Goal: Task Accomplishment & Management: Use online tool/utility

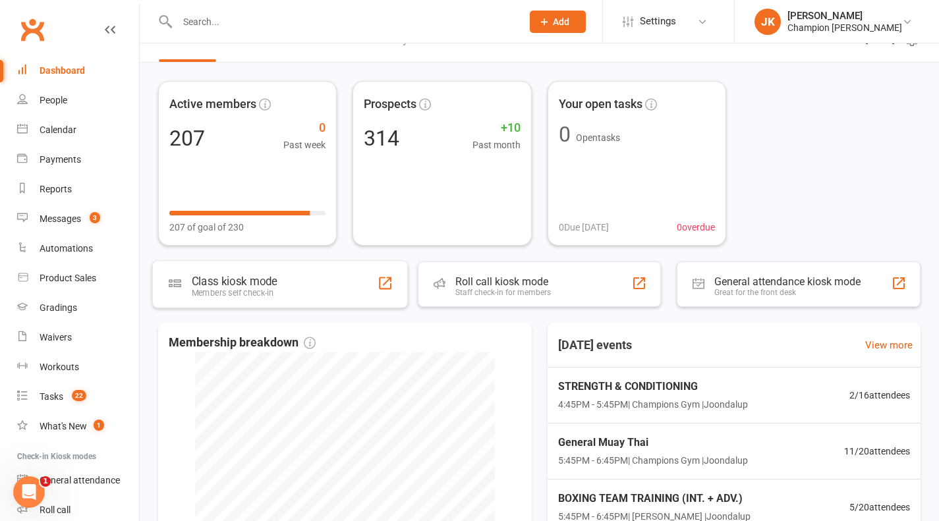
scroll to position [21, 0]
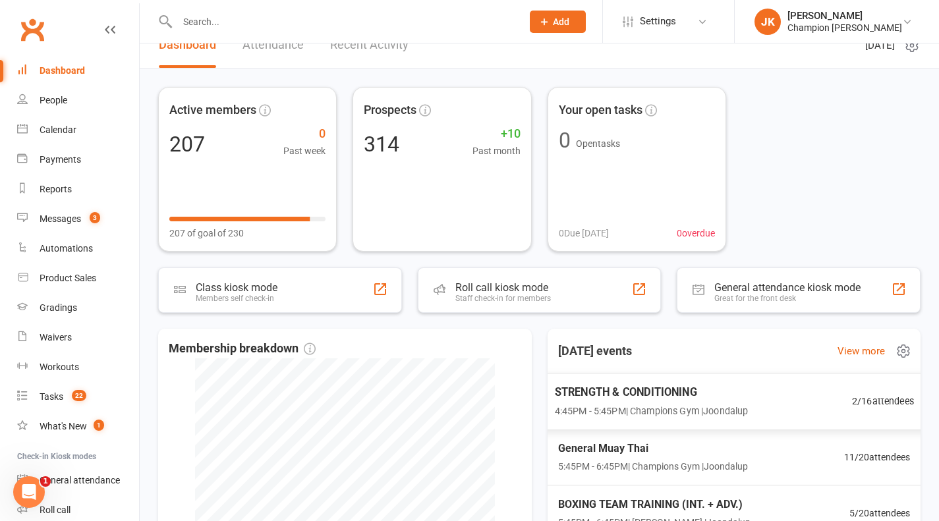
click at [673, 406] on span "4:45PM - 5:45PM | Champions Gym | Joondalup" at bounding box center [651, 410] width 194 height 15
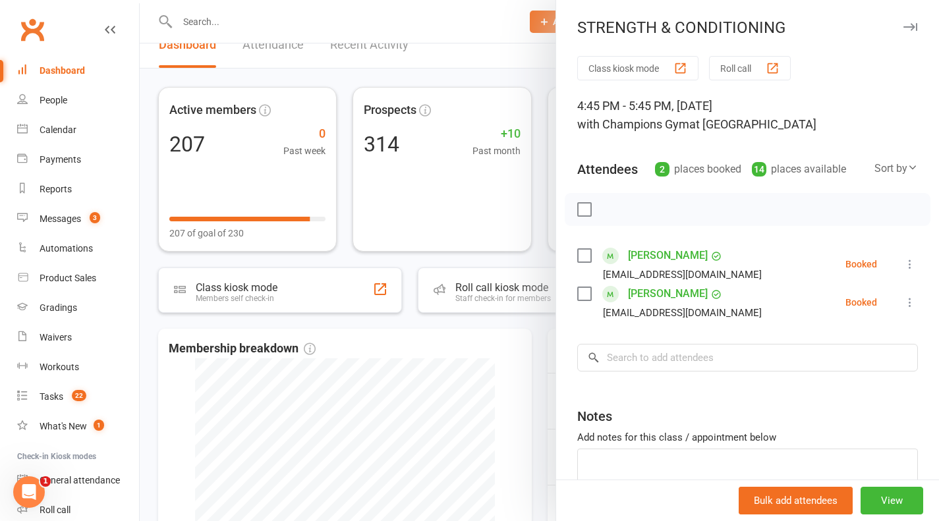
click at [533, 376] on div at bounding box center [540, 260] width 800 height 521
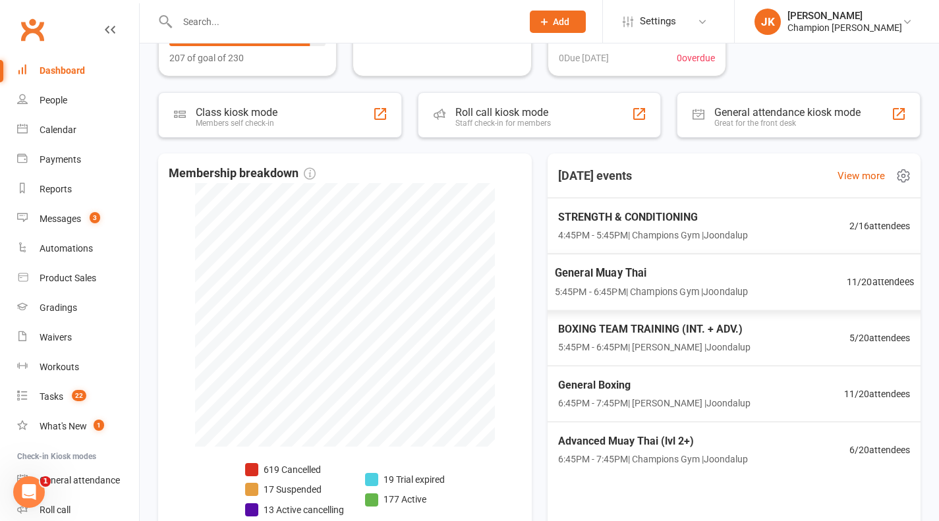
scroll to position [200, 0]
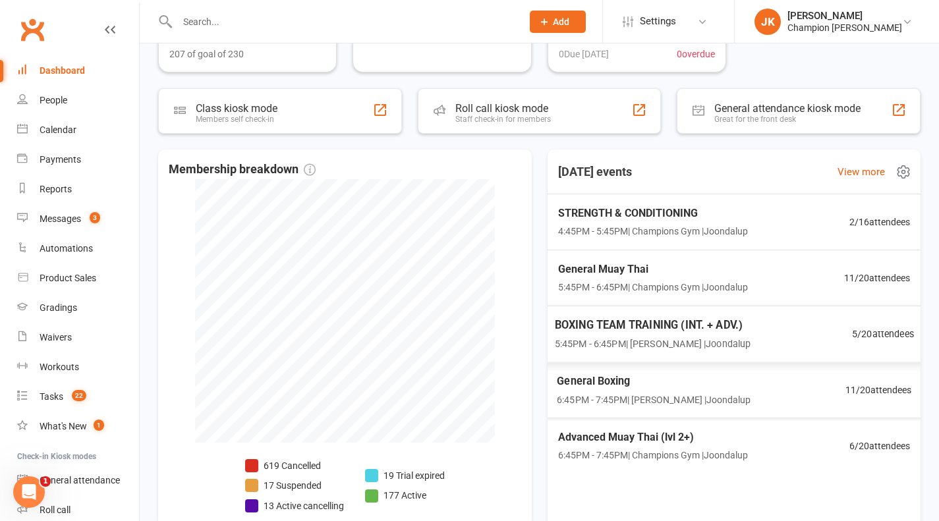
click at [592, 324] on span "BOXING TEAM TRAINING (INT. + ADV.)" at bounding box center [652, 324] width 196 height 17
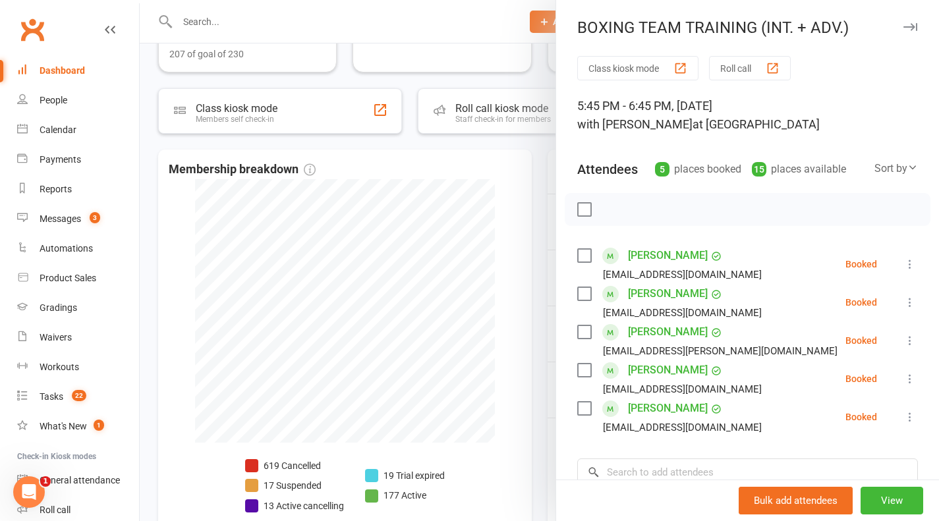
click at [506, 275] on div at bounding box center [540, 260] width 800 height 521
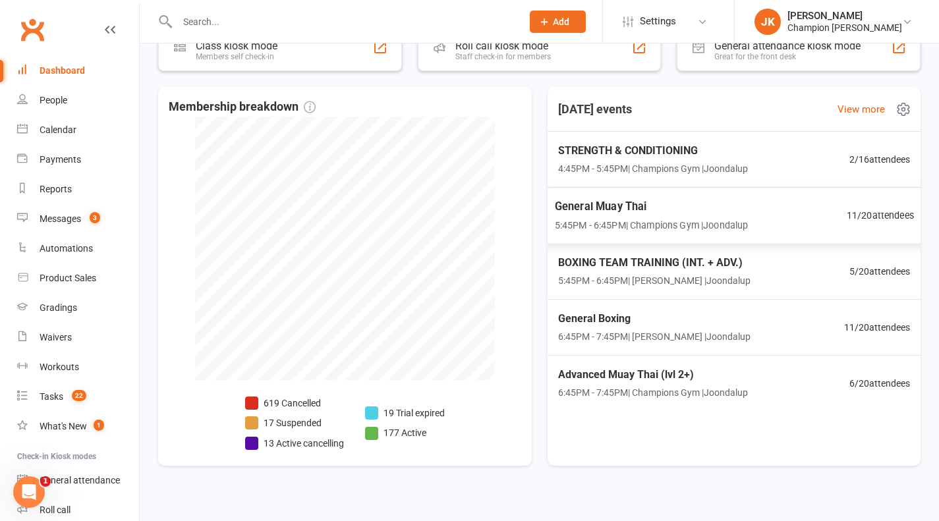
scroll to position [267, 0]
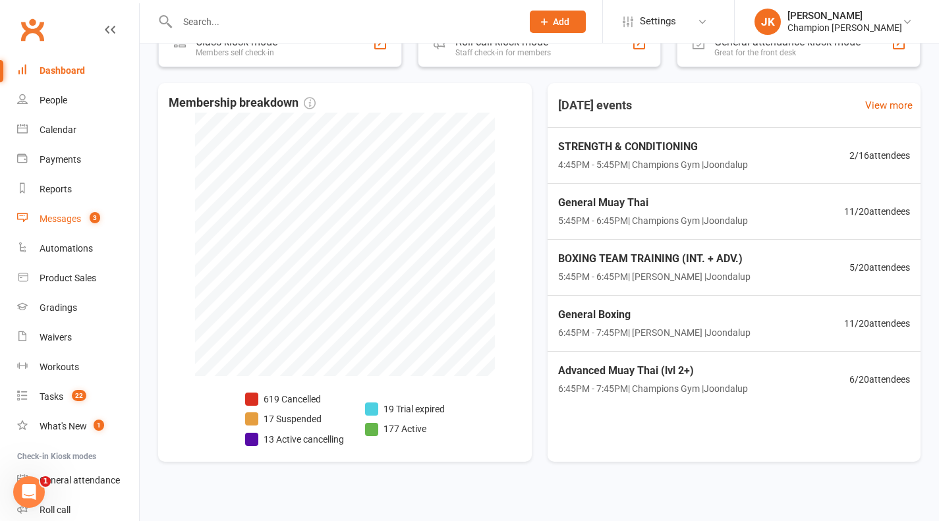
click at [106, 213] on link "Messages 3" at bounding box center [78, 219] width 122 height 30
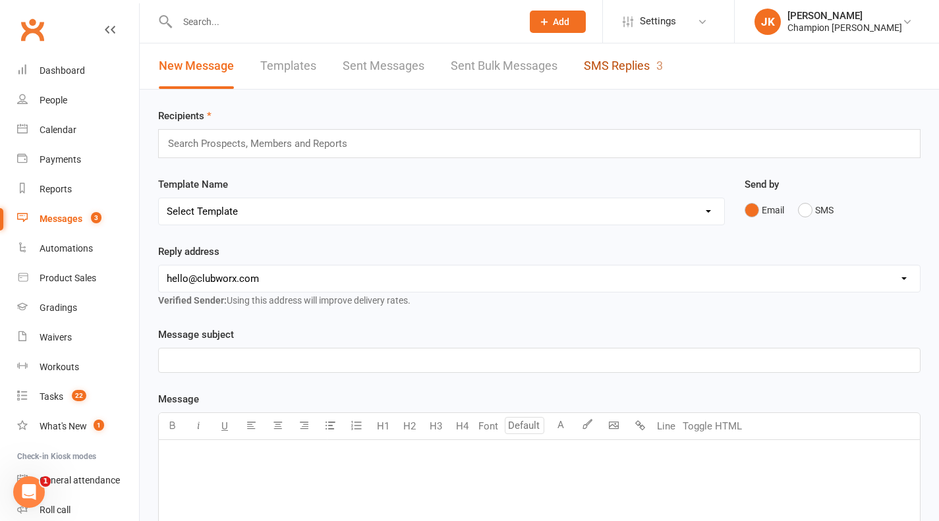
click at [598, 74] on link "SMS Replies 3" at bounding box center [623, 66] width 79 height 45
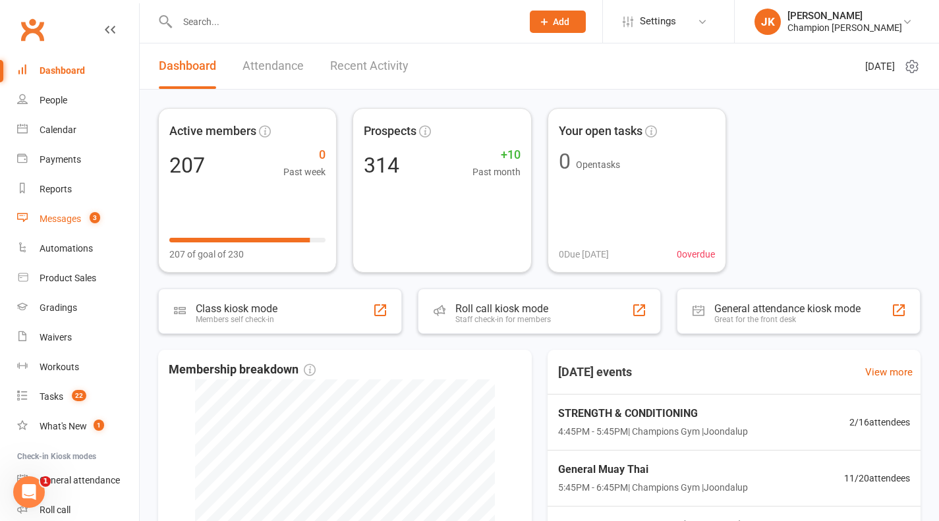
click at [89, 218] on count-badge "3" at bounding box center [91, 219] width 17 height 11
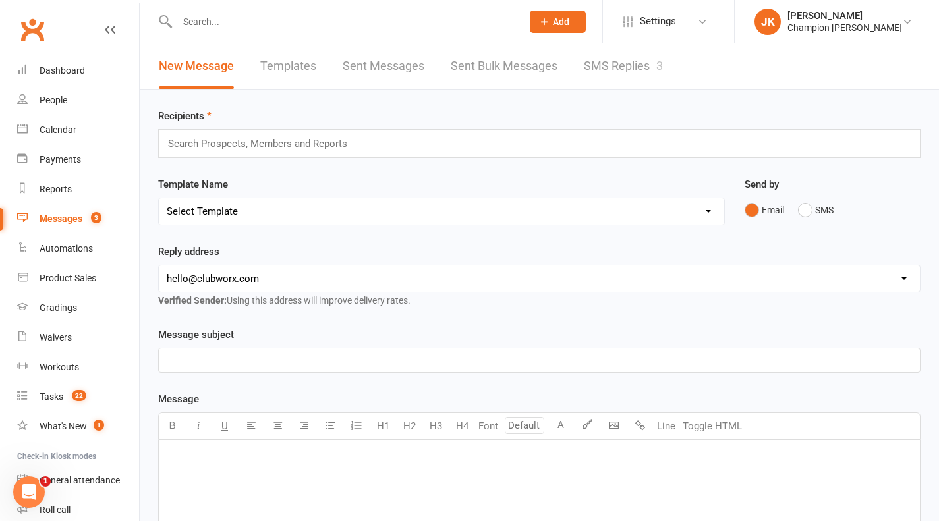
click at [189, 20] on input "text" at bounding box center [343, 22] width 340 height 18
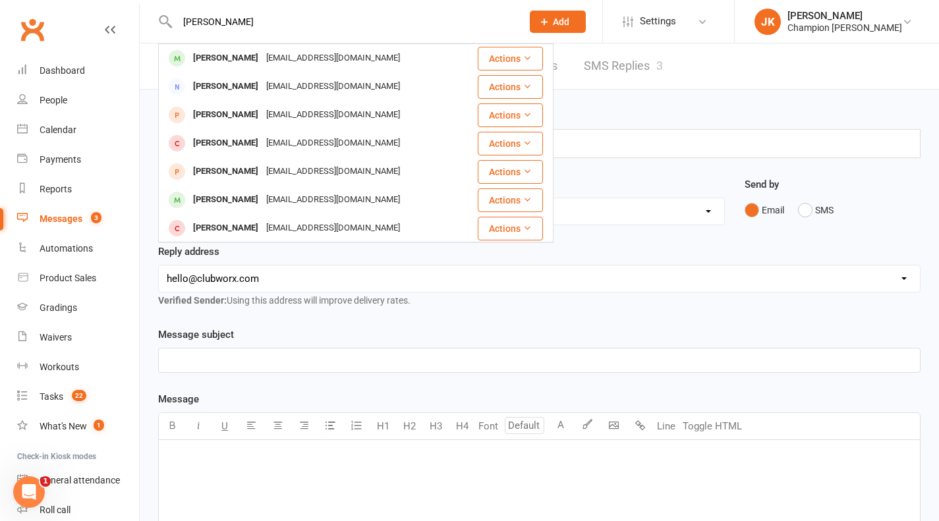
type input "zach"
click at [209, 52] on div "Zach Yelland" at bounding box center [225, 58] width 73 height 19
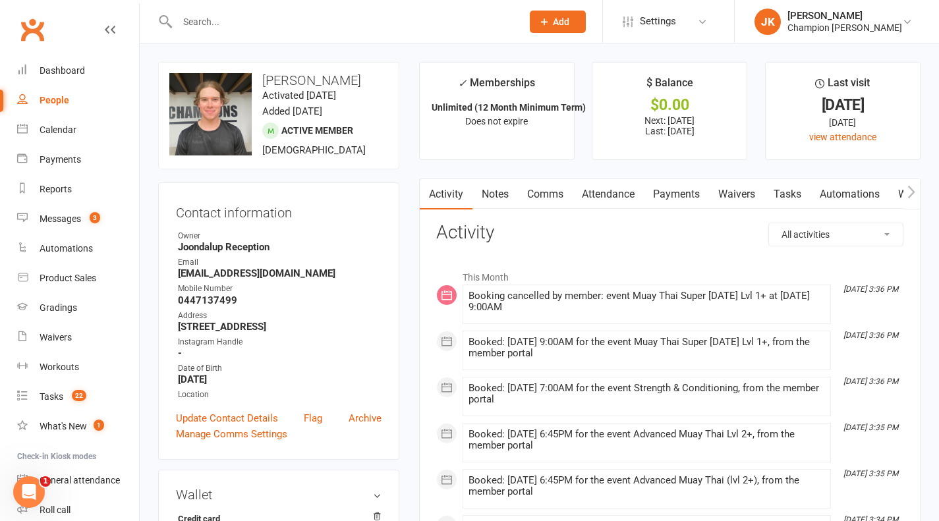
click at [483, 187] on link "Notes" at bounding box center [495, 194] width 45 height 30
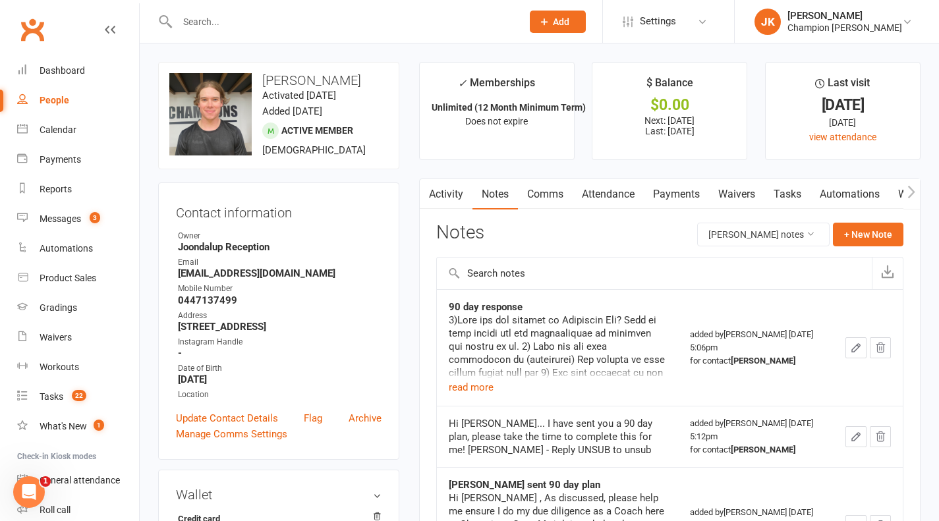
scroll to position [40, 0]
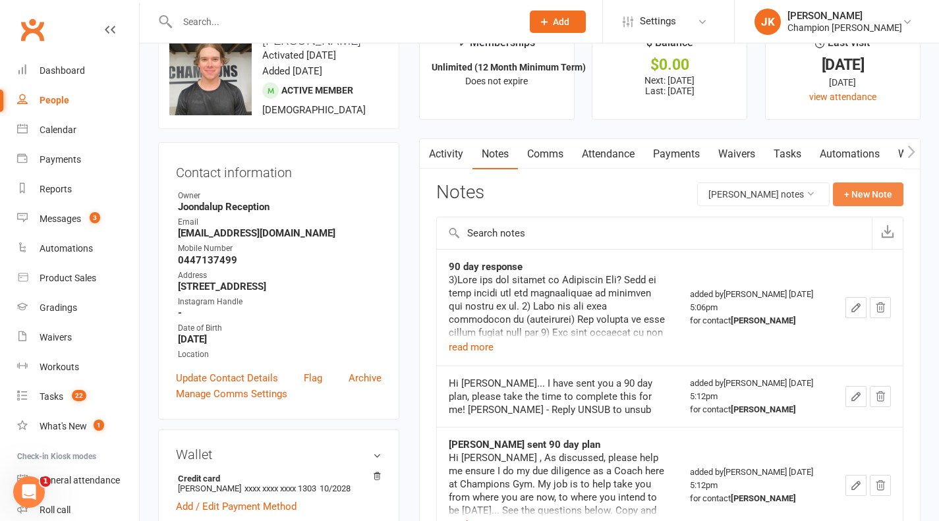
click at [887, 199] on button "+ New Note" at bounding box center [868, 195] width 71 height 24
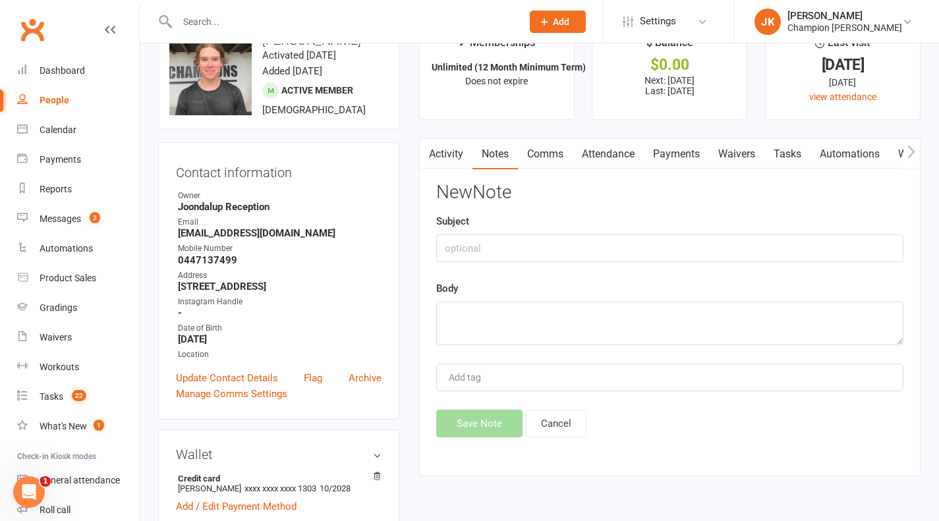
click at [458, 22] on input "text" at bounding box center [343, 22] width 340 height 18
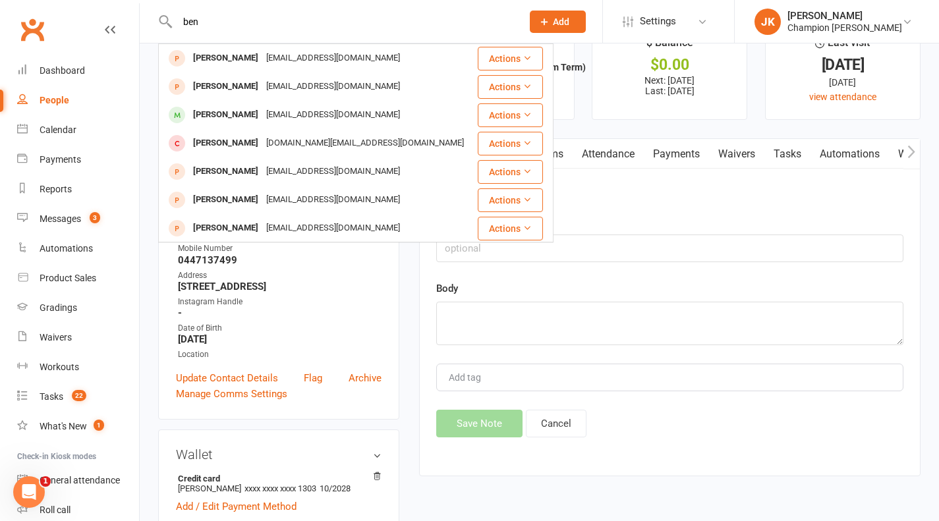
type input "ben"
click at [220, 116] on div "Ben Malpuss" at bounding box center [225, 114] width 73 height 19
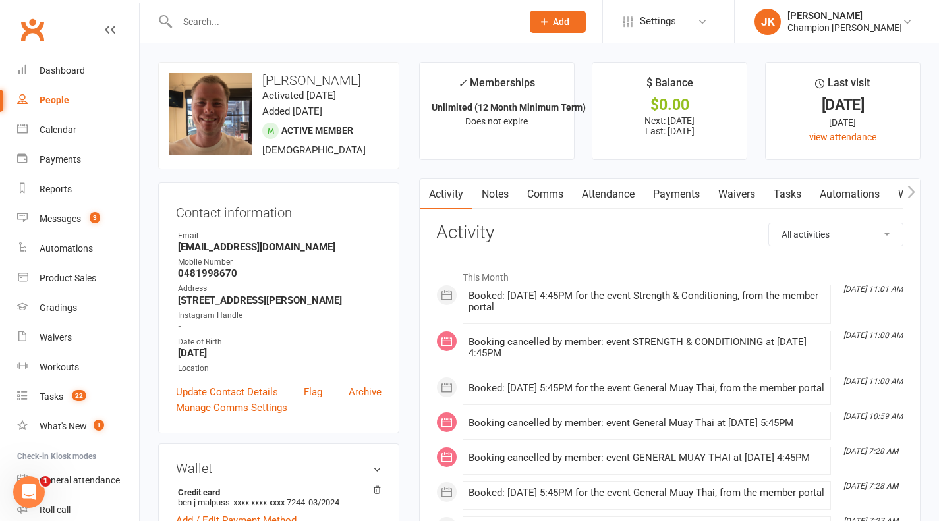
click at [483, 191] on link "Notes" at bounding box center [495, 194] width 45 height 30
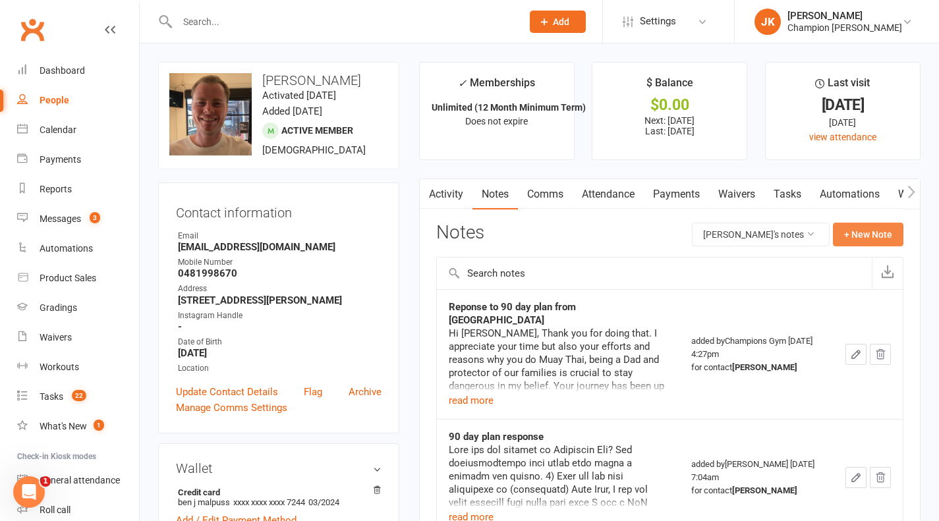
click at [872, 237] on button "+ New Note" at bounding box center [868, 235] width 71 height 24
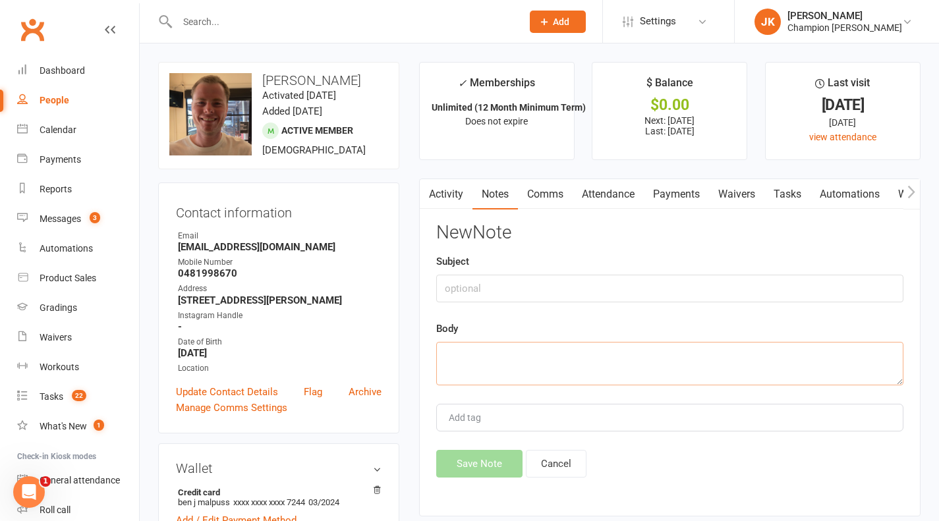
click at [656, 360] on textarea at bounding box center [669, 364] width 467 height 44
paste textarea "This is confirmation that your membership cancellation has been lodged. As per …"
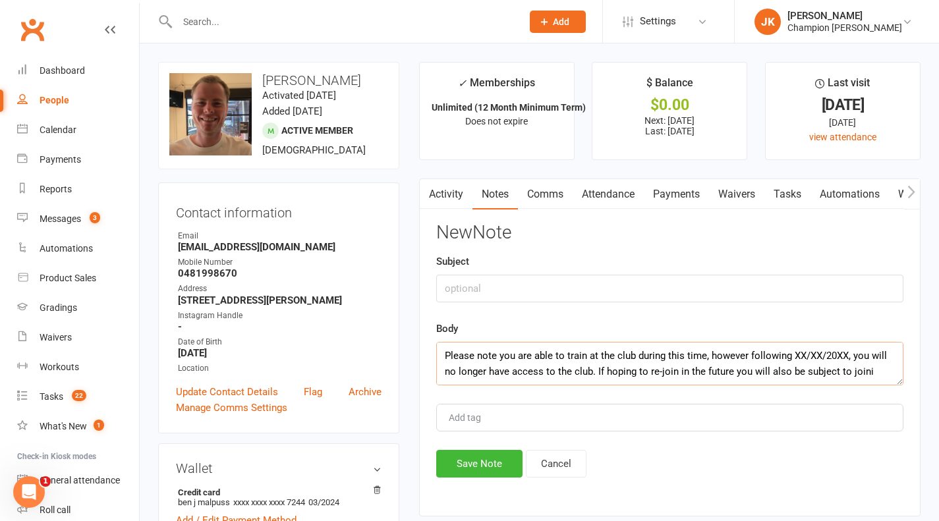
scroll to position [127, 0]
type textarea "This is confirmation that your membership cancellation has been lodged. As per …"
drag, startPoint x: 579, startPoint y: 372, endPoint x: 445, endPoint y: 337, distance: 139.0
click at [445, 337] on div "Body This is confirmation that your membership cancellation has been lodged. As…" at bounding box center [669, 353] width 467 height 65
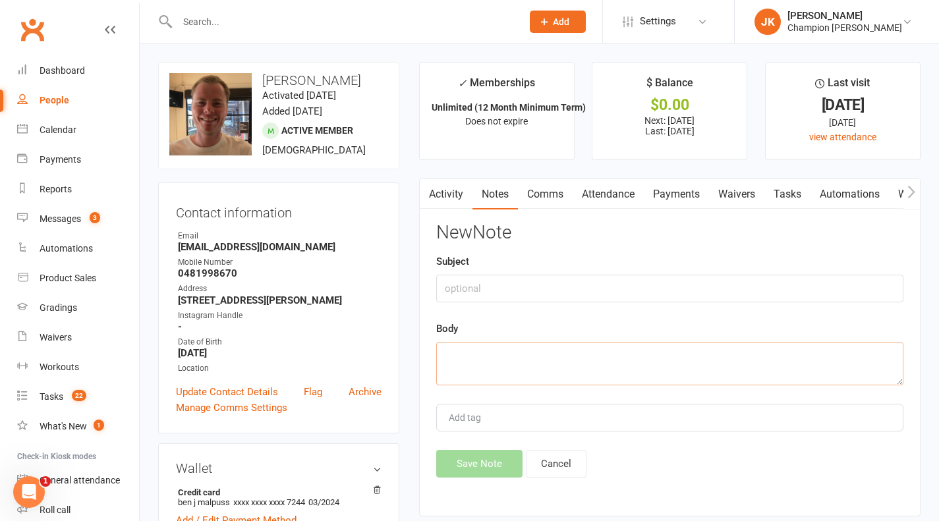
paste textarea "Hello, thanks for your reply. I can do that, with commiting 3 days per week to …"
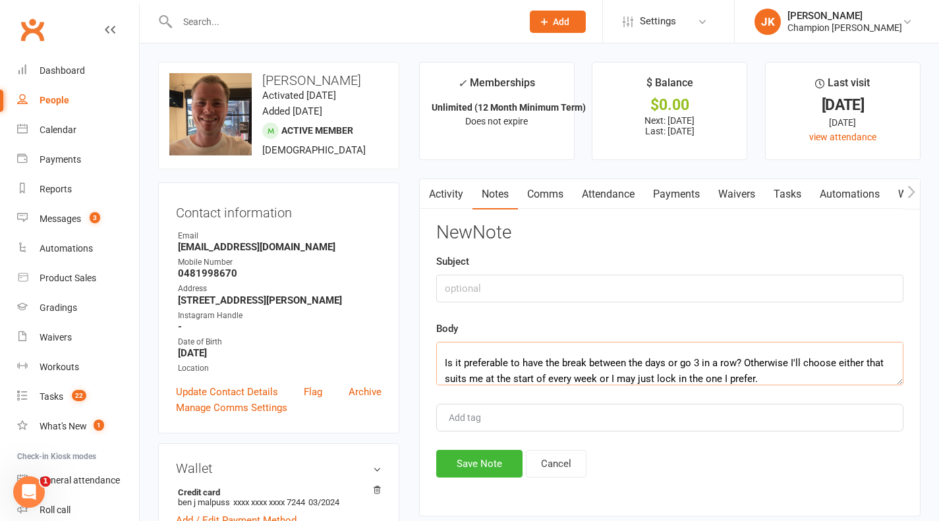
type textarea "Hello, thanks for your reply. I can do that, with commiting 3 days per week to …"
click at [602, 446] on div "New Note Subject Body Hello, thanks for your reply. I can do that, with commiti…" at bounding box center [669, 350] width 467 height 255
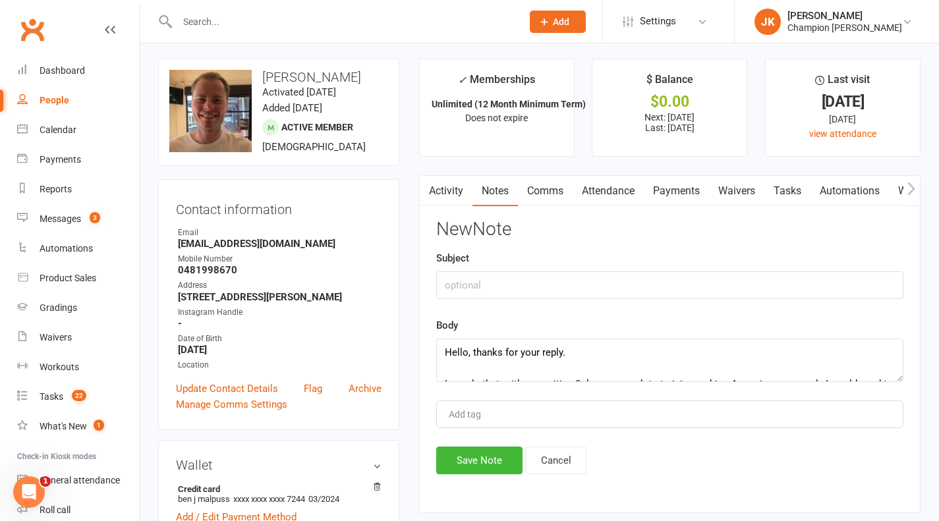
scroll to position [0, 0]
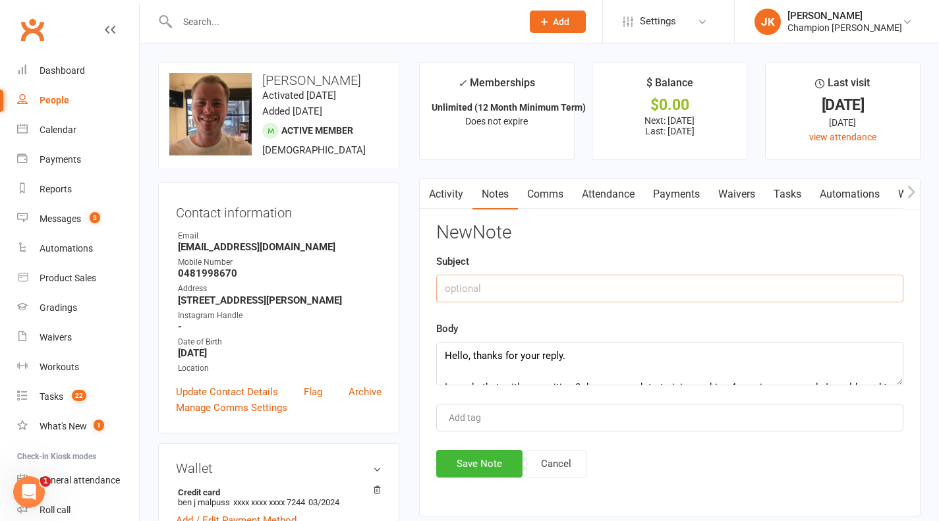
click at [825, 285] on input "text" at bounding box center [669, 289] width 467 height 28
type input "Reply"
click at [498, 473] on button "Save Note" at bounding box center [479, 464] width 86 height 28
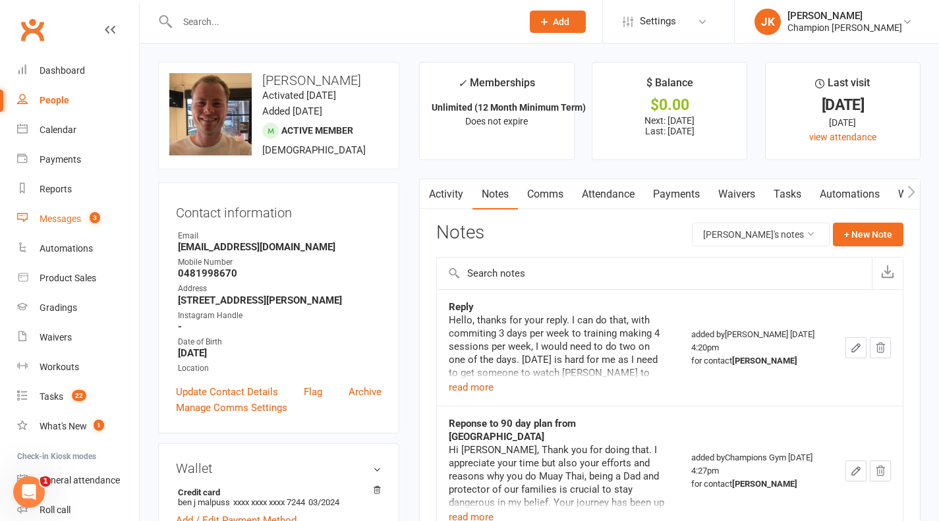
click at [78, 216] on div "Messages" at bounding box center [61, 219] width 42 height 11
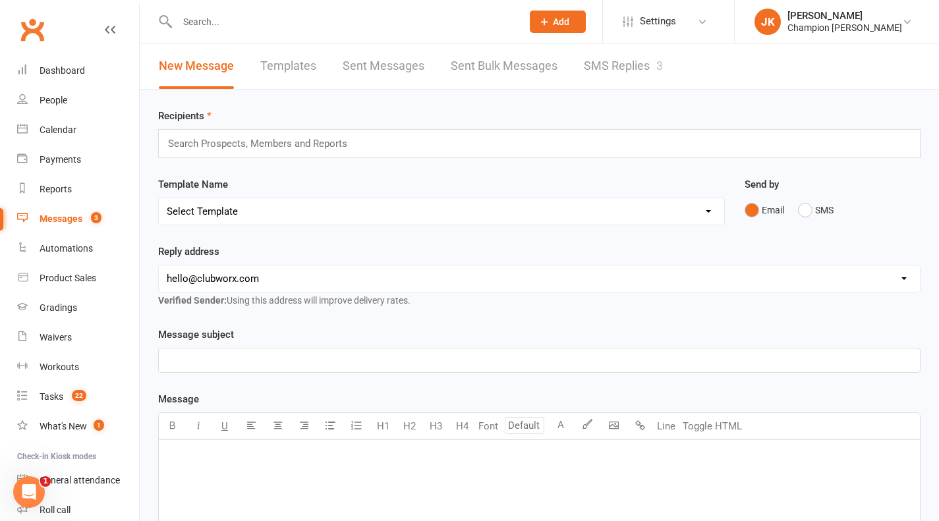
click at [648, 65] on link "SMS Replies 3" at bounding box center [623, 66] width 79 height 45
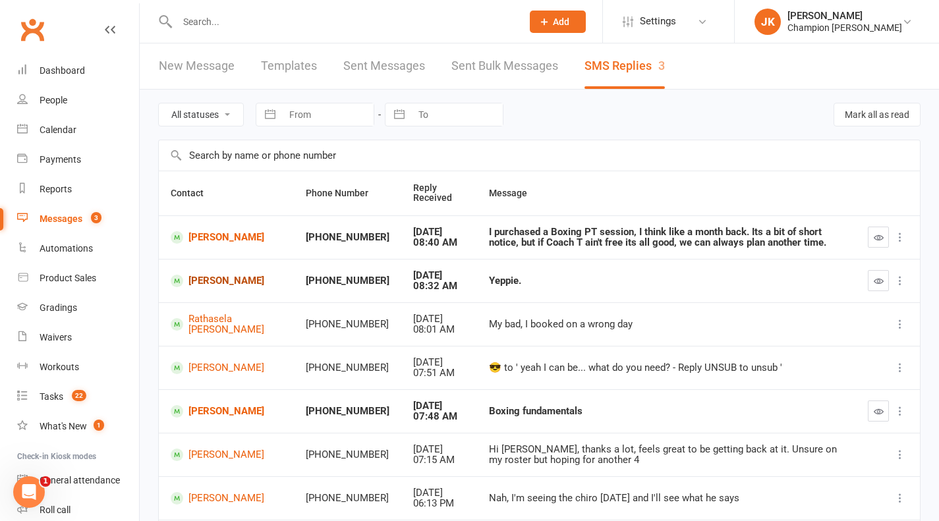
click at [210, 286] on link "Joshua Mezieres" at bounding box center [226, 281] width 111 height 13
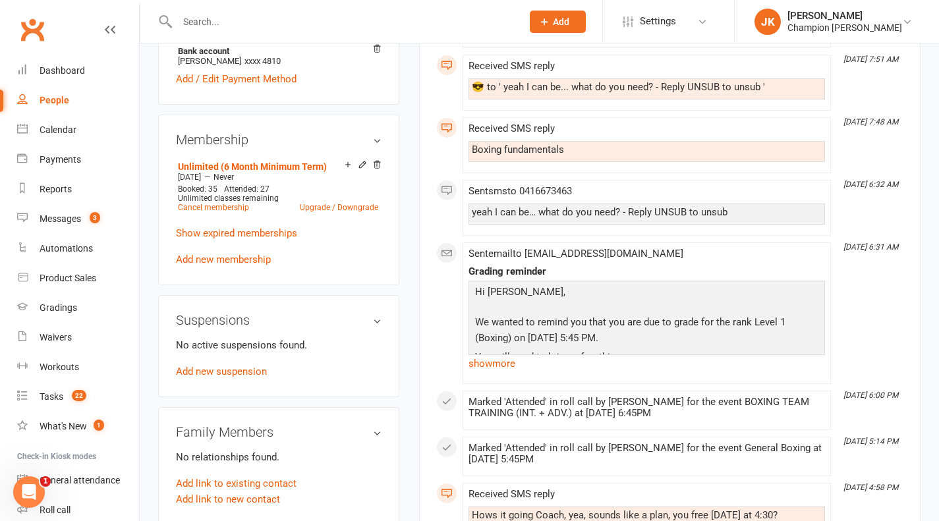
scroll to position [492, 0]
click at [508, 369] on link "show more" at bounding box center [647, 363] width 357 height 18
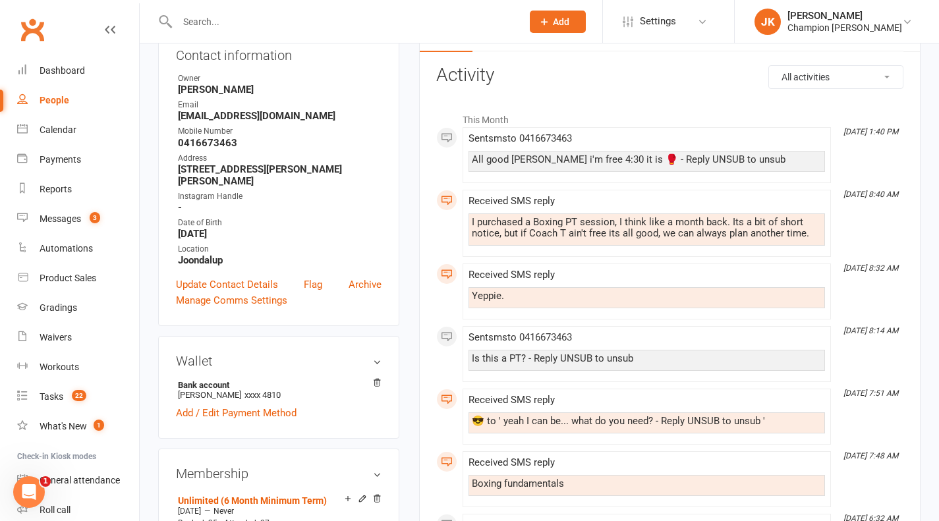
scroll to position [167, 0]
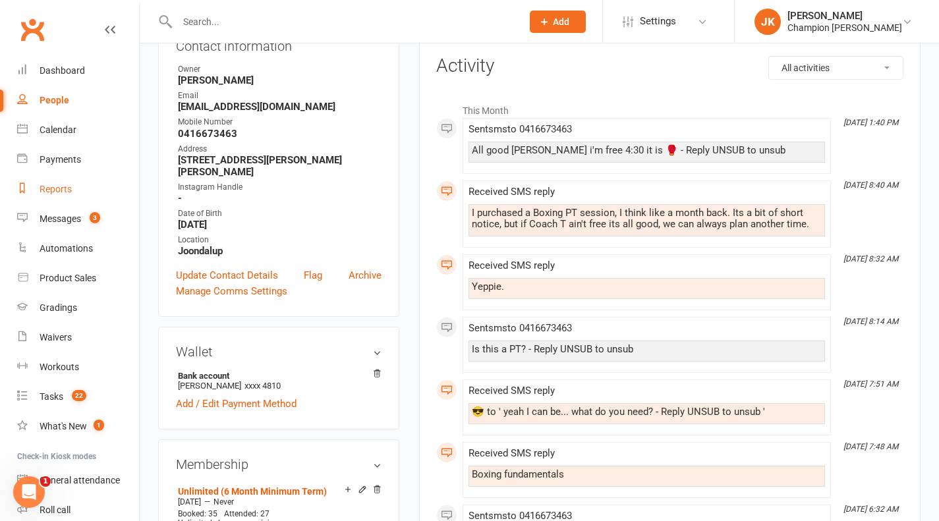
click at [96, 200] on link "Reports" at bounding box center [78, 190] width 122 height 30
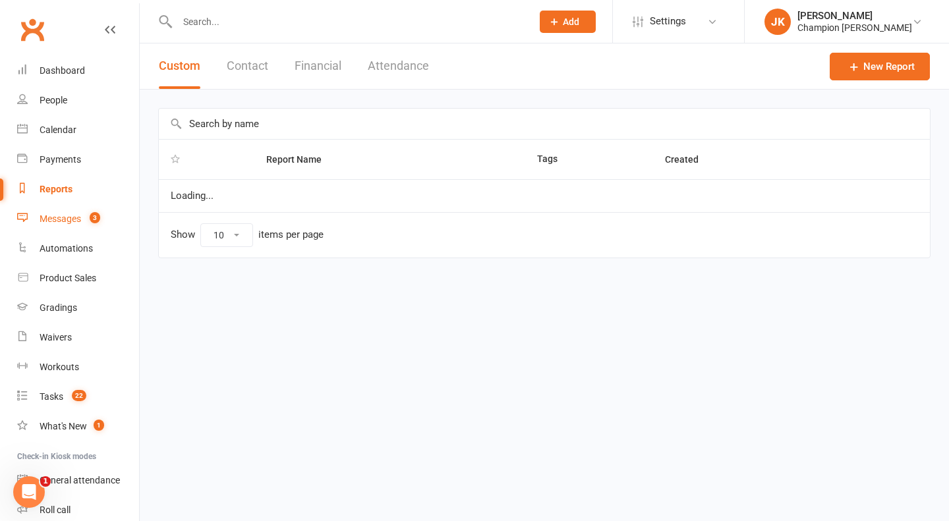
click at [98, 229] on link "Messages 3" at bounding box center [78, 219] width 122 height 30
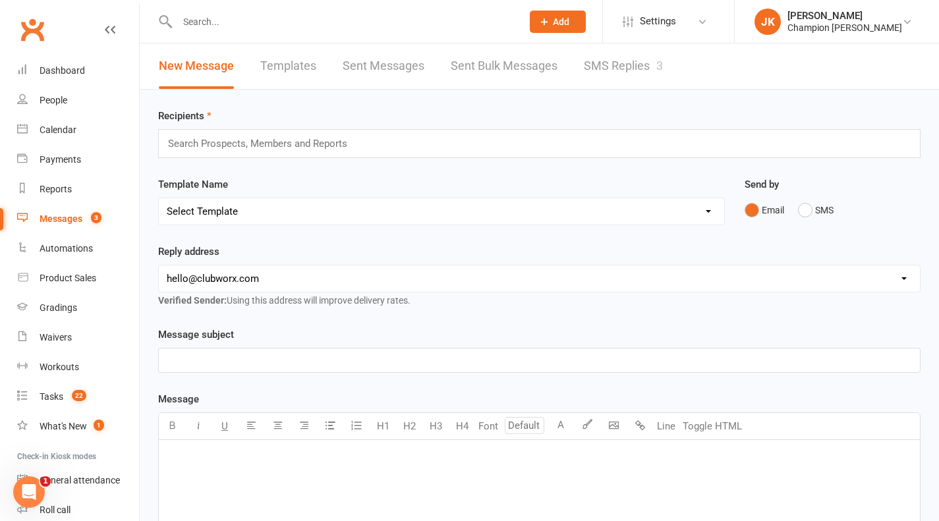
click at [591, 76] on link "SMS Replies 3" at bounding box center [623, 66] width 79 height 45
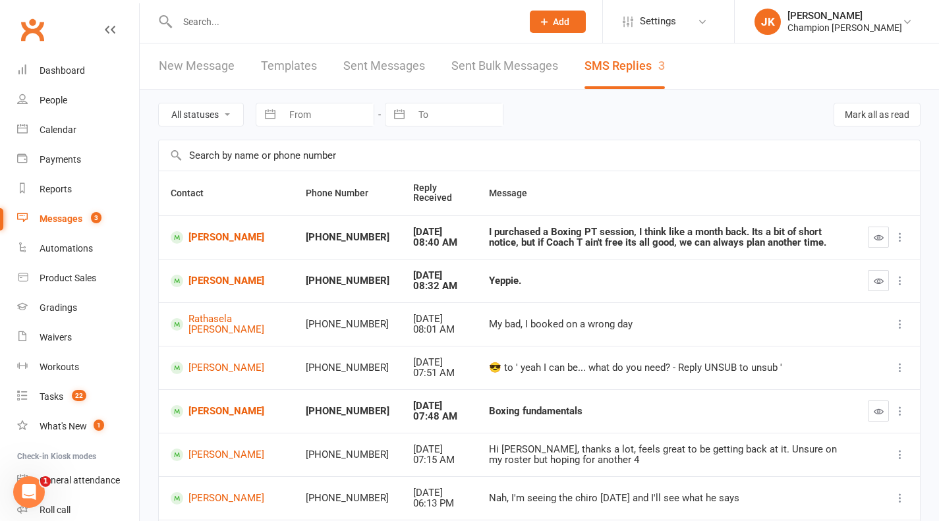
click at [879, 237] on icon "button" at bounding box center [879, 238] width 10 height 10
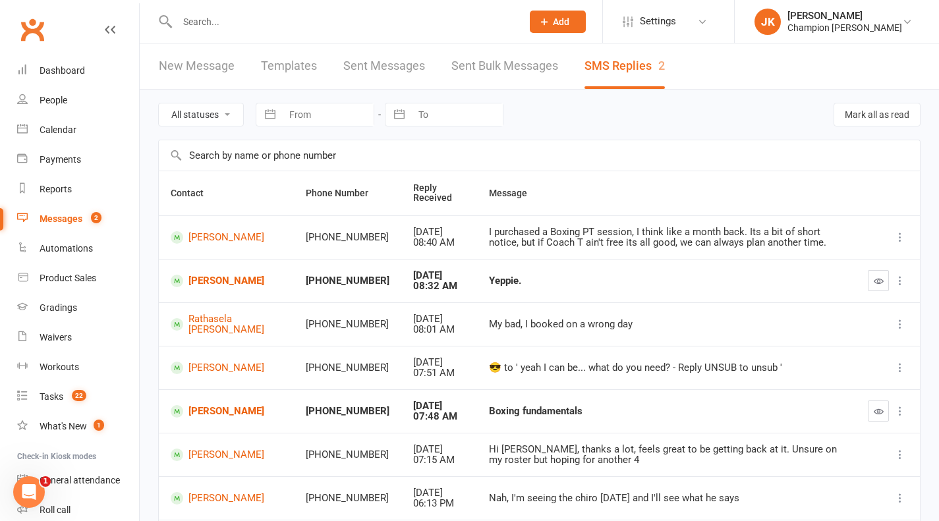
click at [878, 285] on icon "button" at bounding box center [879, 281] width 10 height 10
click at [879, 412] on icon "button" at bounding box center [879, 412] width 10 height 10
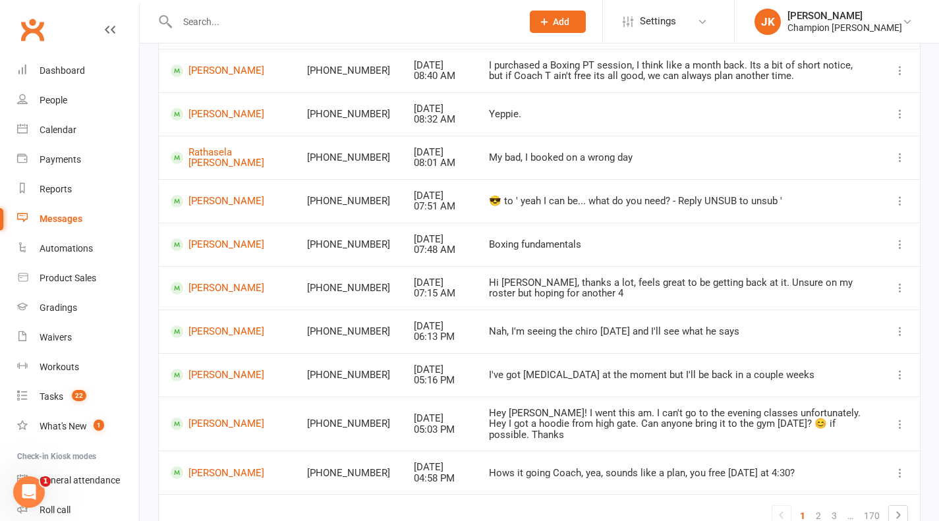
scroll to position [165, 0]
click at [212, 327] on link "Michael Garbin" at bounding box center [227, 333] width 113 height 13
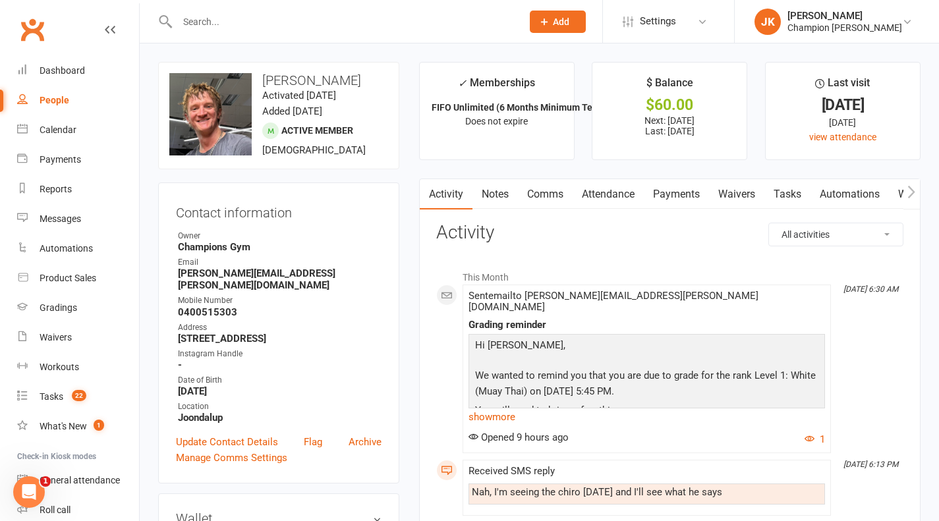
click at [508, 408] on link "show more" at bounding box center [647, 417] width 357 height 18
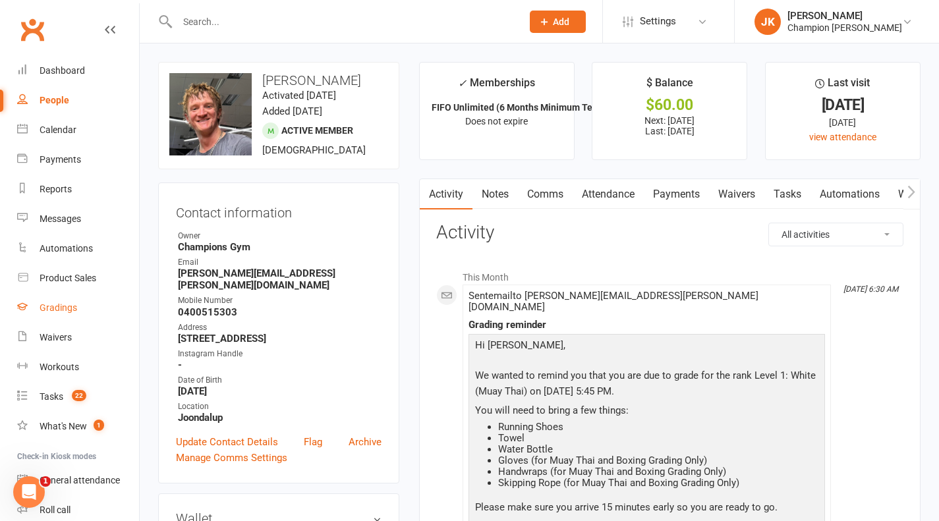
click at [50, 303] on div "Gradings" at bounding box center [59, 308] width 38 height 11
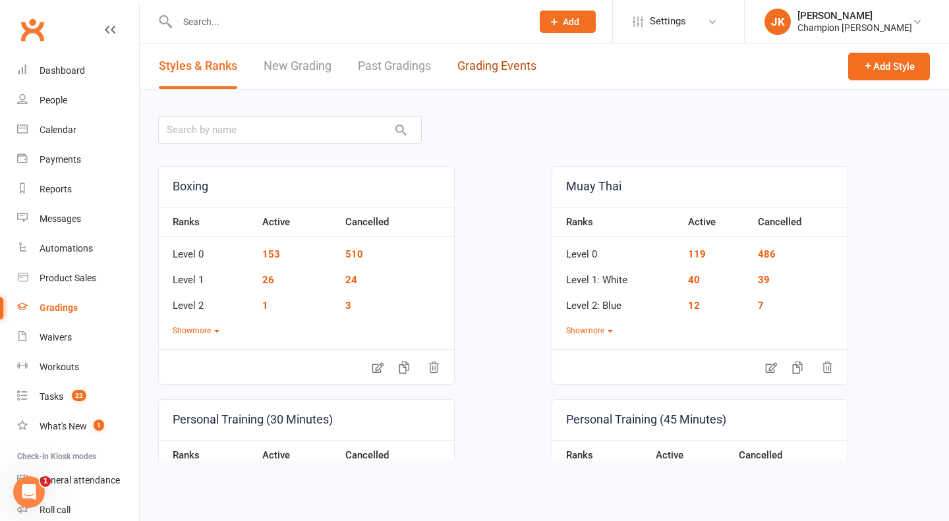
click at [511, 68] on link "Grading Events" at bounding box center [497, 66] width 79 height 45
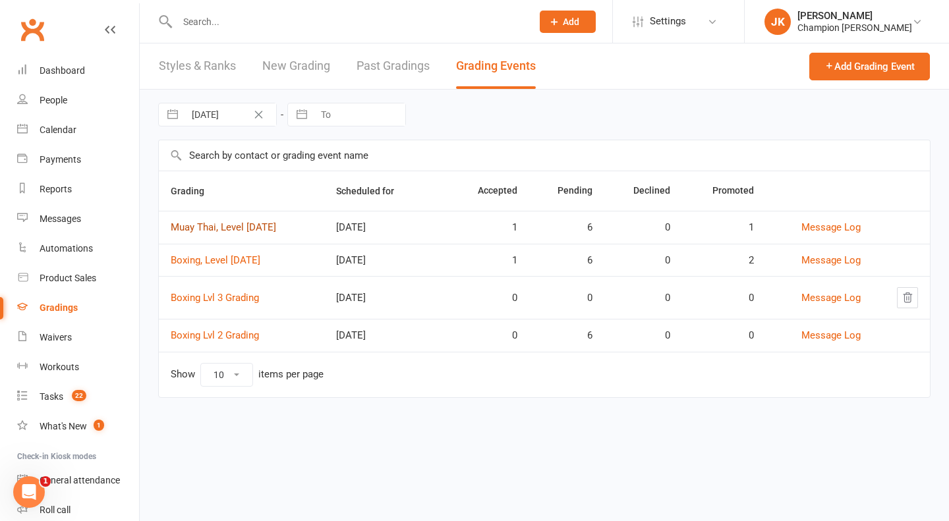
click at [262, 229] on link "Muay Thai, Level 1- SEPT 2025" at bounding box center [223, 228] width 105 height 12
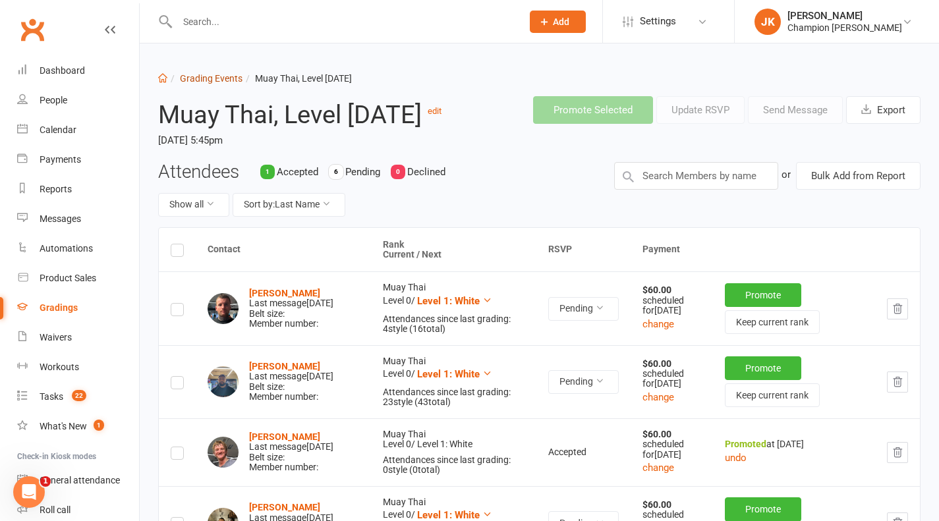
click at [223, 74] on link "Grading Events" at bounding box center [211, 78] width 63 height 11
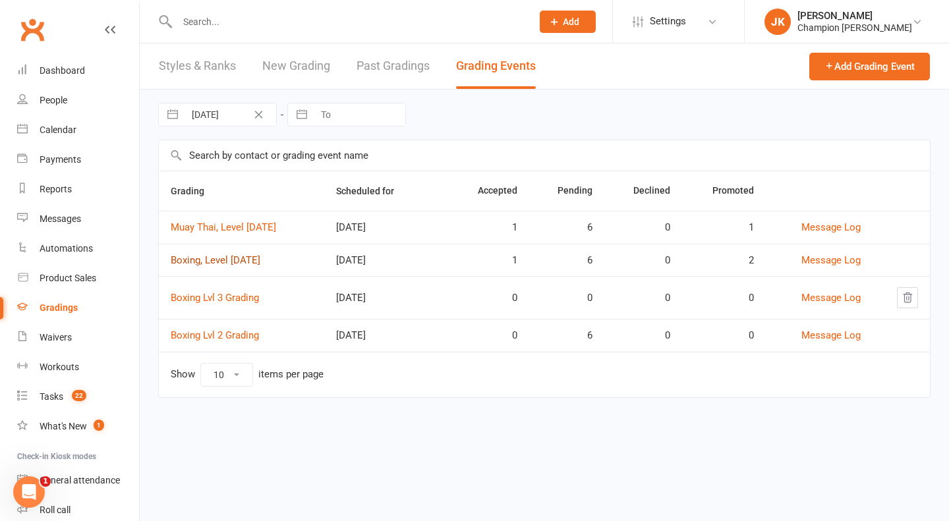
click at [260, 264] on link "Boxing, Level 1- SEPT 2025" at bounding box center [216, 260] width 90 height 12
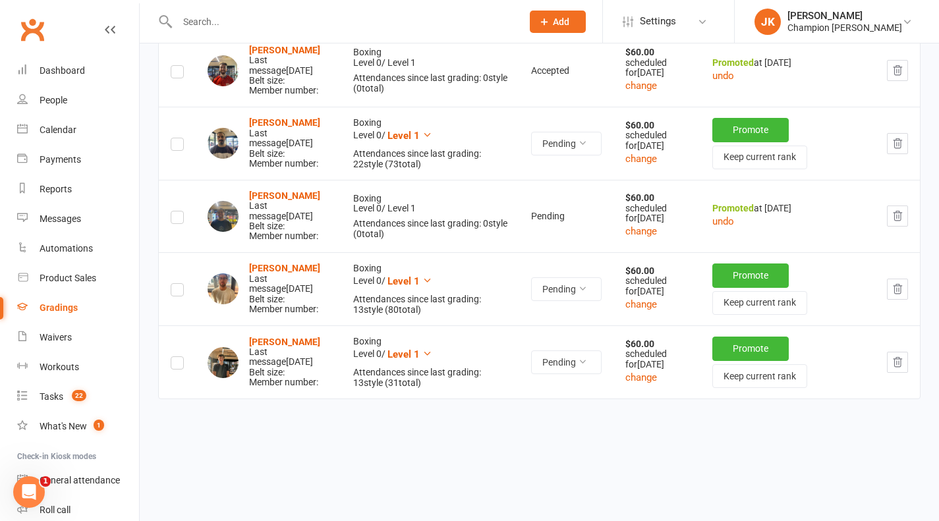
scroll to position [447, 0]
click at [908, 206] on button "button" at bounding box center [897, 216] width 21 height 21
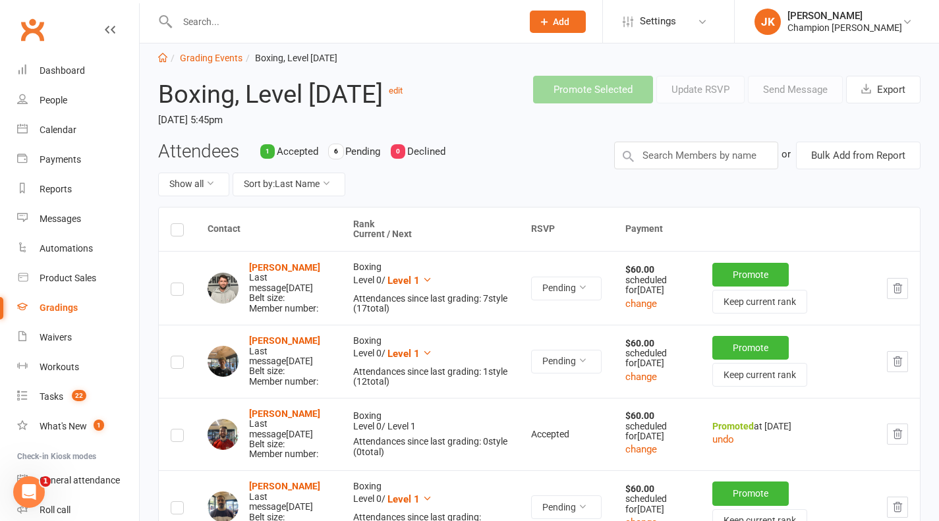
scroll to position [0, 0]
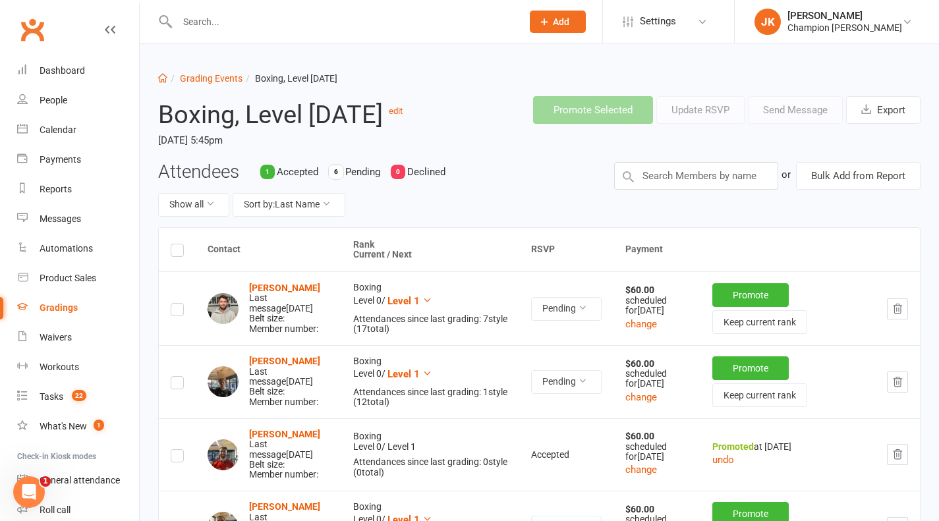
click at [221, 82] on link "Grading Events" at bounding box center [211, 78] width 63 height 11
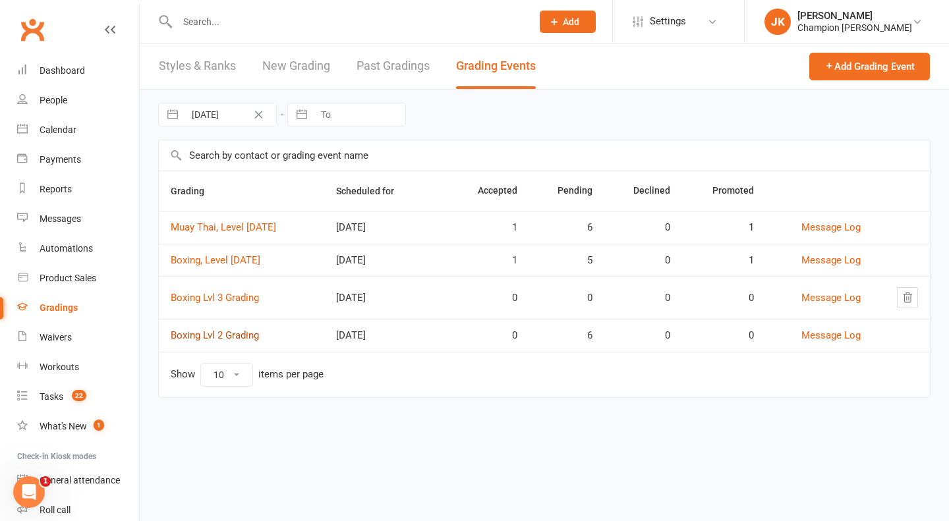
click at [244, 341] on link "Boxing Lvl 2 Grading" at bounding box center [215, 336] width 88 height 12
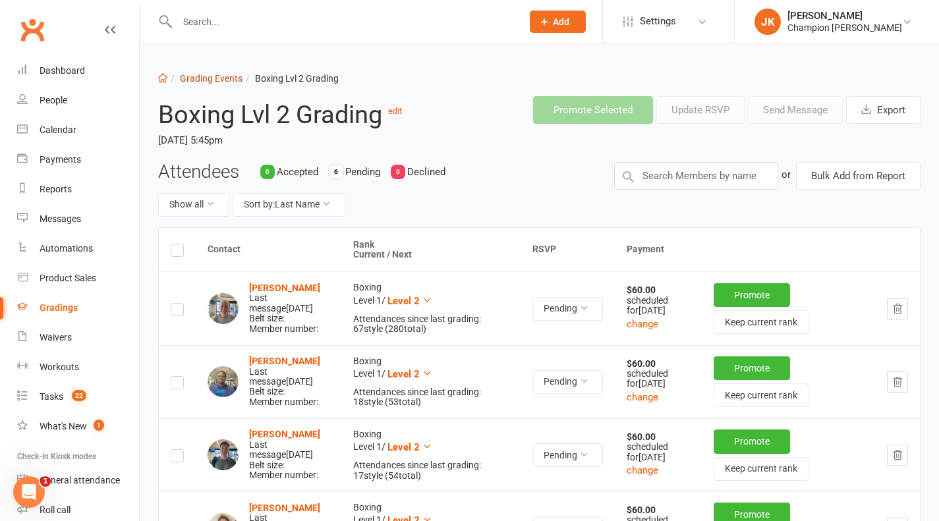
click at [216, 76] on link "Grading Events" at bounding box center [211, 78] width 63 height 11
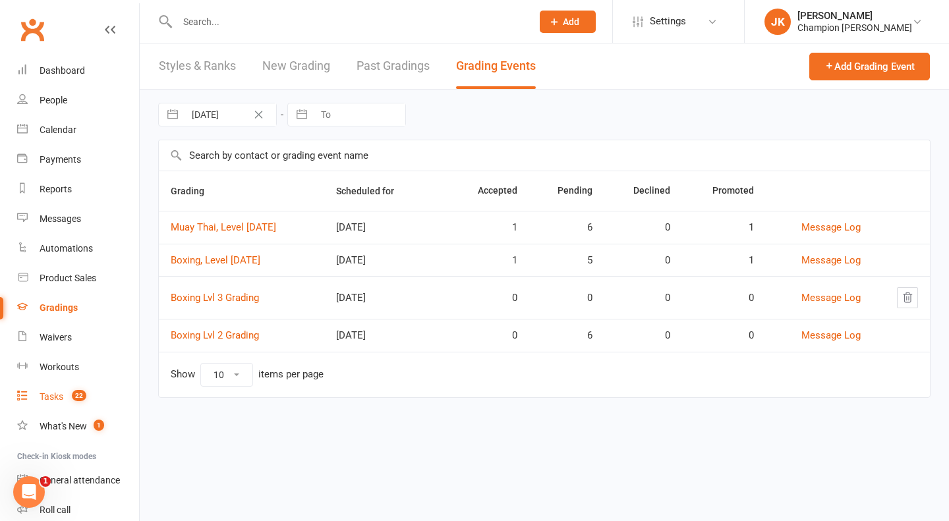
click at [58, 398] on div "Tasks" at bounding box center [52, 397] width 24 height 11
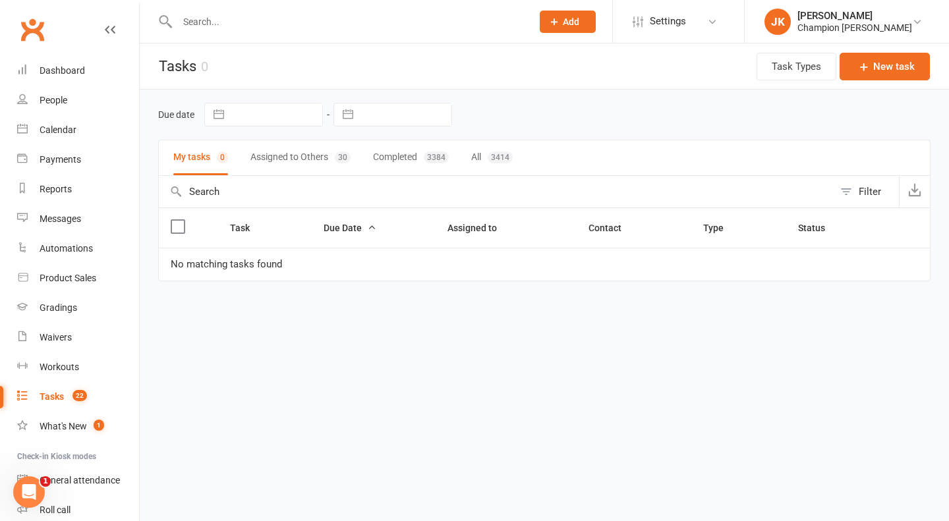
click at [320, 160] on button "Assigned to Others 30" at bounding box center [301, 157] width 100 height 35
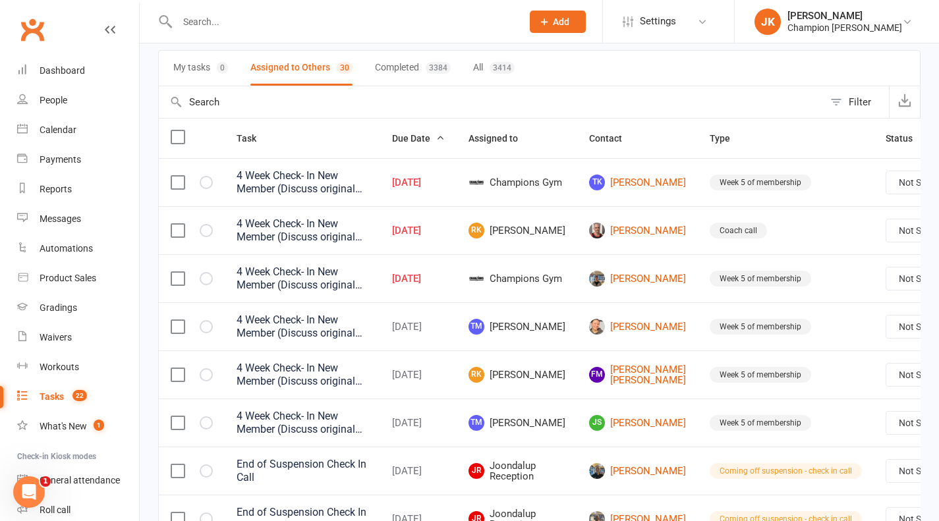
scroll to position [44, 0]
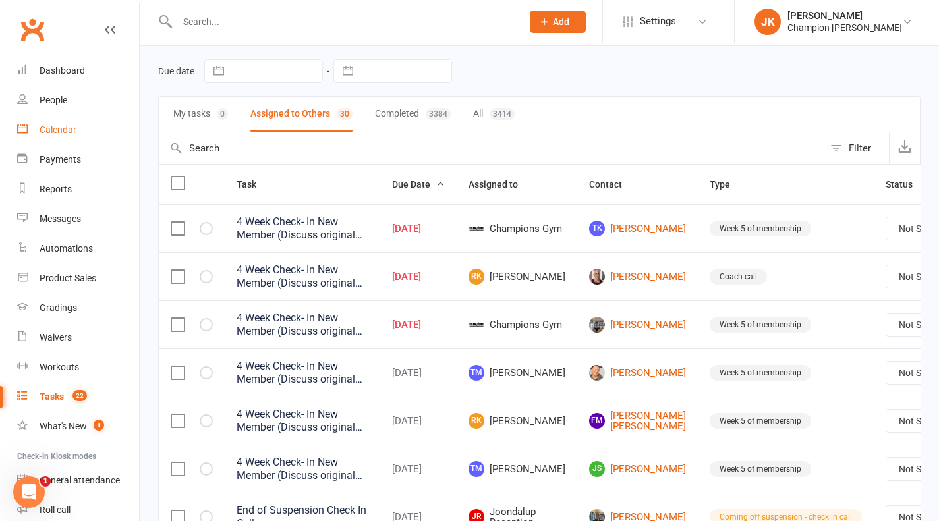
click at [86, 120] on link "Calendar" at bounding box center [78, 130] width 122 height 30
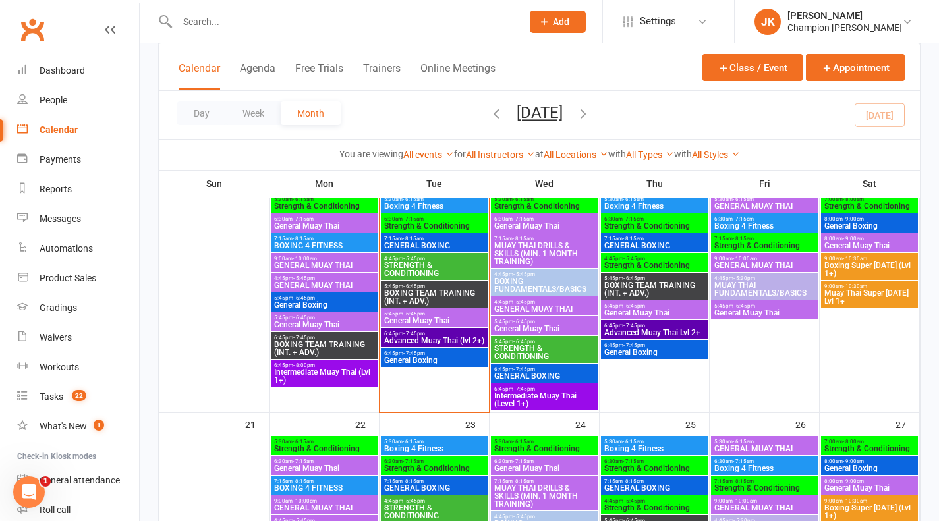
scroll to position [589, 0]
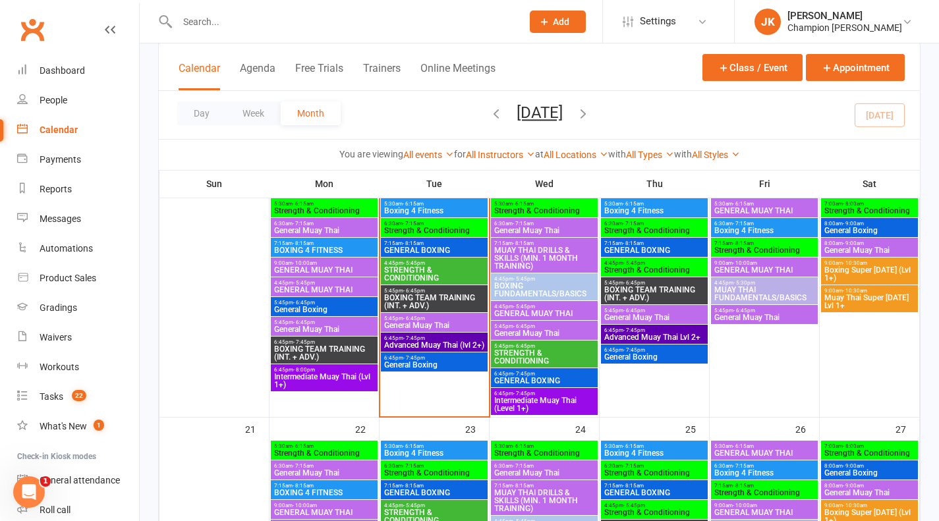
click at [428, 296] on span "BOXING TEAM TRAINING (INT. + ADV.)" at bounding box center [435, 302] width 102 height 16
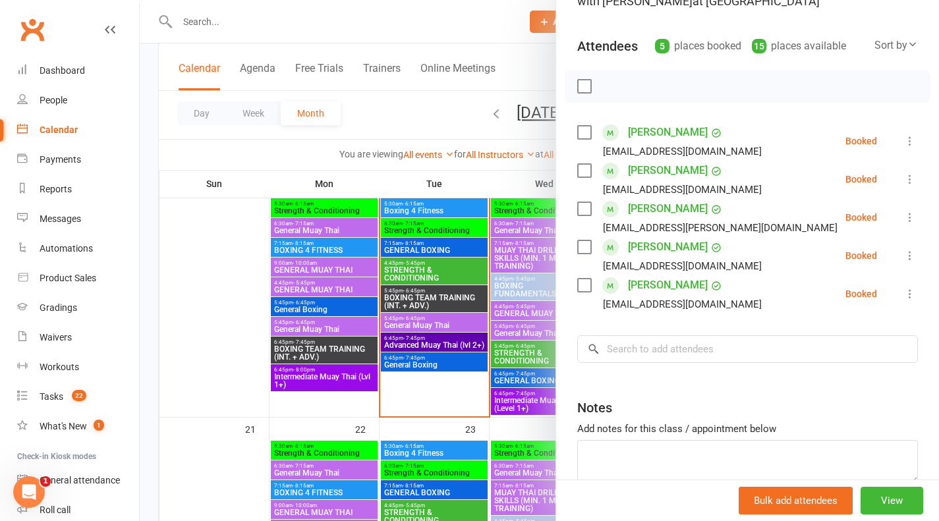
scroll to position [123, 0]
click at [457, 240] on div at bounding box center [540, 260] width 800 height 521
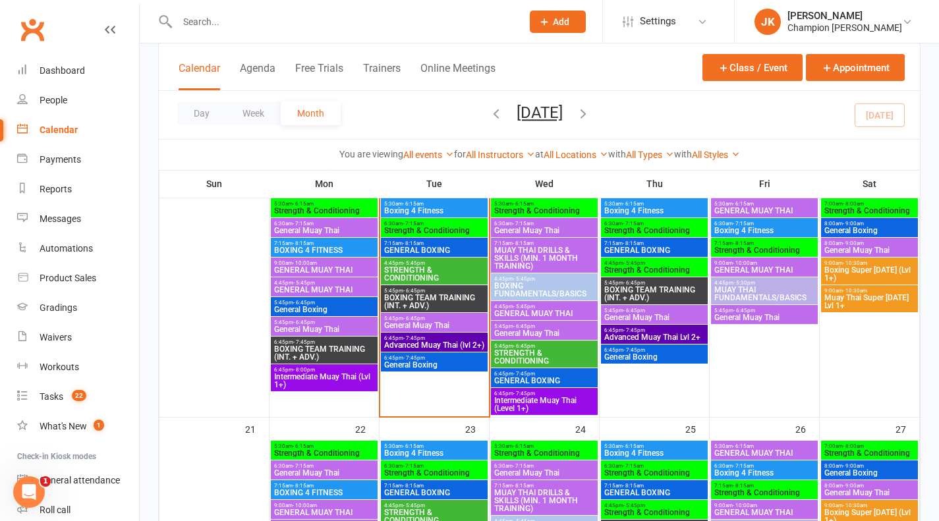
click at [470, 326] on span "General Muay Thai" at bounding box center [435, 326] width 102 height 8
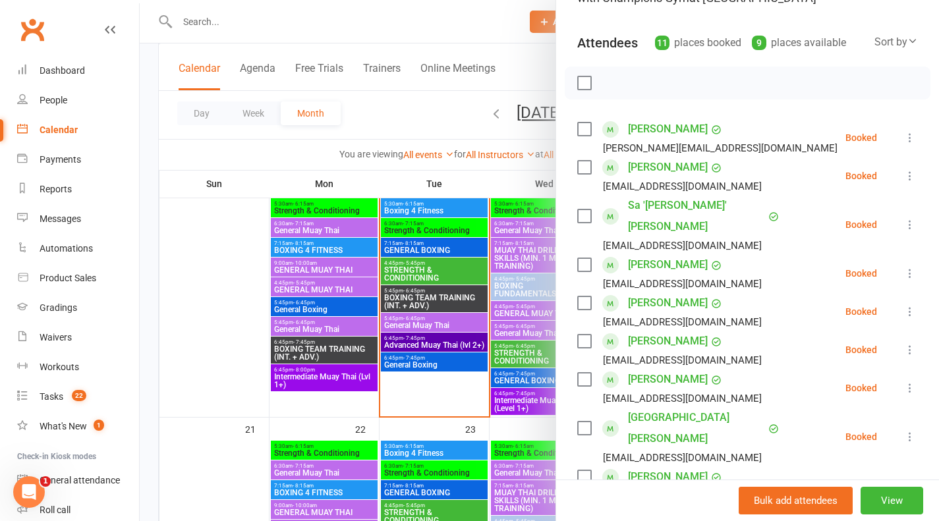
scroll to position [0, 0]
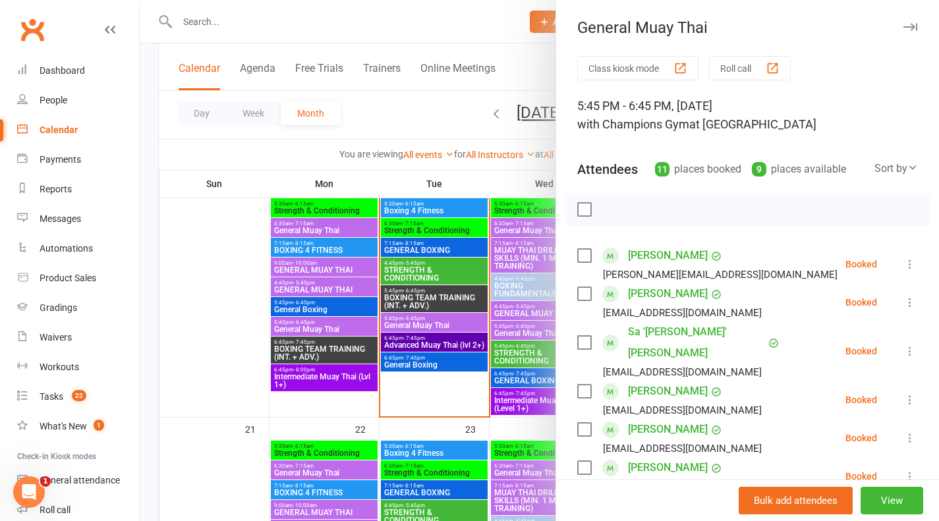
click at [725, 76] on button "Roll call" at bounding box center [750, 68] width 82 height 24
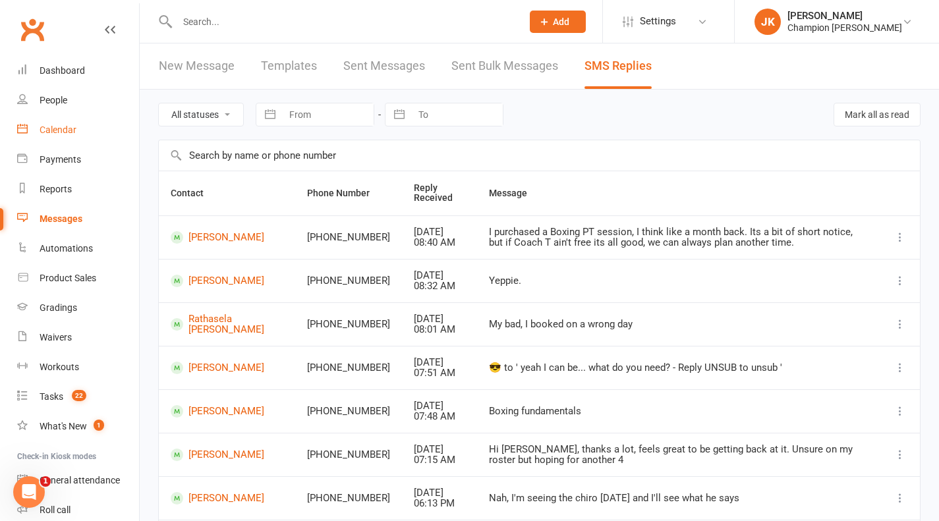
click at [68, 127] on div "Calendar" at bounding box center [58, 130] width 37 height 11
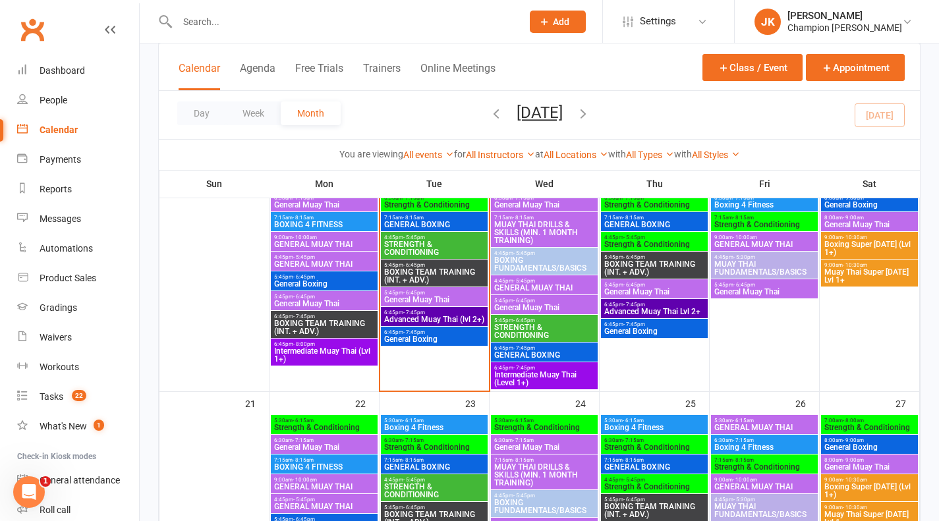
scroll to position [612, 0]
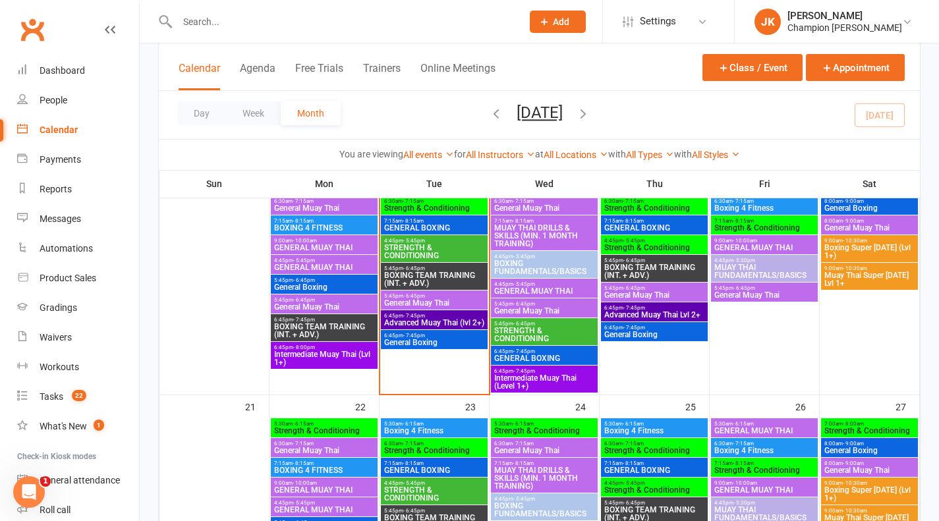
click at [411, 245] on span "STRENGTH & CONDITIONING" at bounding box center [435, 252] width 102 height 16
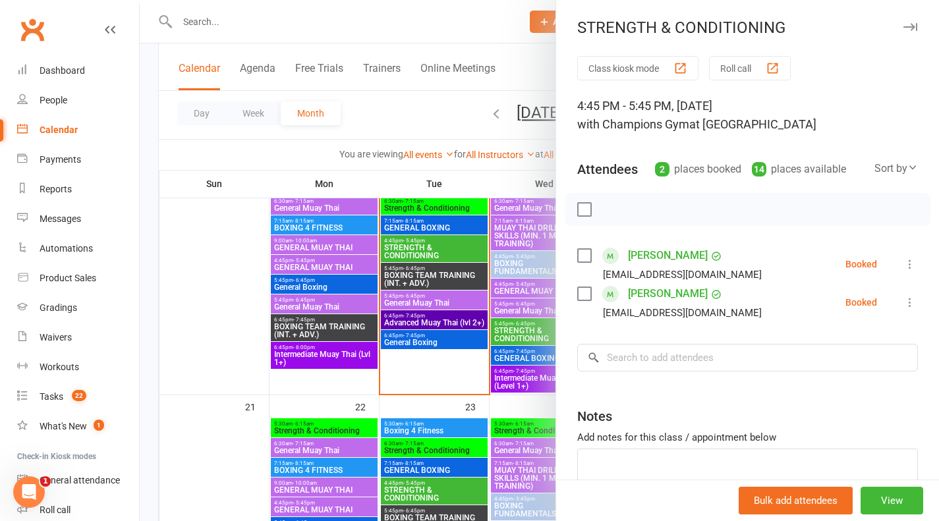
click at [756, 74] on button "Roll call" at bounding box center [750, 68] width 82 height 24
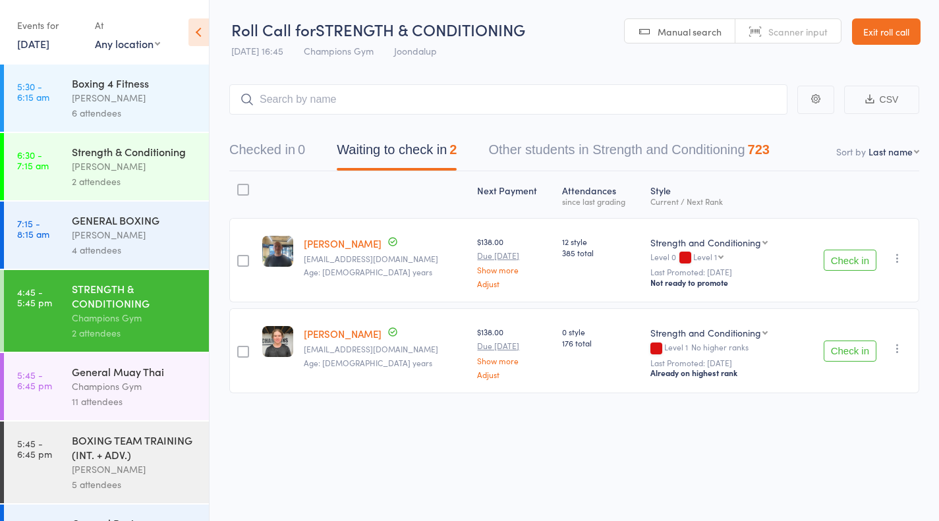
click at [848, 351] on button "Check in" at bounding box center [850, 351] width 53 height 21
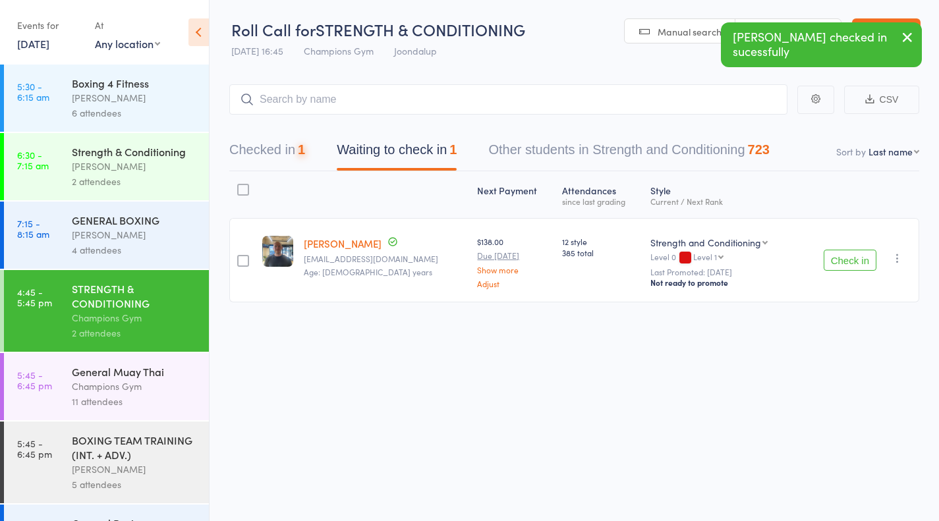
click at [54, 398] on link "5:45 - 6:45 pm General Muay Thai Champions Gym 11 attendees" at bounding box center [106, 386] width 205 height 67
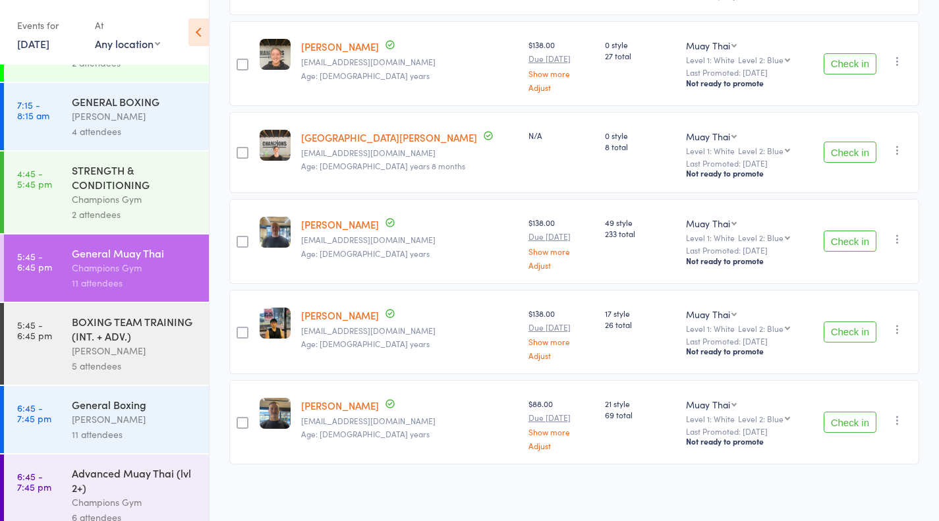
scroll to position [121, 0]
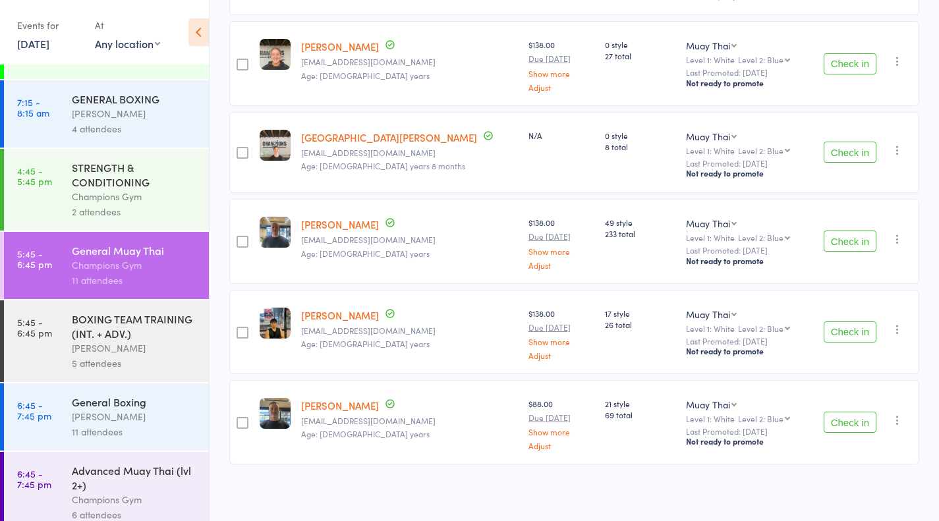
click at [72, 347] on div "[PERSON_NAME]" at bounding box center [135, 348] width 126 height 15
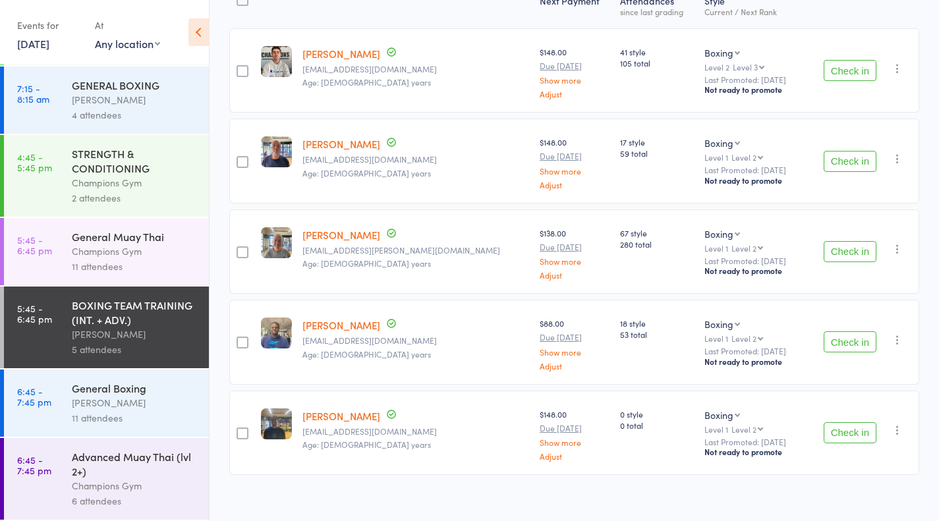
scroll to position [192, 0]
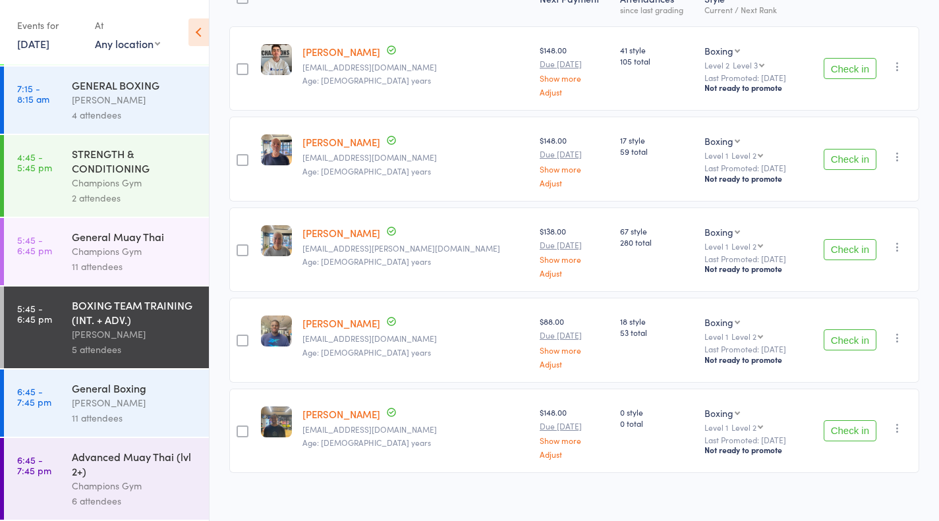
click at [52, 397] on link "6:45 - 7:45 pm General Boxing Thomas Mitchell 11 attendees" at bounding box center [106, 403] width 205 height 67
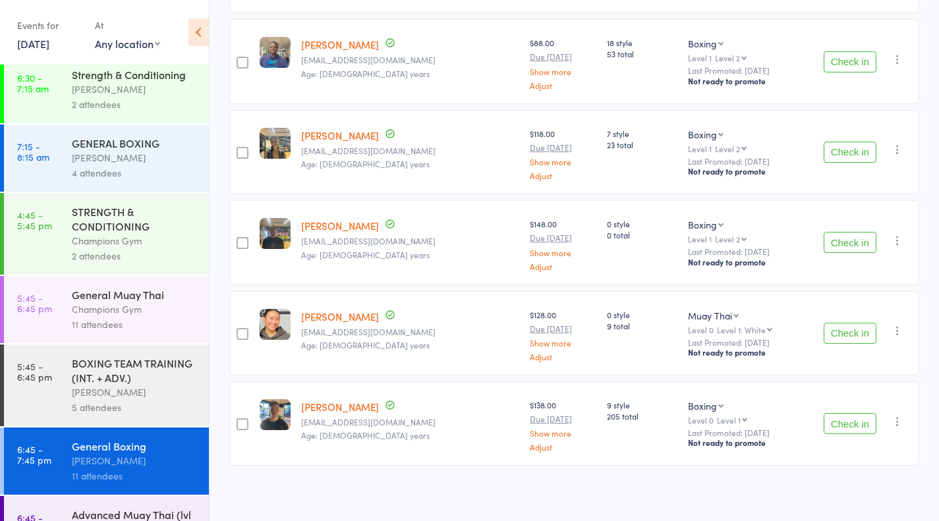
scroll to position [138, 0]
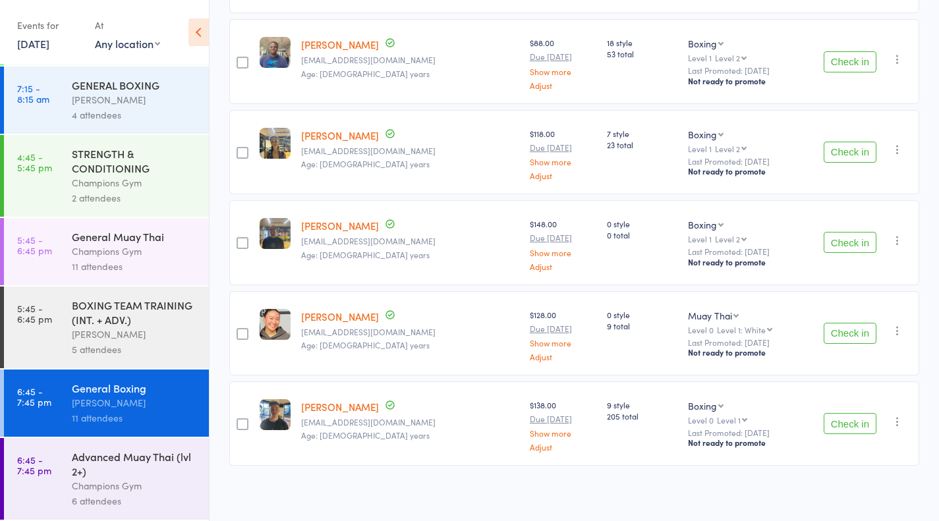
click at [81, 481] on div "Champions Gym" at bounding box center [135, 486] width 126 height 15
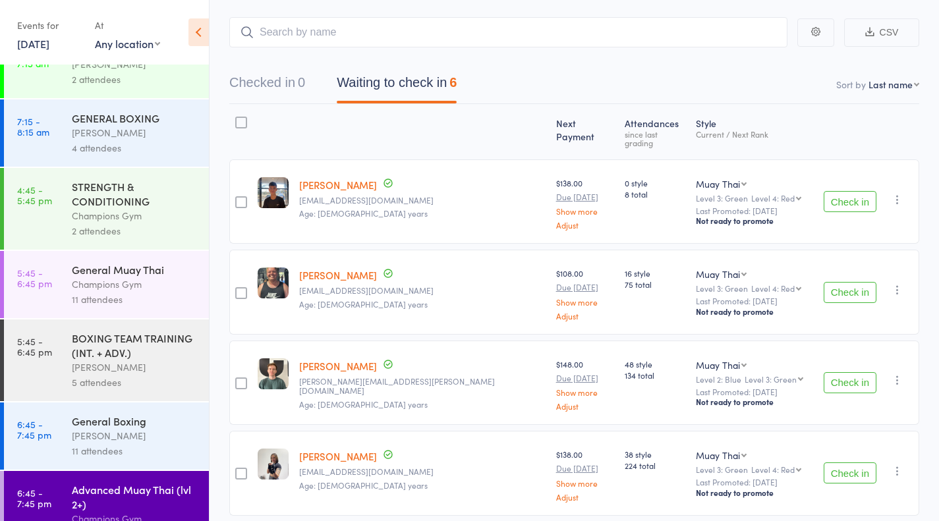
scroll to position [138, 0]
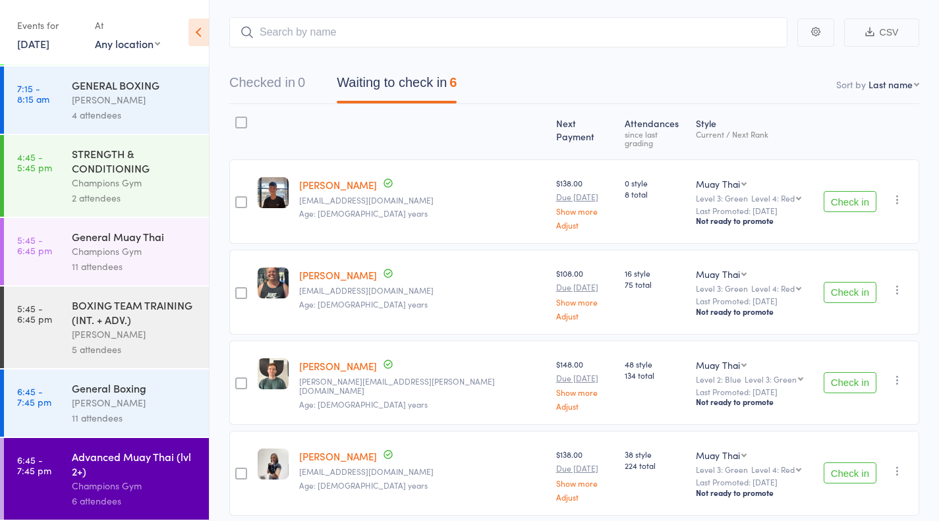
click at [82, 187] on div "Champions Gym" at bounding box center [135, 182] width 126 height 15
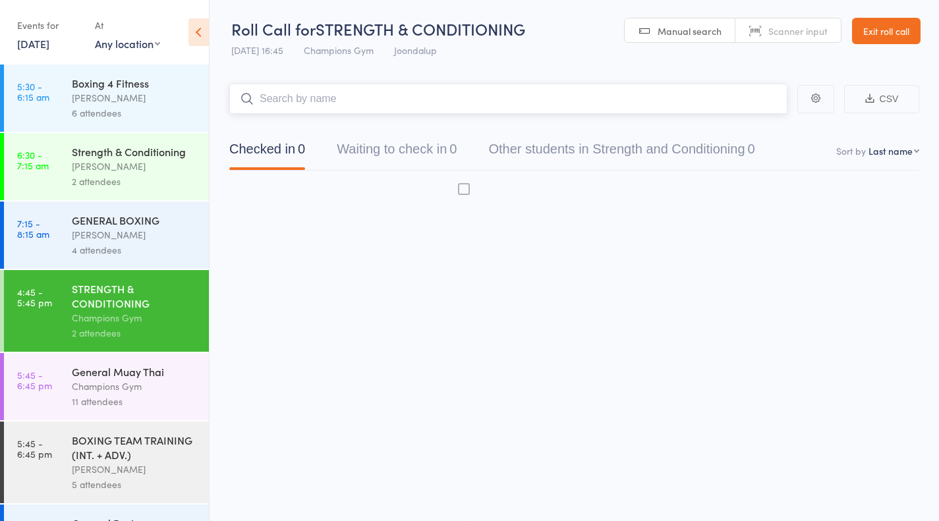
scroll to position [1, 0]
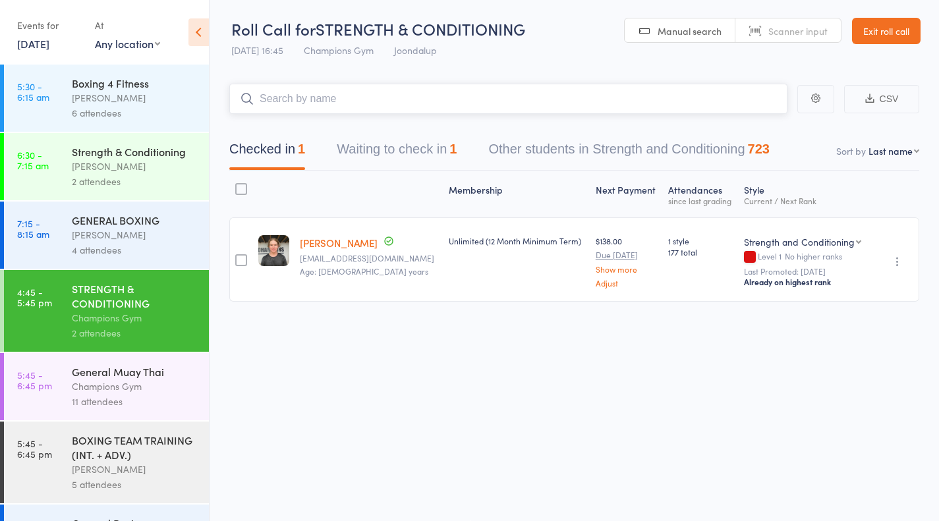
click at [374, 149] on button "Waiting to check in 1" at bounding box center [397, 152] width 120 height 35
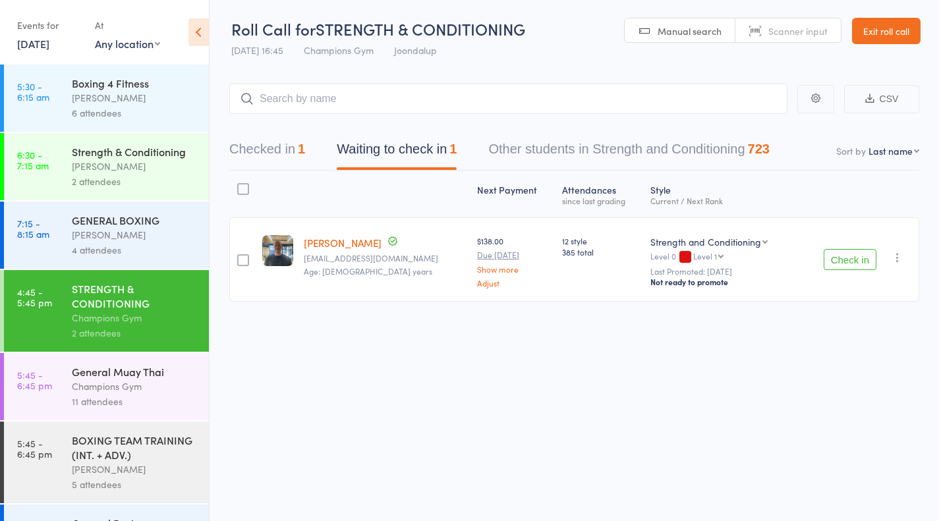
click at [851, 262] on button "Check in" at bounding box center [850, 259] width 53 height 21
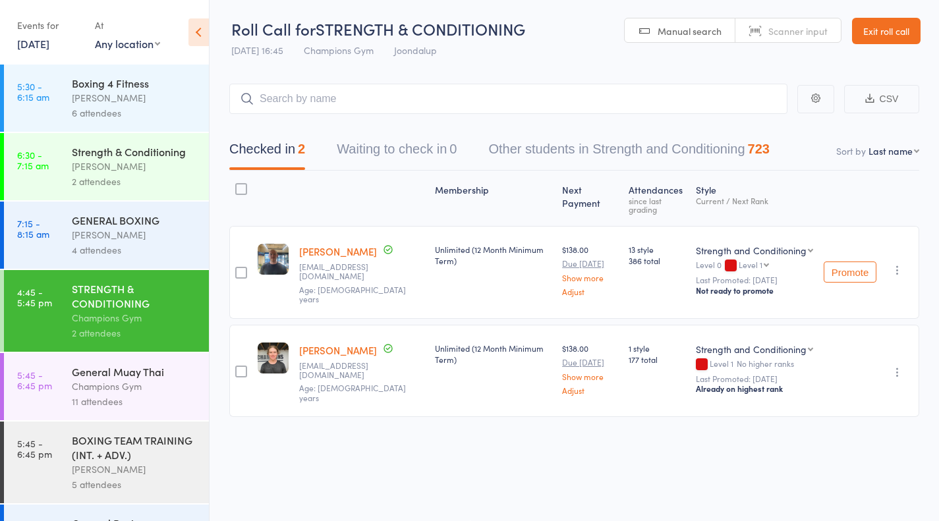
click at [132, 459] on div "BOXING TEAM TRAINING (INT. + ADV.)" at bounding box center [135, 447] width 126 height 29
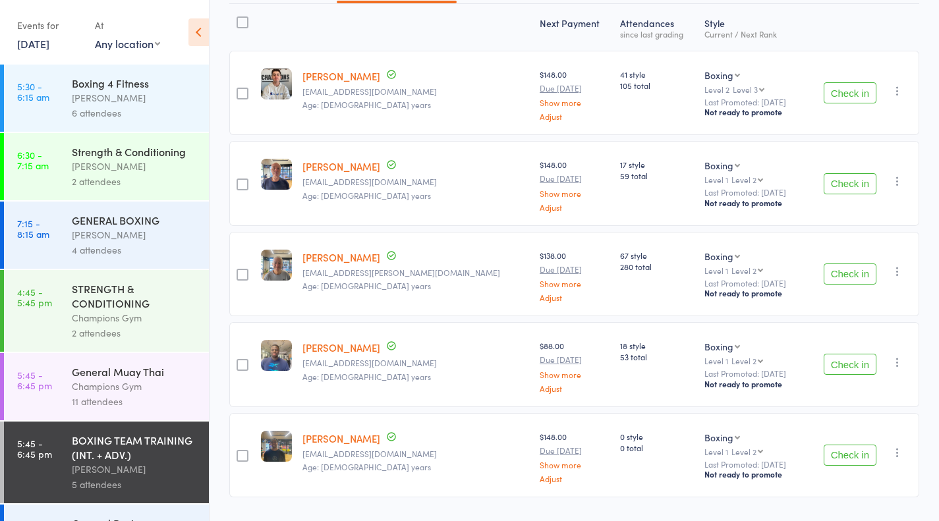
scroll to position [167, 0]
click at [856, 94] on button "Check in" at bounding box center [850, 93] width 53 height 21
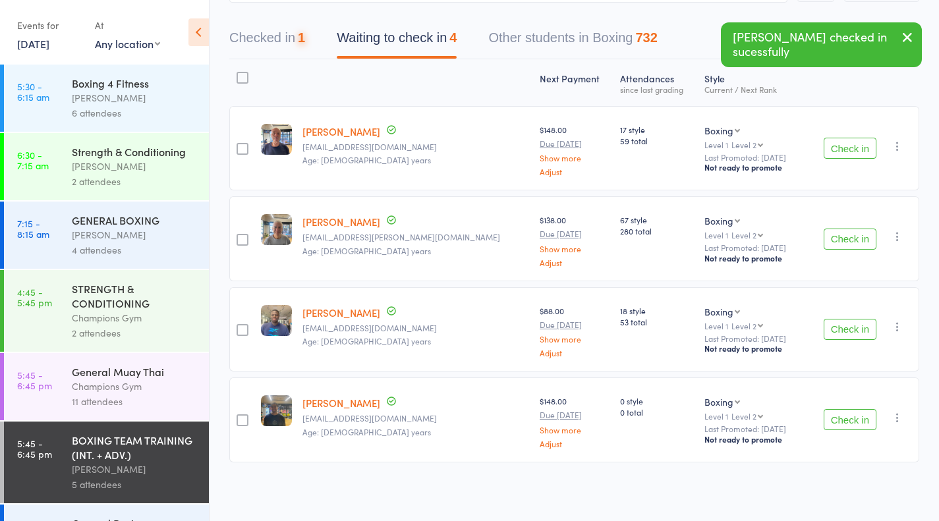
scroll to position [110, 0]
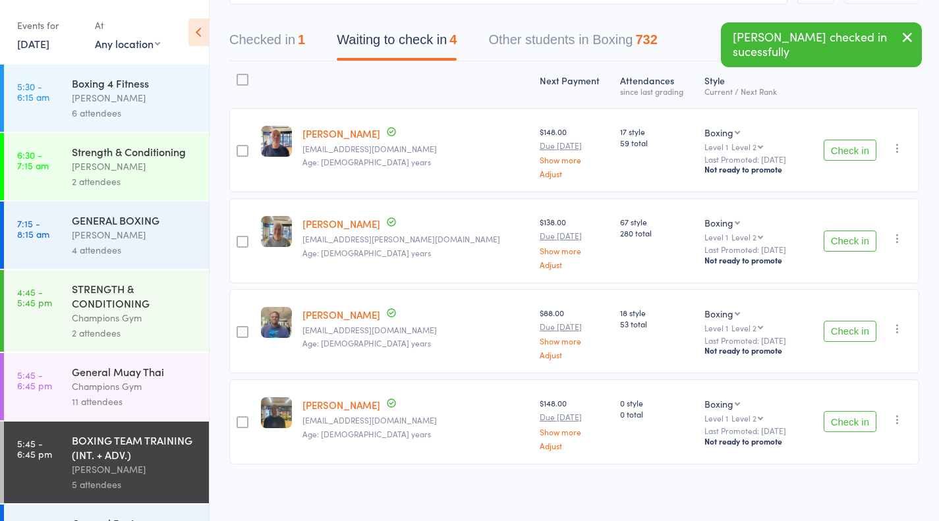
click at [876, 424] on button "Check in" at bounding box center [850, 421] width 53 height 21
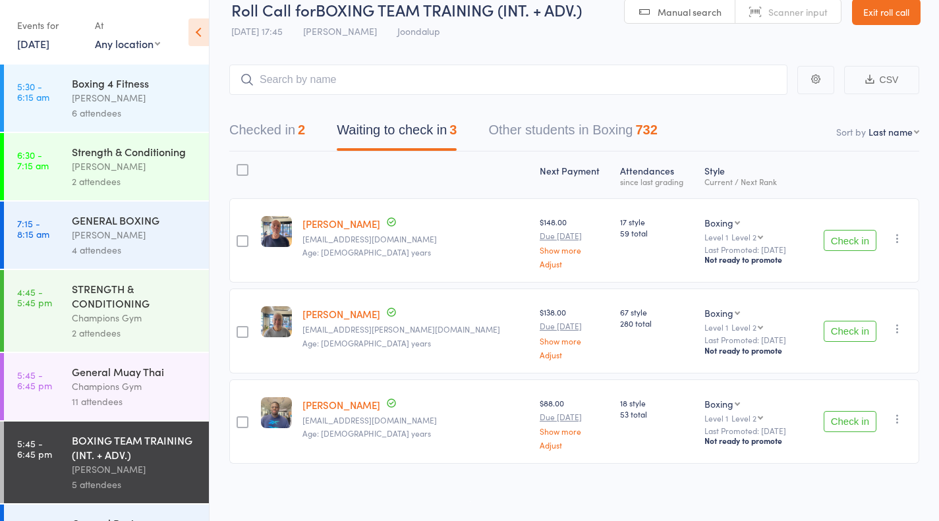
click at [843, 241] on button "Check in" at bounding box center [850, 240] width 53 height 21
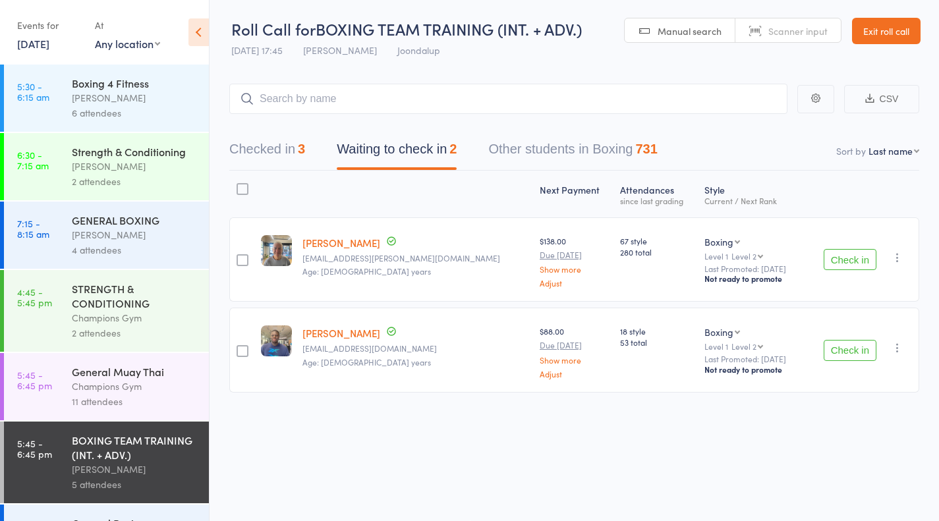
click at [843, 261] on button "Check in" at bounding box center [850, 259] width 53 height 21
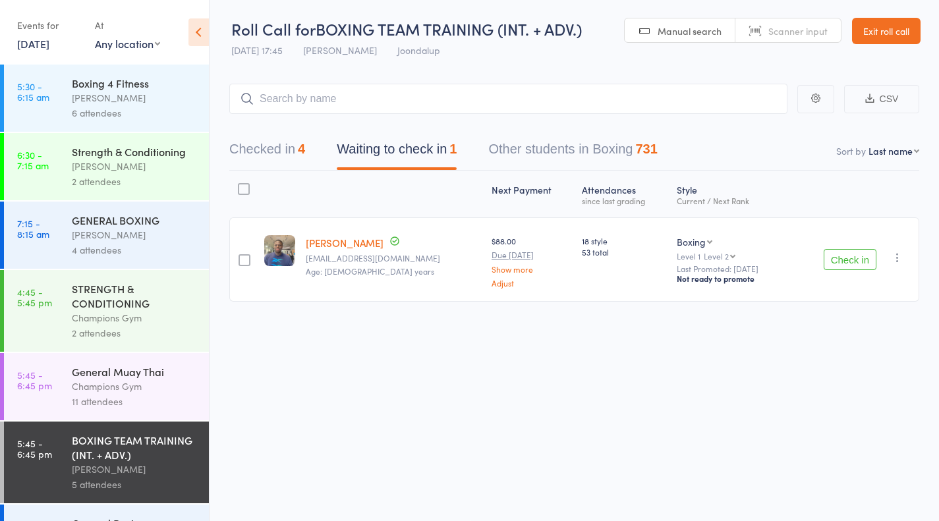
click at [858, 265] on button "Check in" at bounding box center [850, 259] width 53 height 21
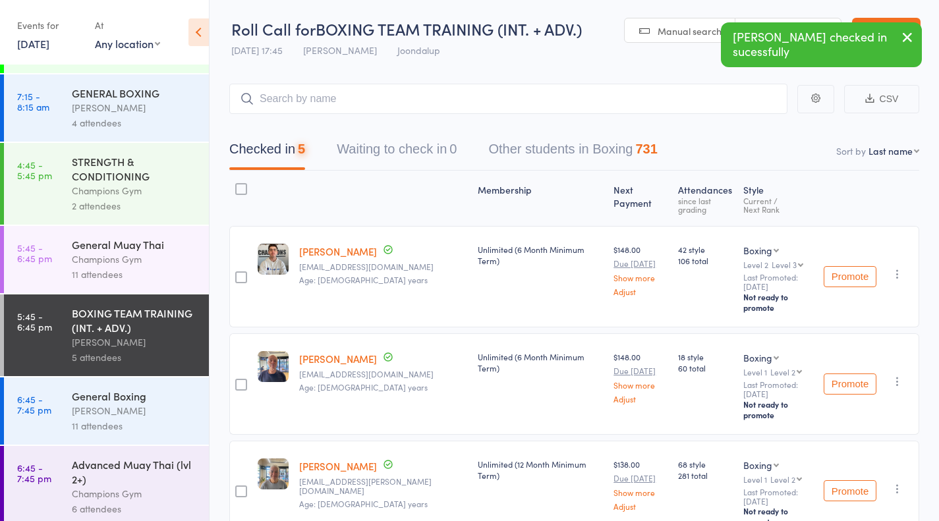
scroll to position [138, 0]
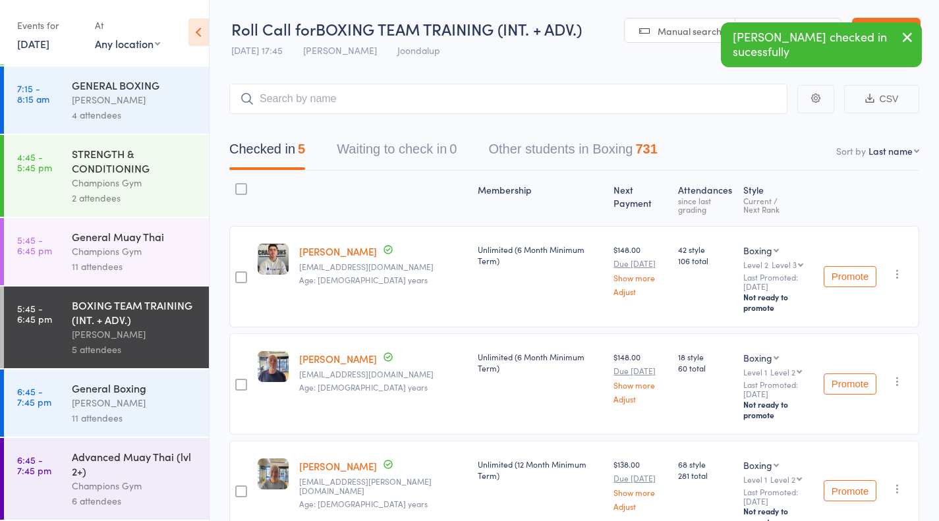
click at [140, 492] on div "Champions Gym" at bounding box center [135, 486] width 126 height 15
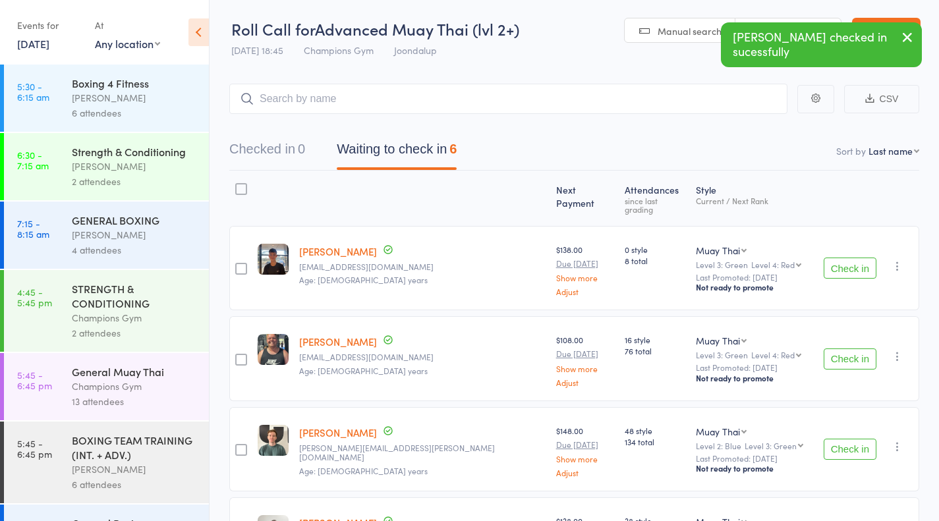
scroll to position [138, 0]
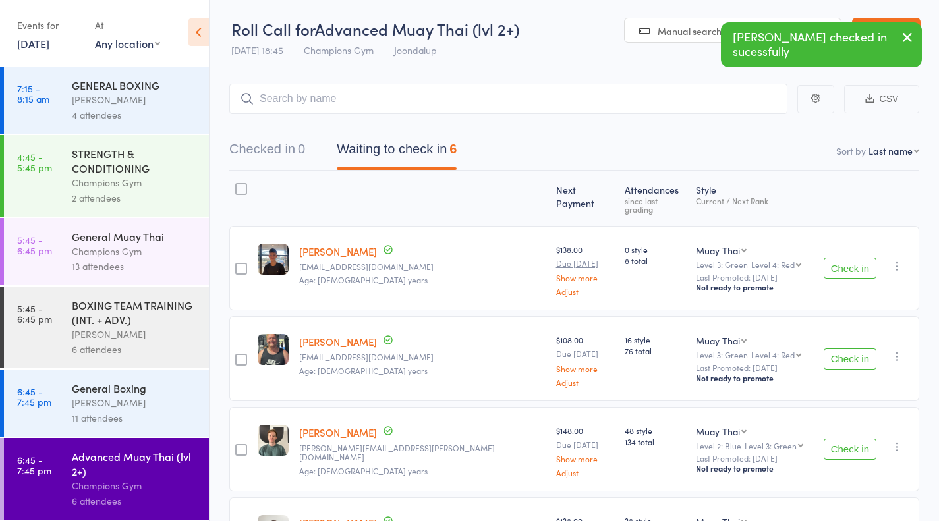
click at [140, 421] on div "11 attendees" at bounding box center [135, 418] width 126 height 15
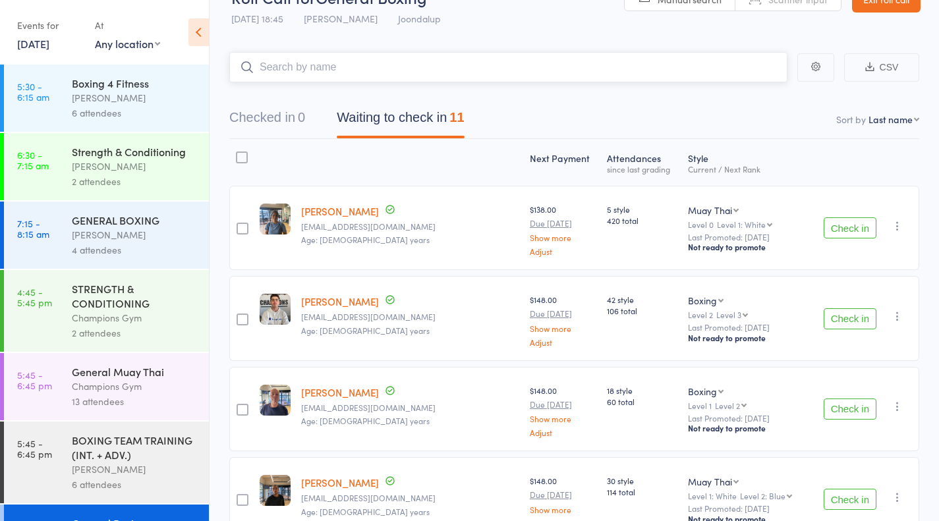
scroll to position [86, 0]
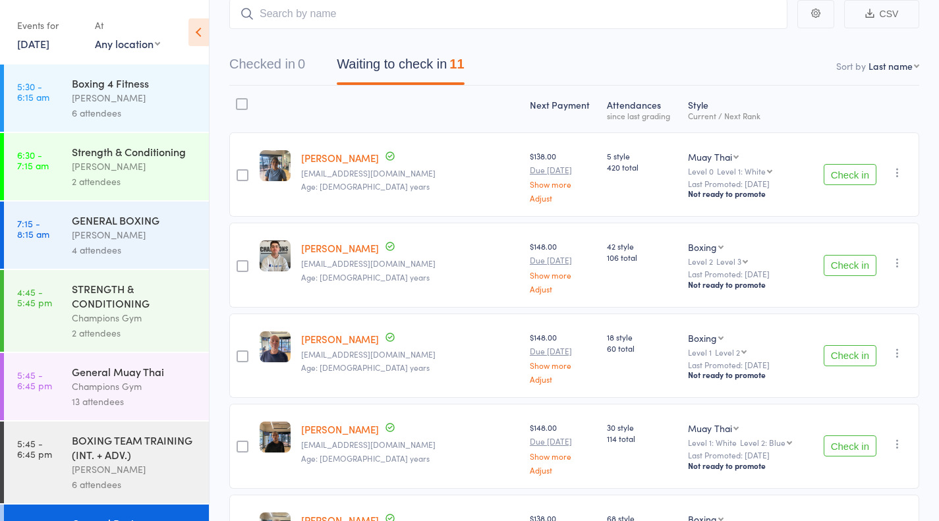
click at [863, 270] on button "Check in" at bounding box center [850, 265] width 53 height 21
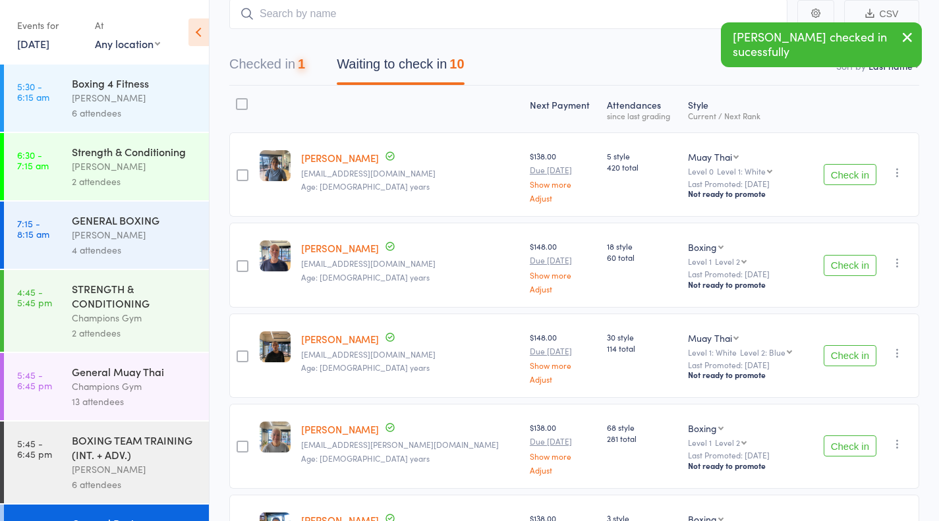
click at [864, 270] on button "Check in" at bounding box center [850, 265] width 53 height 21
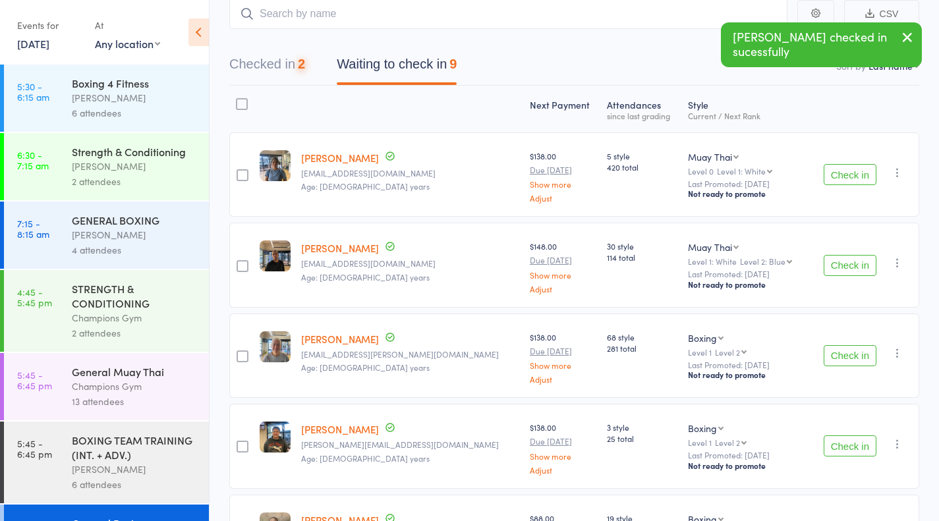
click at [847, 356] on button "Check in" at bounding box center [850, 355] width 53 height 21
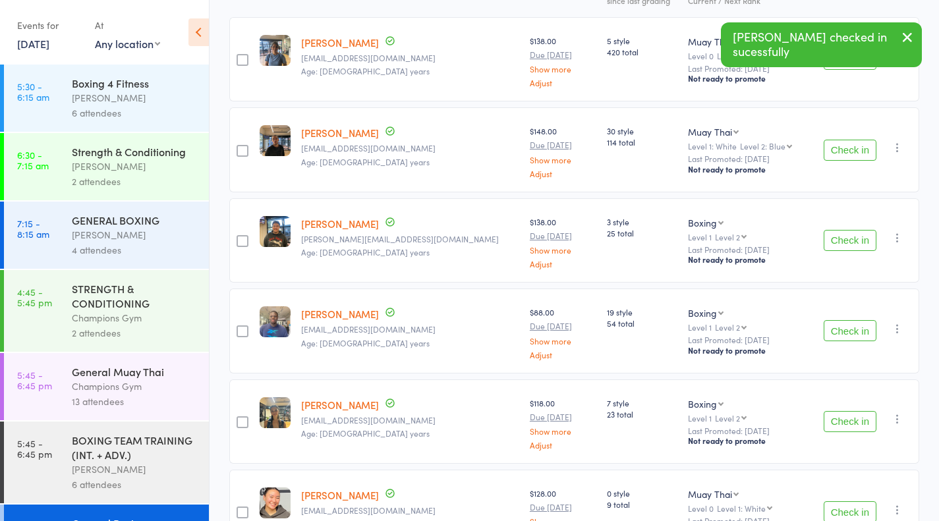
scroll to position [212, 0]
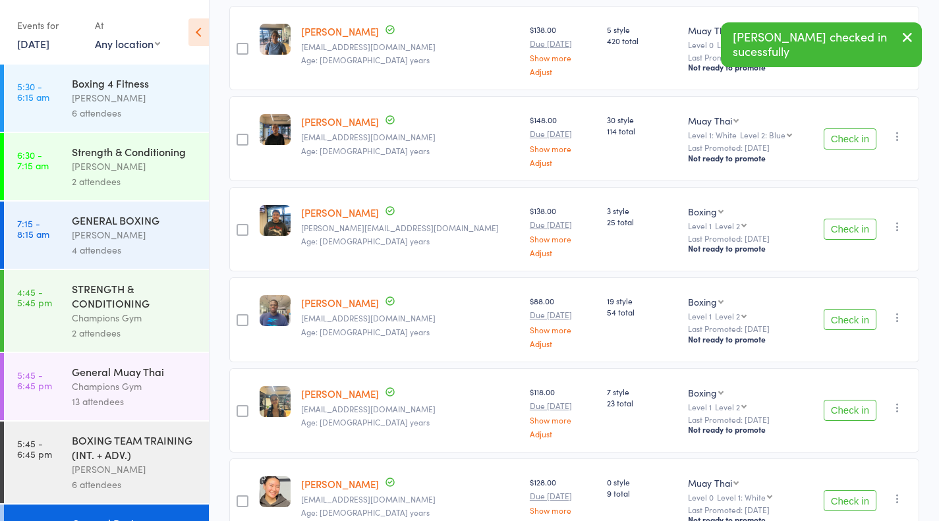
click at [867, 325] on button "Check in" at bounding box center [850, 319] width 53 height 21
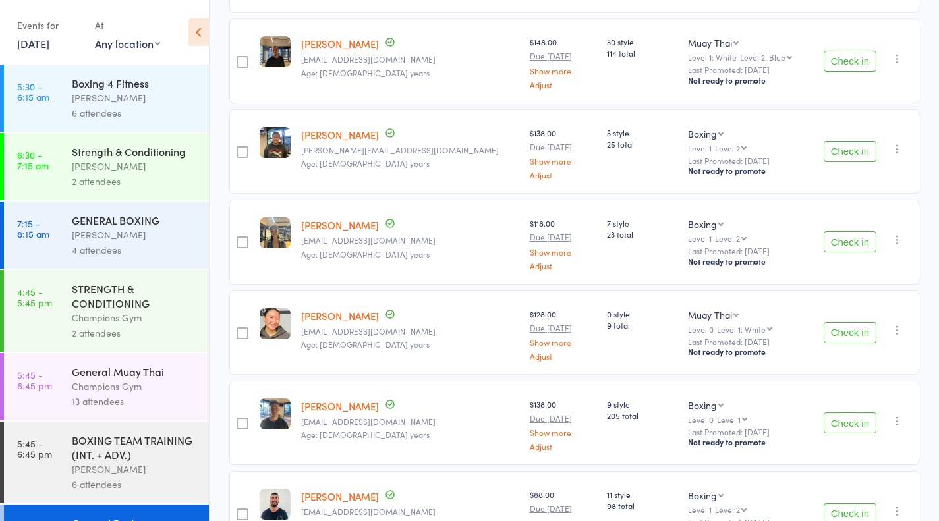
scroll to position [381, 0]
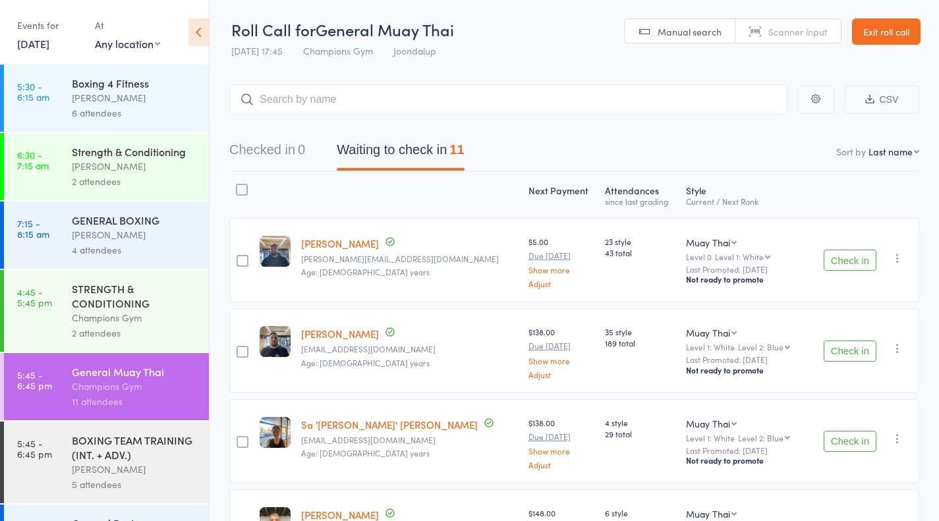
click at [853, 29] on link "Exit roll call" at bounding box center [886, 31] width 69 height 26
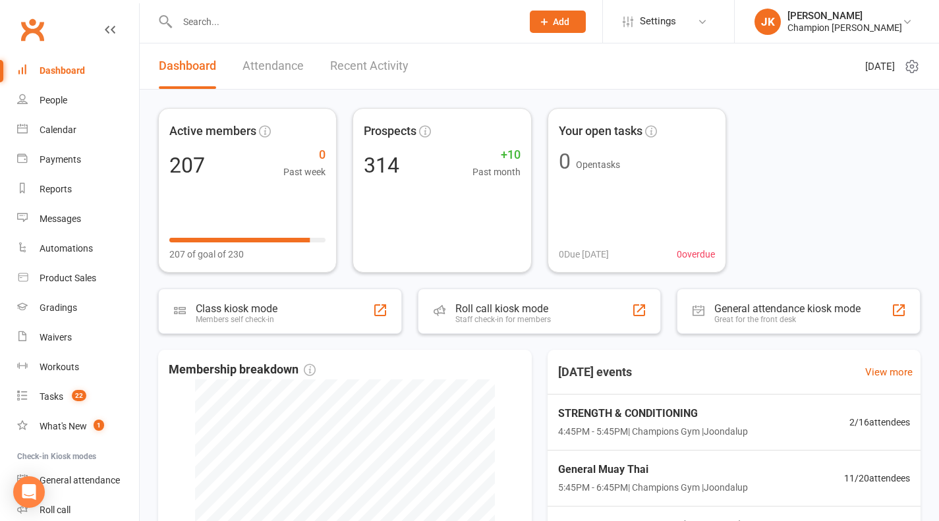
click at [303, 26] on input "text" at bounding box center [343, 22] width 340 height 18
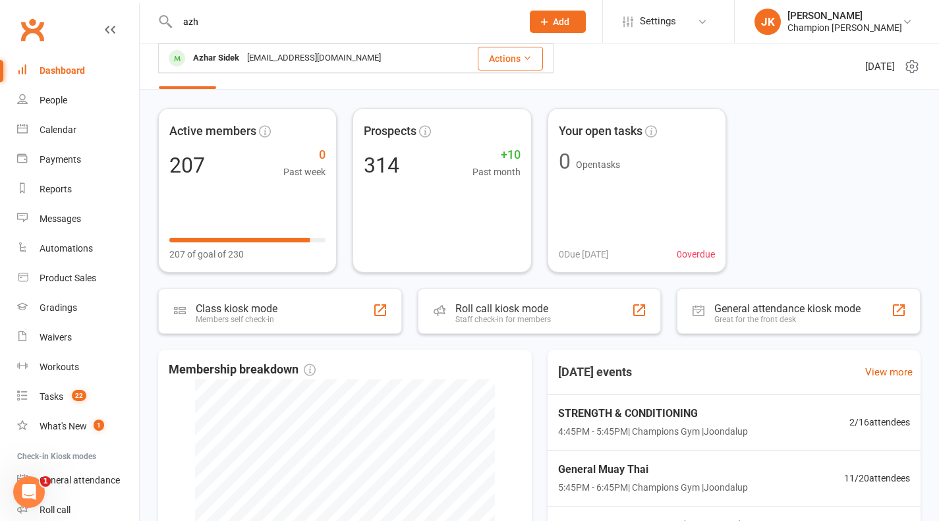
type input "azh"
click at [57, 138] on link "Calendar" at bounding box center [78, 130] width 122 height 30
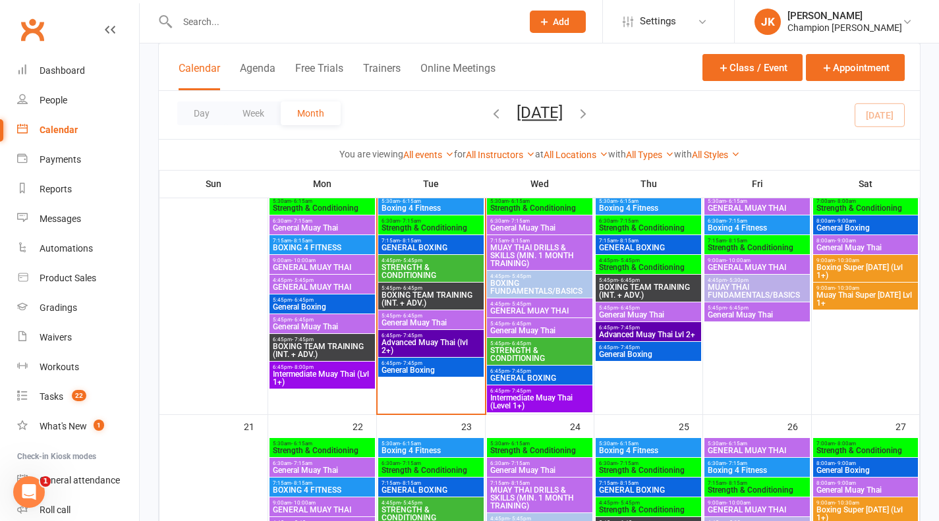
scroll to position [593, 0]
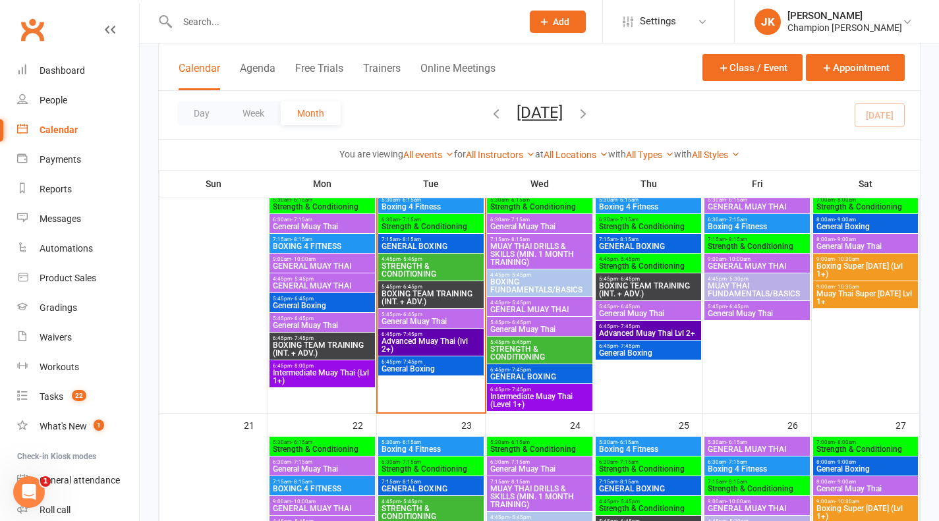
click at [432, 314] on span "5:45pm - 6:45pm" at bounding box center [431, 315] width 100 height 6
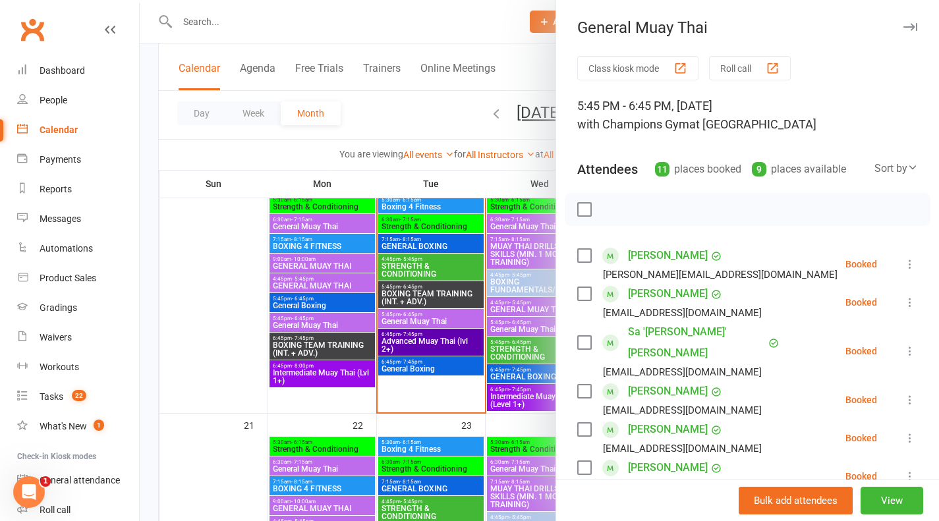
click at [728, 73] on button "Roll call" at bounding box center [750, 68] width 82 height 24
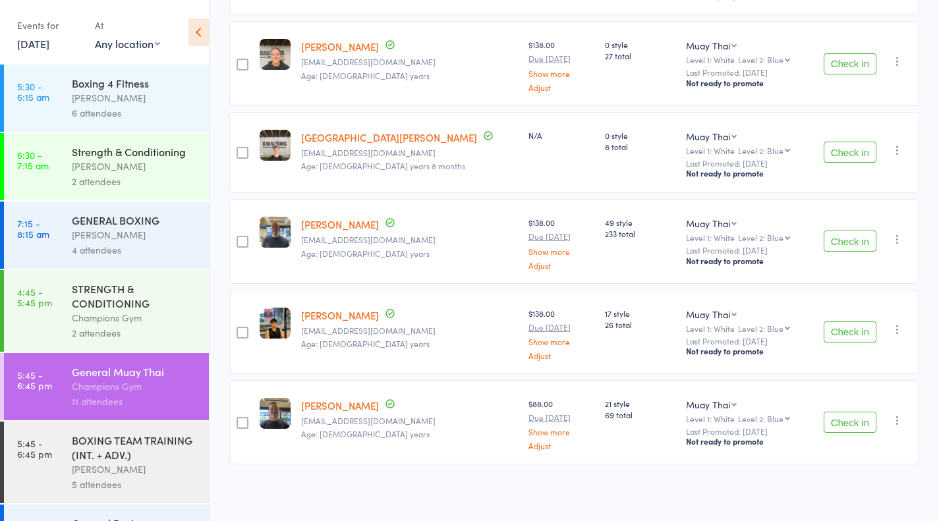
scroll to position [729, 0]
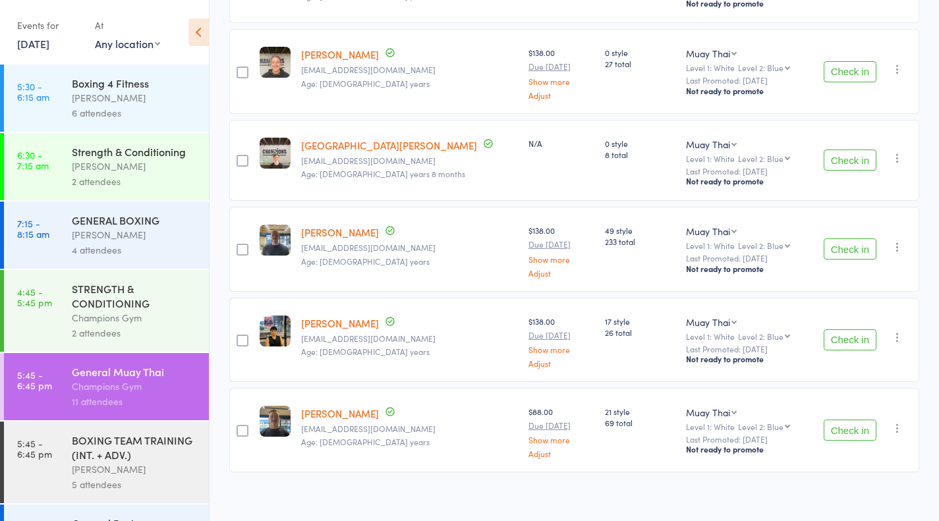
click at [850, 248] on button "Check in" at bounding box center [850, 249] width 53 height 21
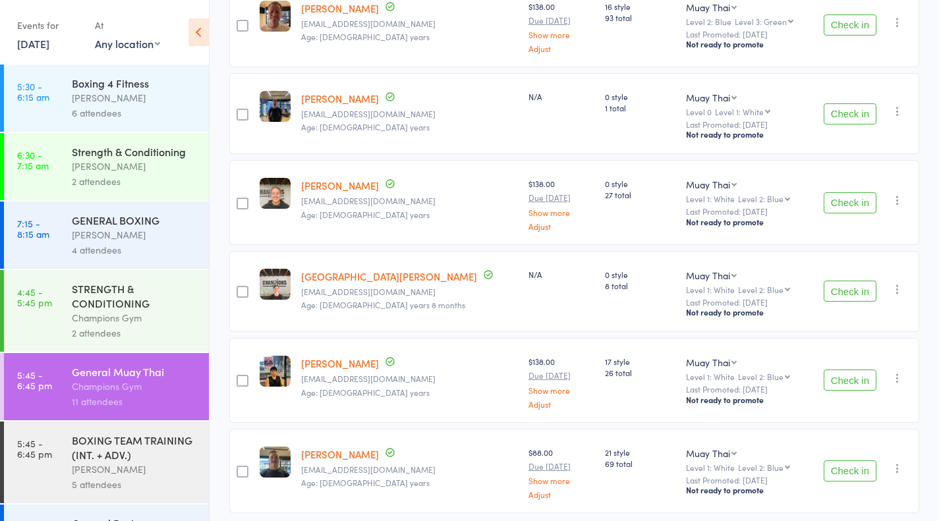
scroll to position [599, 0]
click at [843, 385] on button "Check in" at bounding box center [850, 379] width 53 height 21
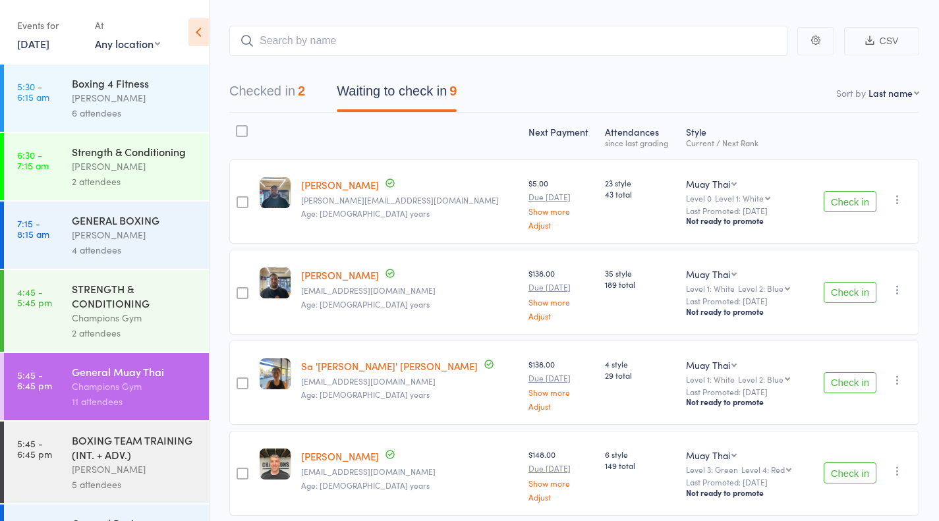
scroll to position [0, 0]
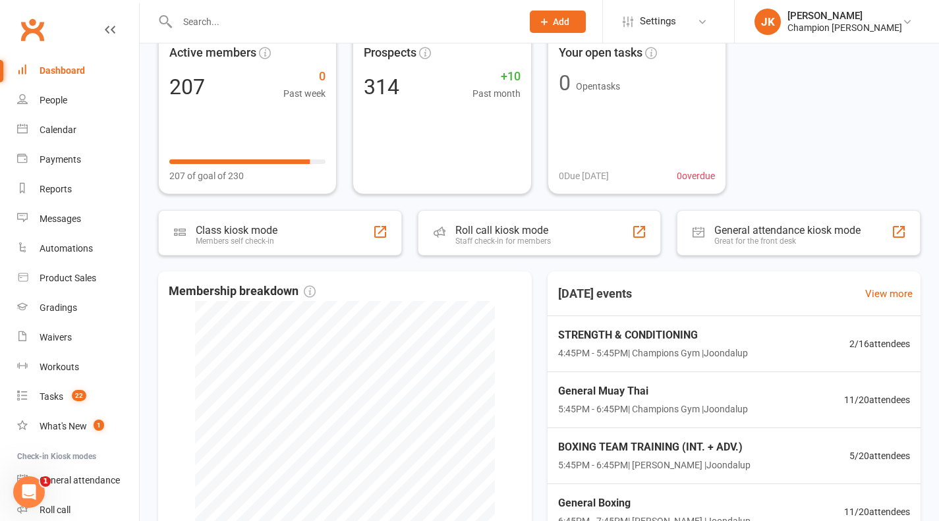
click at [334, 26] on input "text" at bounding box center [343, 22] width 340 height 18
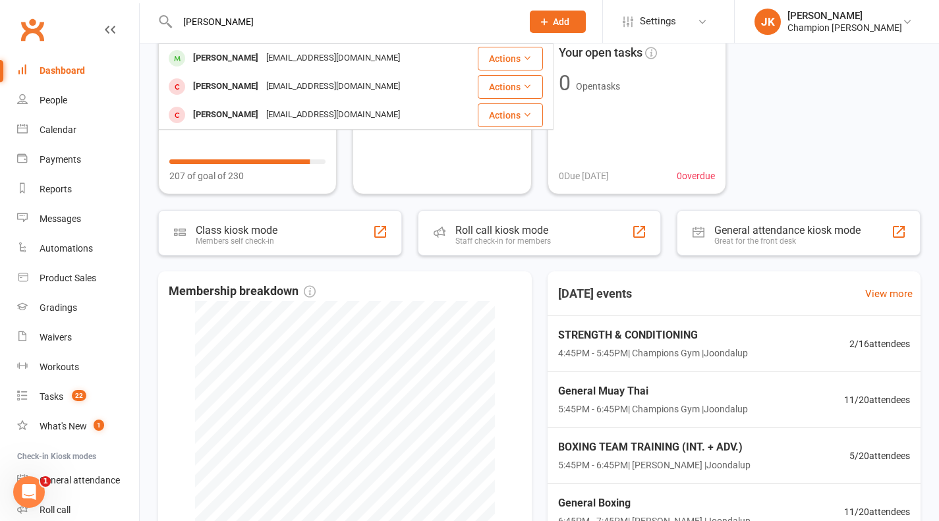
type input "[PERSON_NAME]"
click at [249, 53] on div "[PERSON_NAME]" at bounding box center [225, 58] width 73 height 19
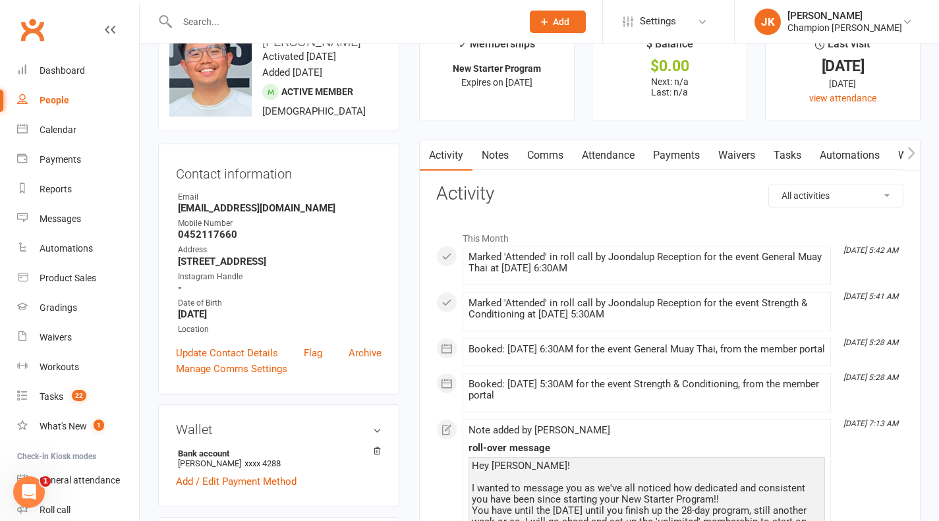
scroll to position [30, 0]
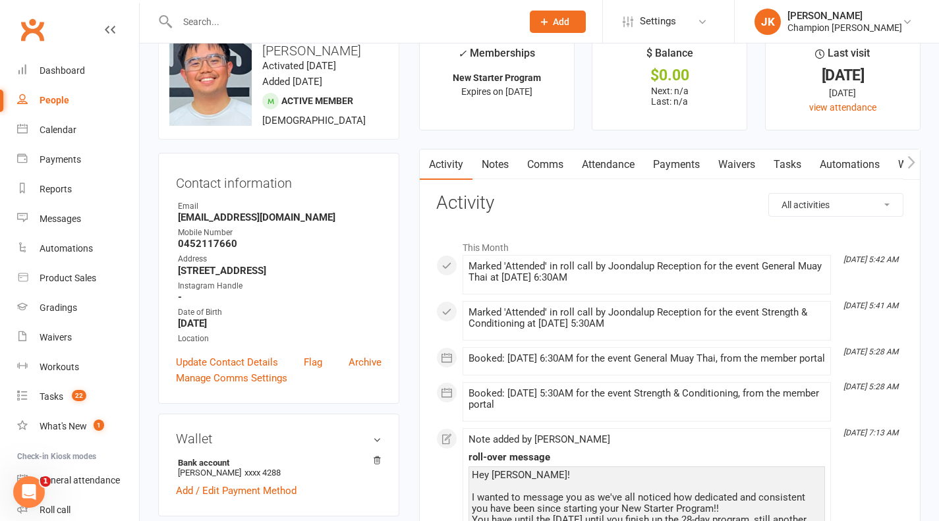
click at [592, 158] on link "Attendance" at bounding box center [608, 165] width 71 height 30
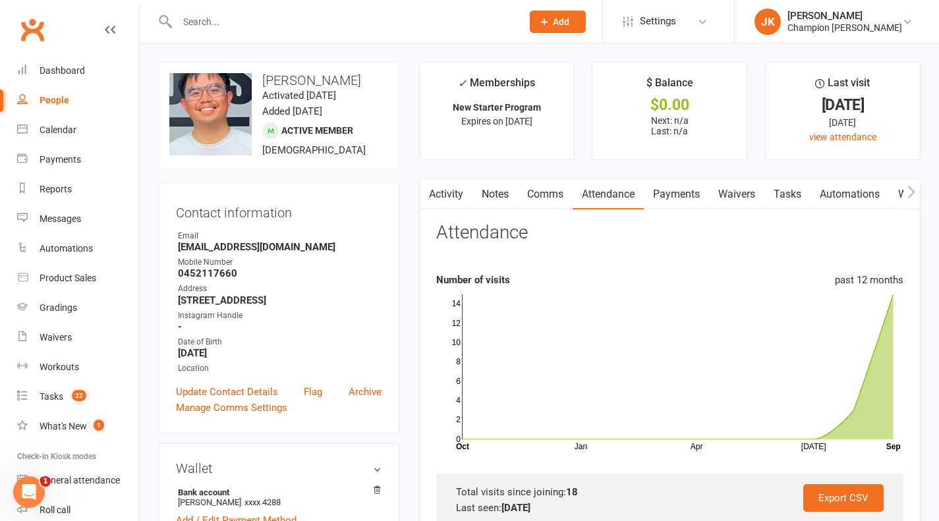
click at [460, 192] on link "Activity" at bounding box center [446, 194] width 53 height 30
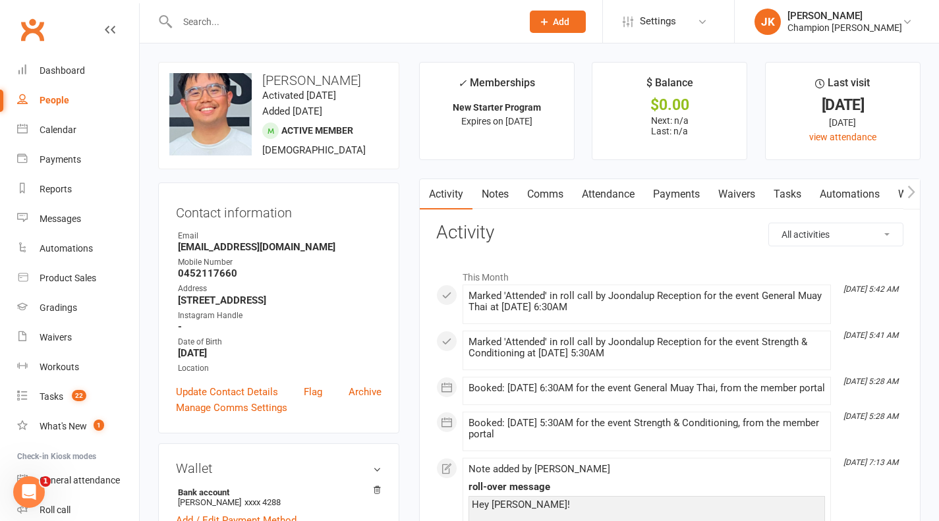
click at [240, 23] on input "text" at bounding box center [343, 22] width 340 height 18
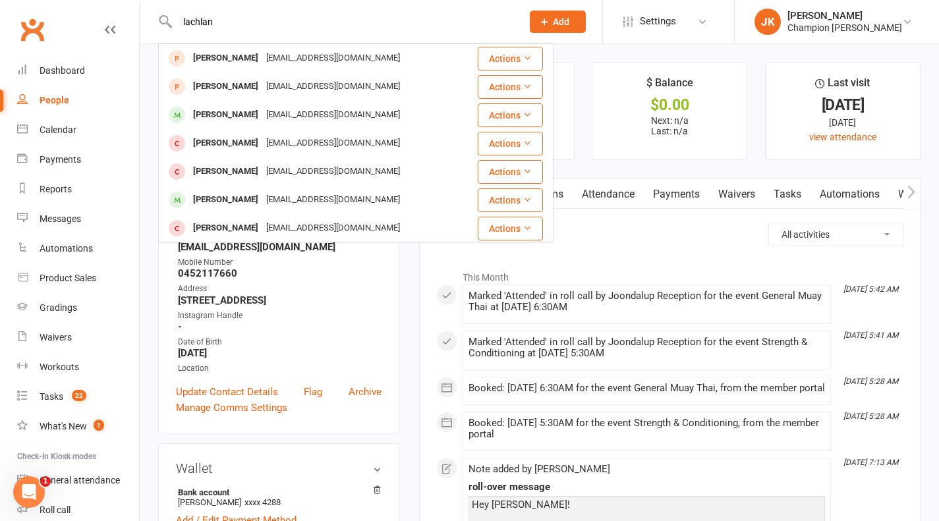
type input "lachlan"
click at [227, 112] on div "[PERSON_NAME]" at bounding box center [225, 114] width 73 height 19
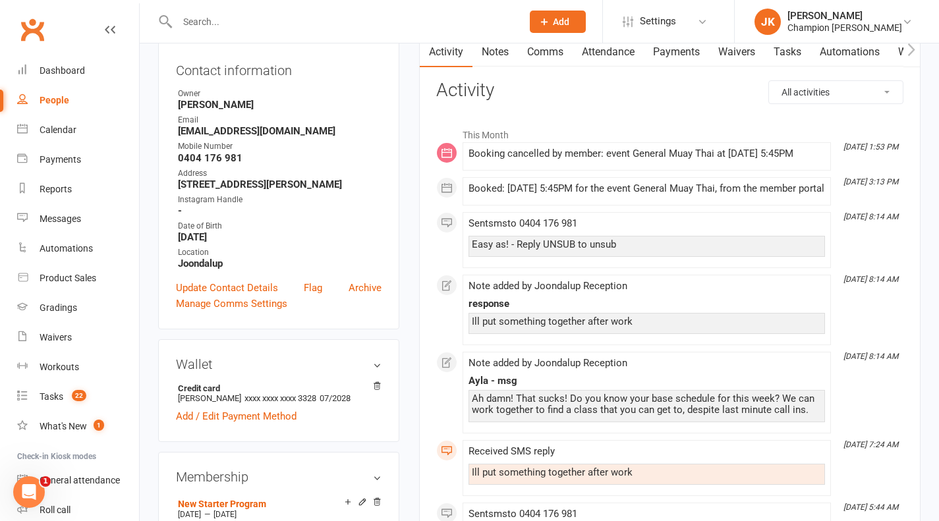
scroll to position [138, 0]
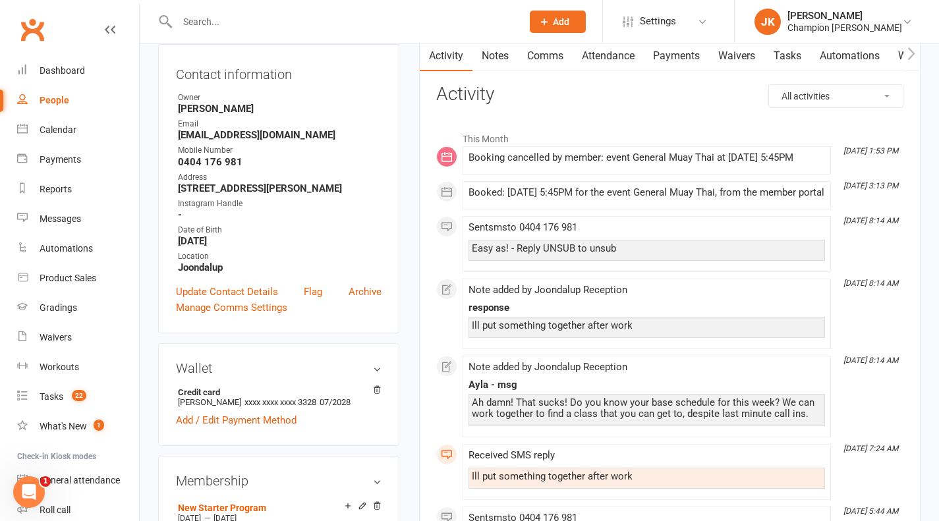
click at [425, 13] on input "text" at bounding box center [343, 22] width 340 height 18
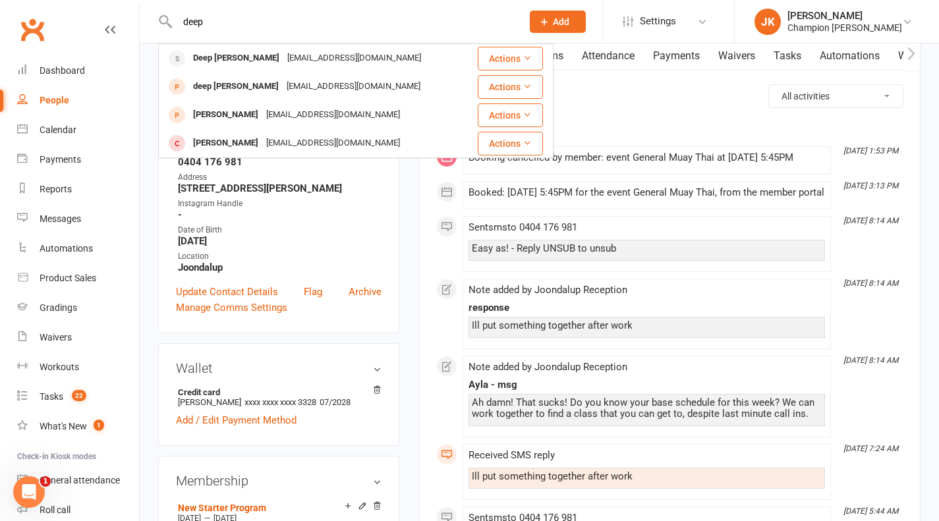
type input "deep"
click at [211, 53] on div "Deep [PERSON_NAME]" at bounding box center [236, 58] width 94 height 19
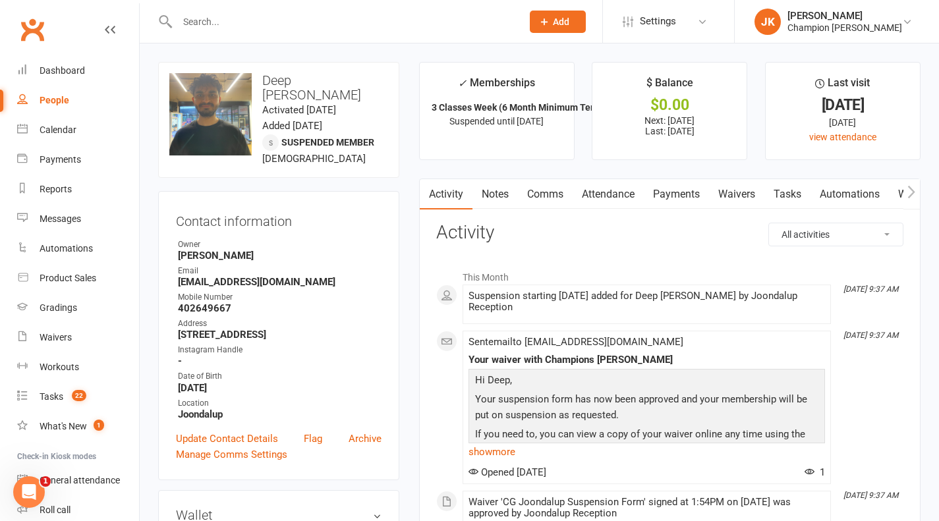
click at [602, 183] on link "Attendance" at bounding box center [608, 194] width 71 height 30
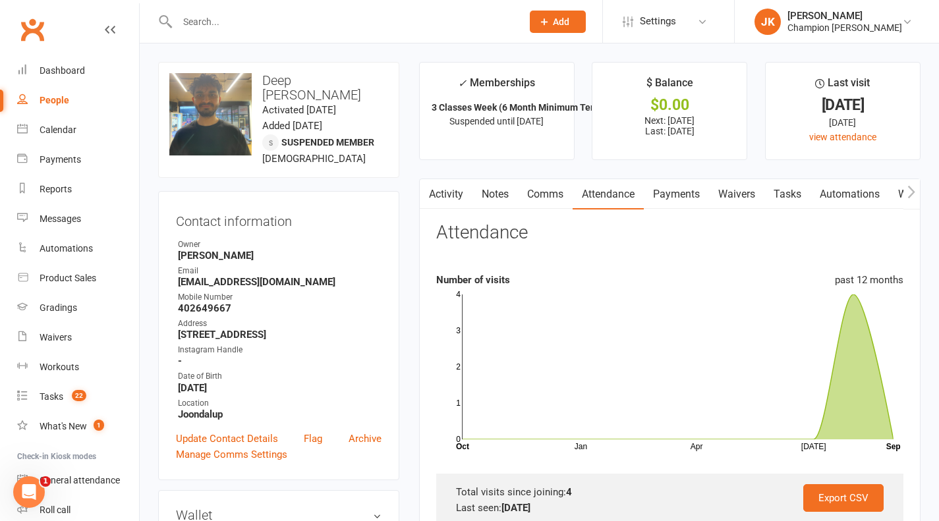
click at [397, 15] on input "text" at bounding box center [343, 22] width 340 height 18
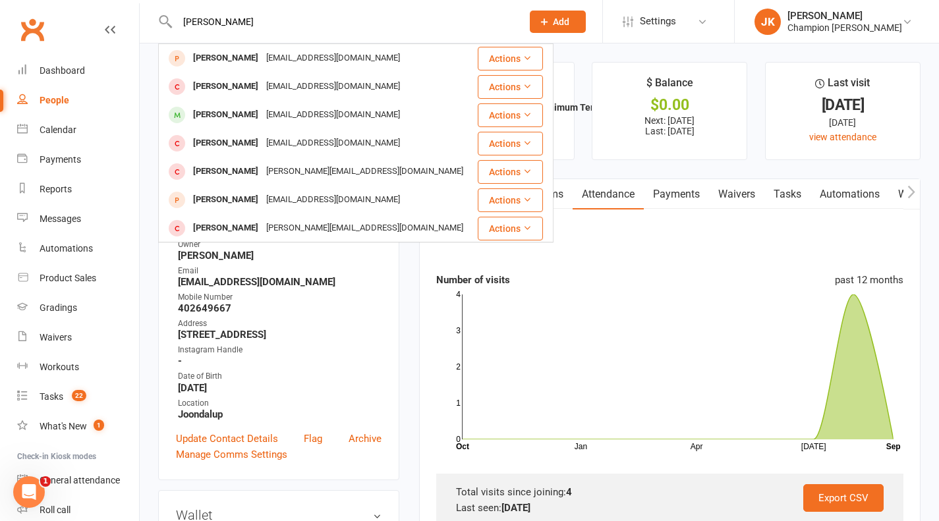
type input "[PERSON_NAME]"
click at [241, 113] on div "Shaun Garlett" at bounding box center [225, 114] width 73 height 19
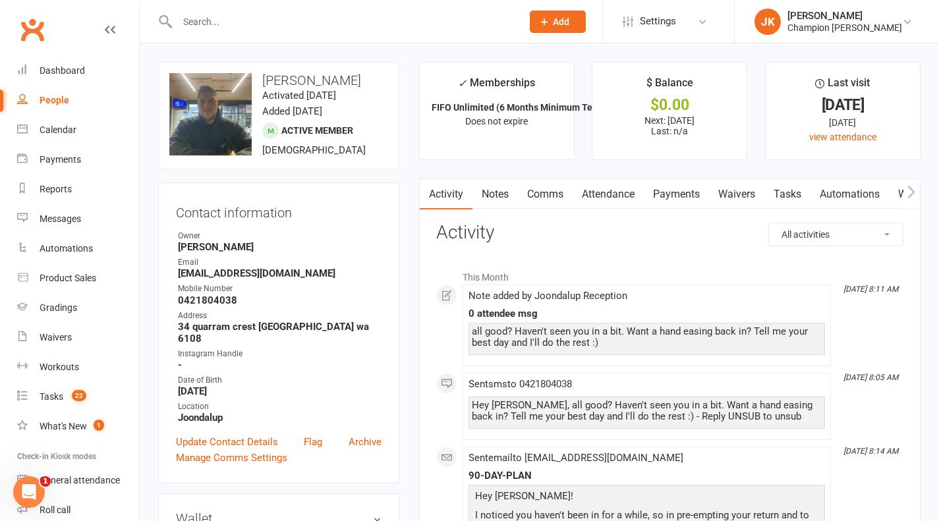
click at [601, 195] on link "Attendance" at bounding box center [608, 194] width 71 height 30
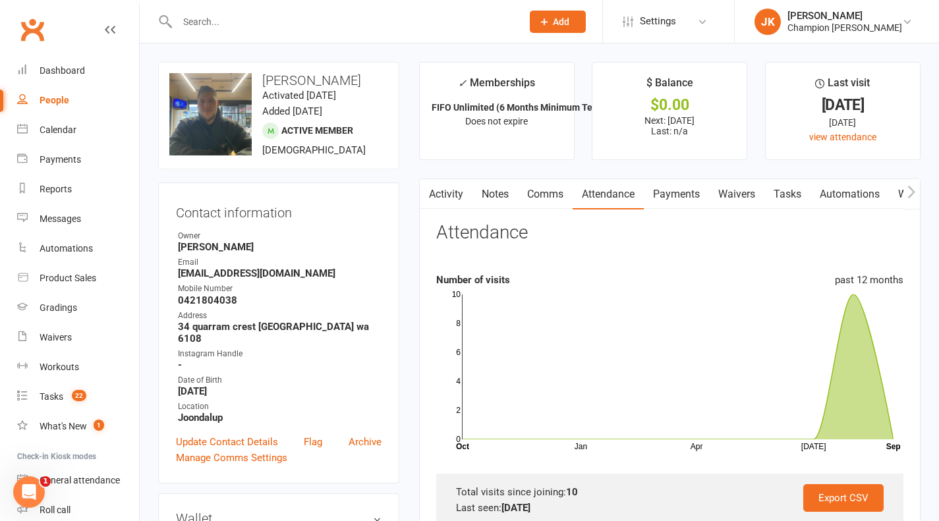
click at [405, 15] on input "text" at bounding box center [343, 22] width 340 height 18
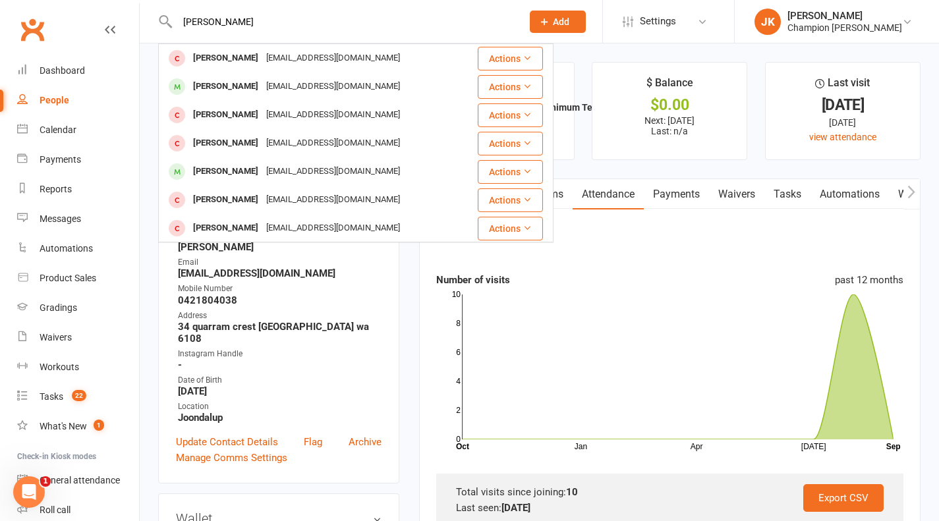
type input "liam"
click at [231, 160] on div "Liam Jensen liamjensen313@gmail.com" at bounding box center [318, 171] width 316 height 27
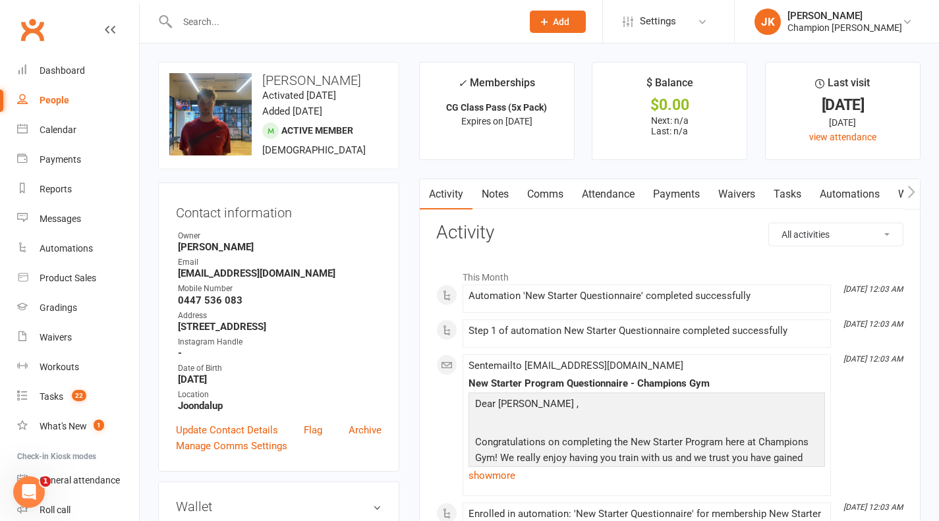
click at [620, 200] on link "Attendance" at bounding box center [608, 194] width 71 height 30
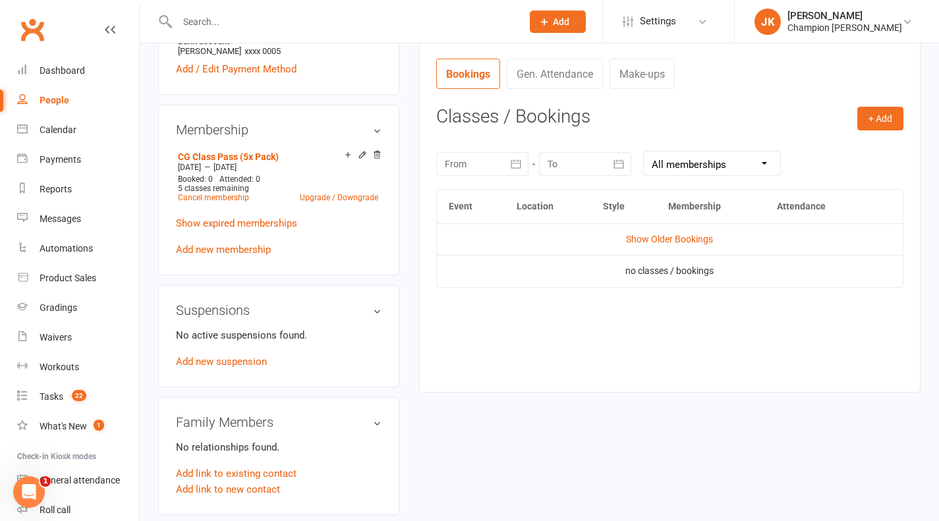
scroll to position [565, 0]
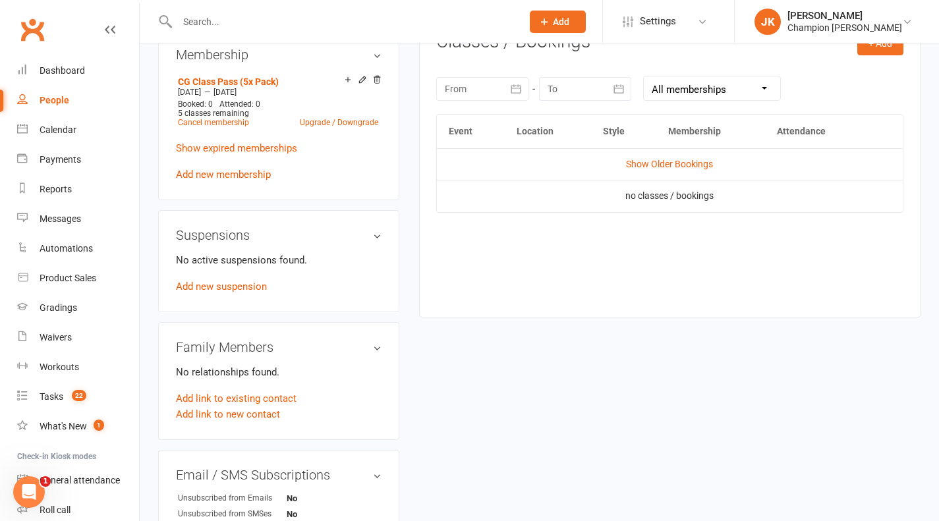
click at [354, 24] on input "text" at bounding box center [343, 22] width 340 height 18
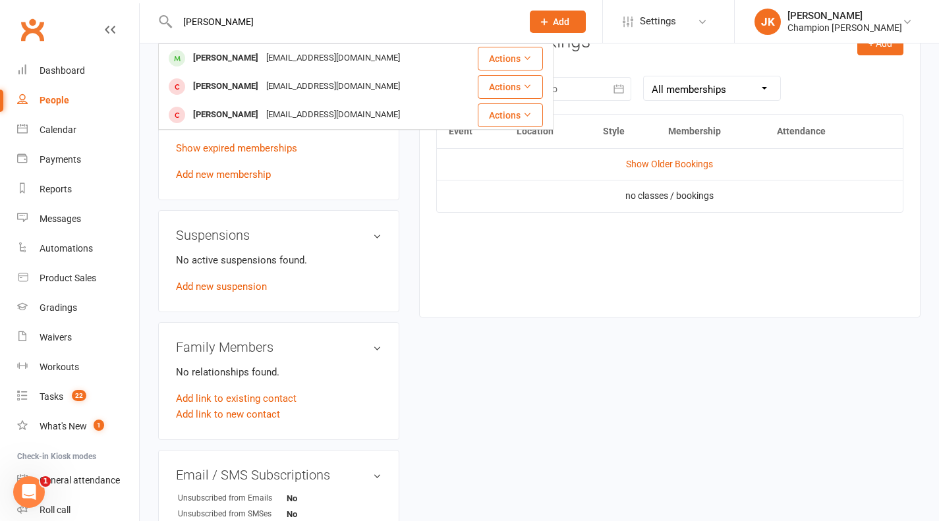
type input "venrick"
click at [267, 54] on div "venrickcampos@yahoo.com" at bounding box center [333, 58] width 142 height 19
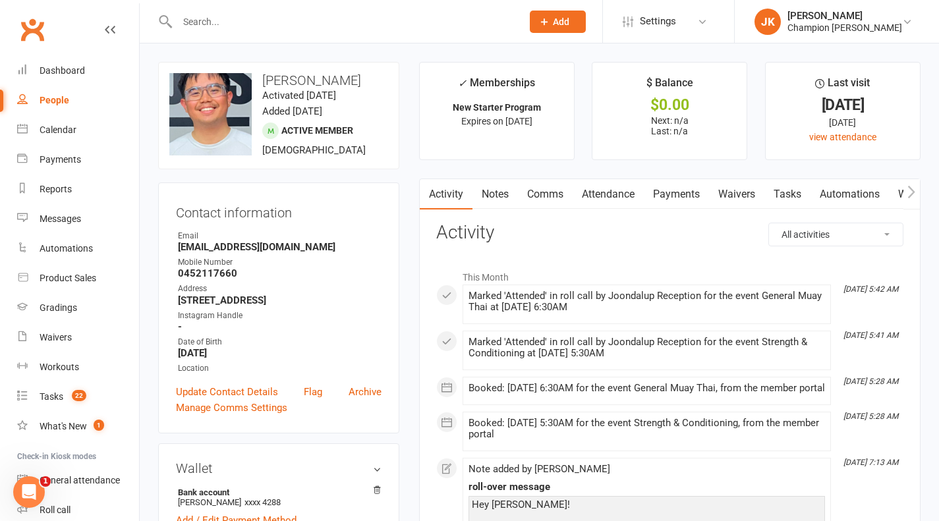
click at [605, 196] on link "Attendance" at bounding box center [608, 194] width 71 height 30
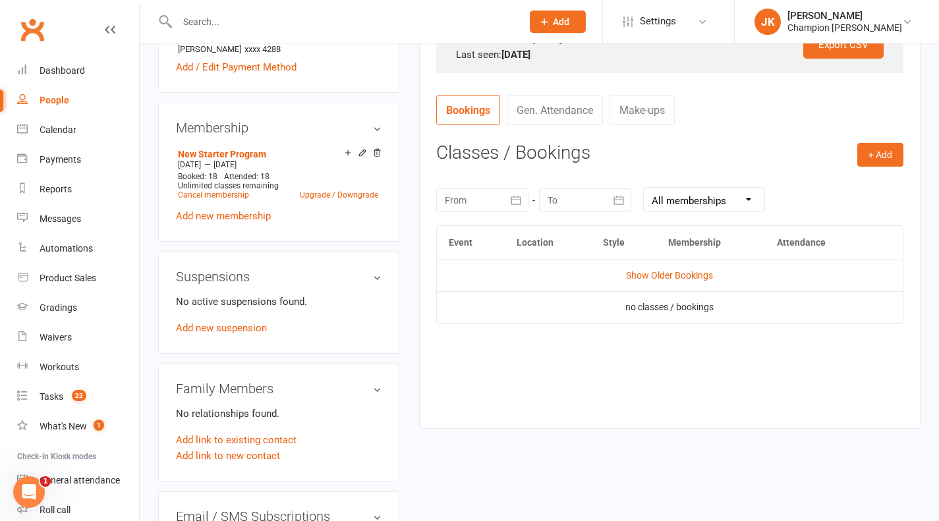
scroll to position [446, 0]
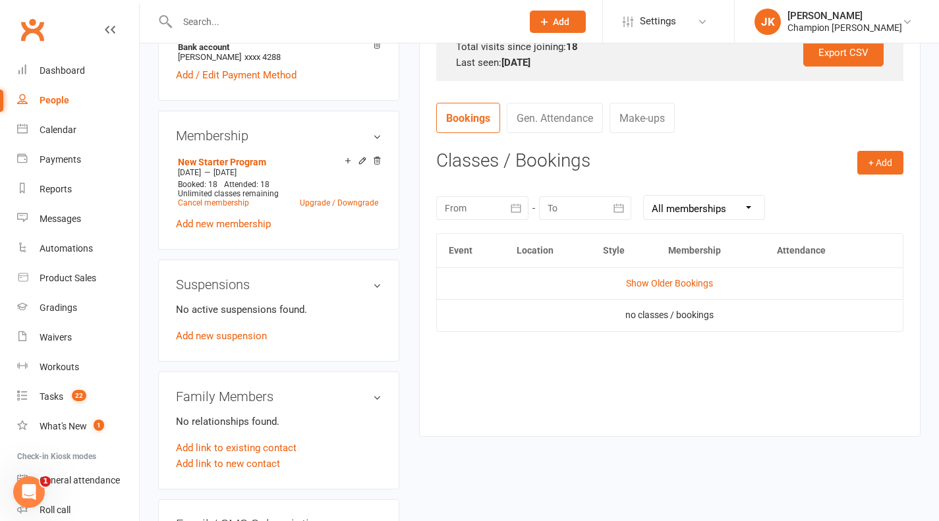
click at [241, 227] on link "Add new membership" at bounding box center [223, 224] width 95 height 12
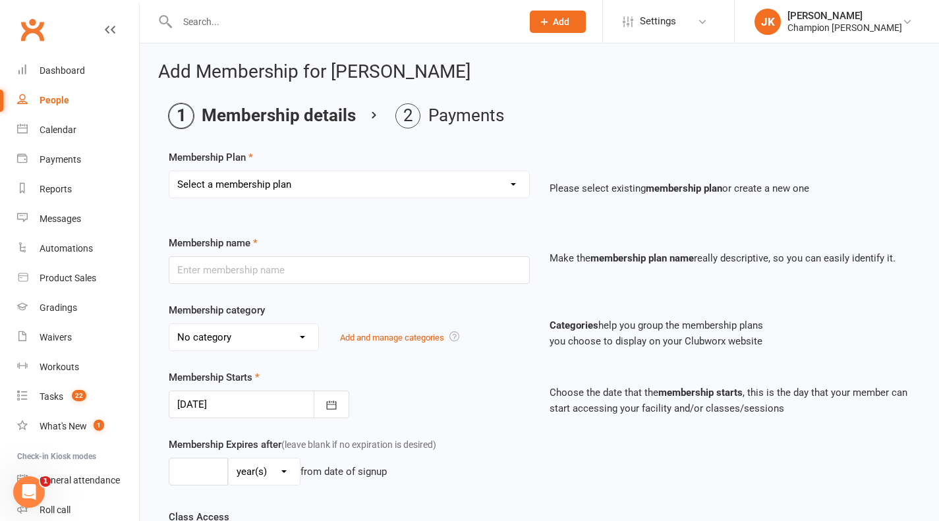
click at [311, 183] on select "Select a membership plan Create new Membership Plan New Starter Program FIFO Ne…" at bounding box center [349, 184] width 360 height 26
select select "4"
click at [169, 171] on select "Select a membership plan Create new Membership Plan New Starter Program FIFO Ne…" at bounding box center [349, 184] width 360 height 26
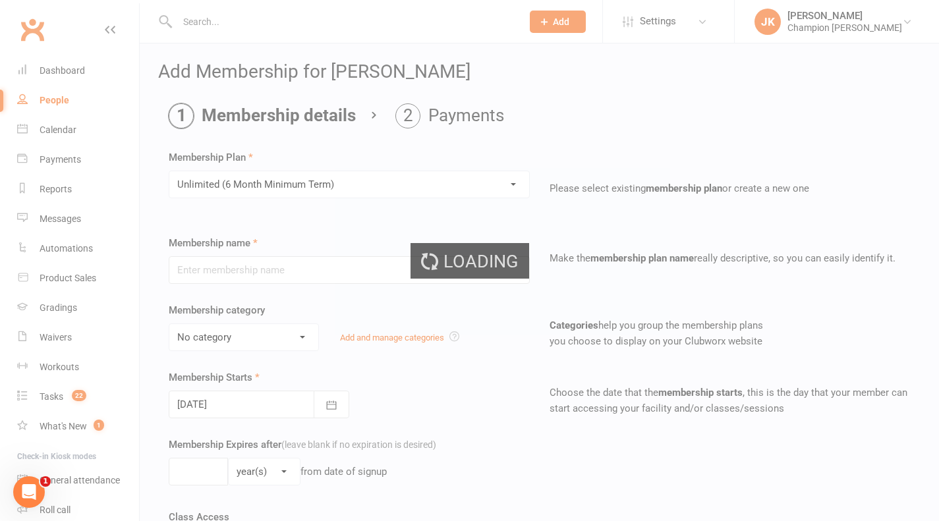
type input "Unlimited (6 Month Minimum Term)"
select select "4"
type input "0"
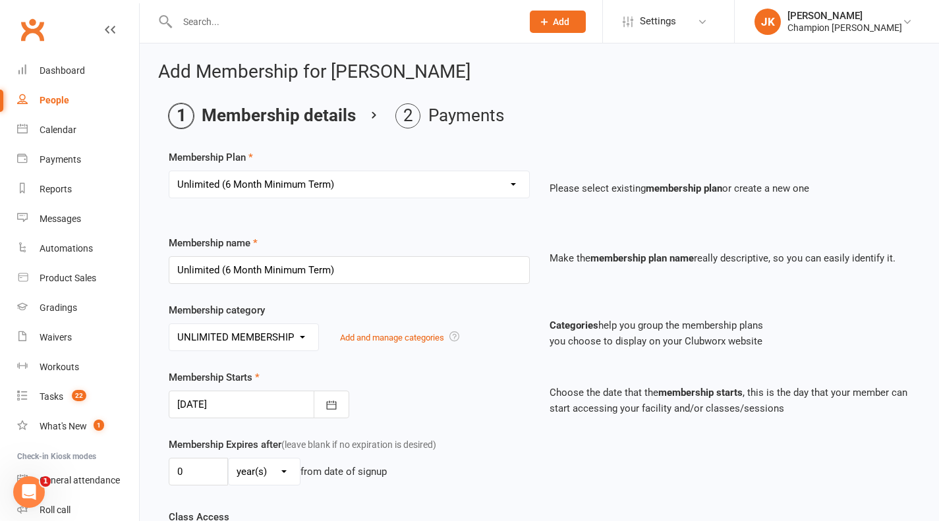
click at [296, 411] on div at bounding box center [259, 405] width 181 height 28
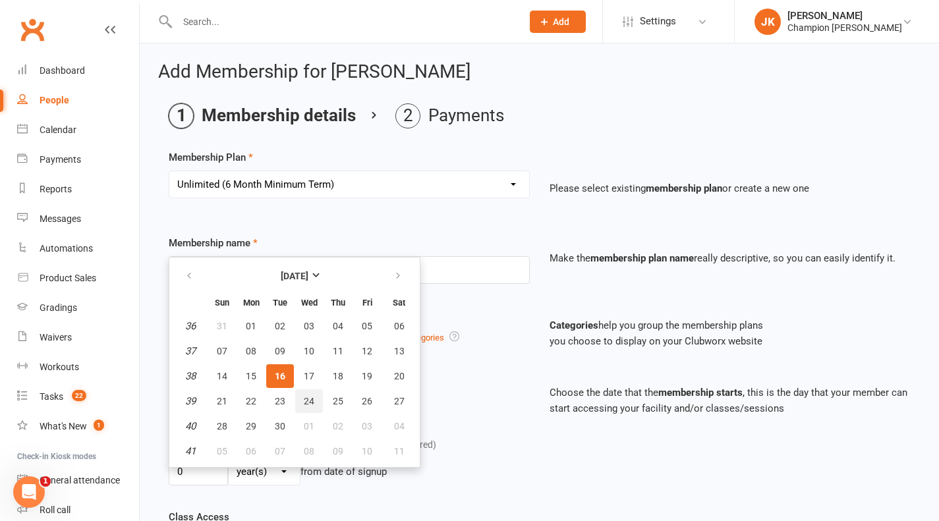
click at [317, 398] on button "24" at bounding box center [309, 402] width 28 height 24
type input "24 Sep 2025"
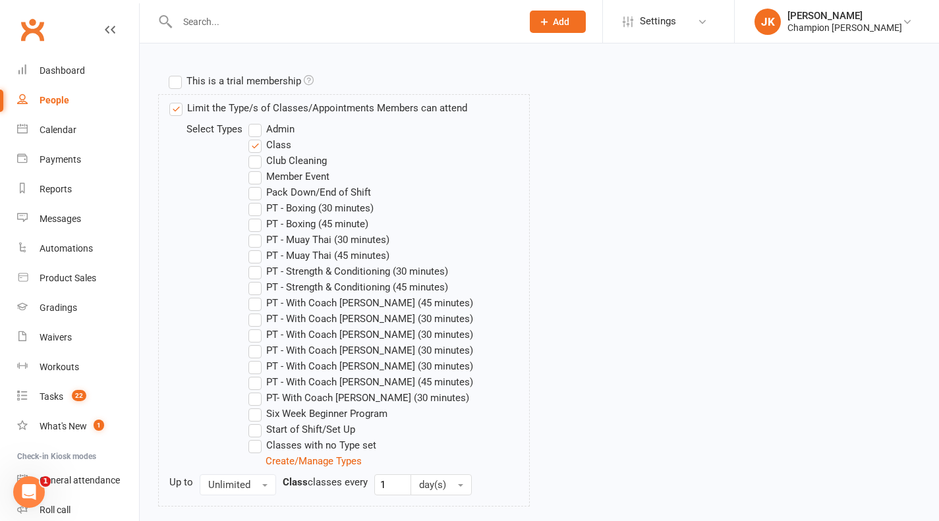
scroll to position [739, 0]
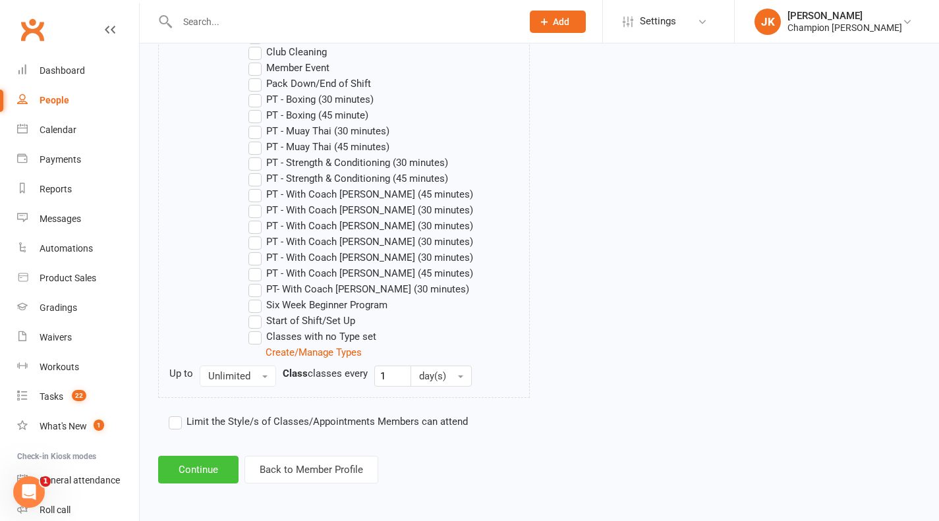
click at [212, 467] on button "Continue" at bounding box center [198, 470] width 80 height 28
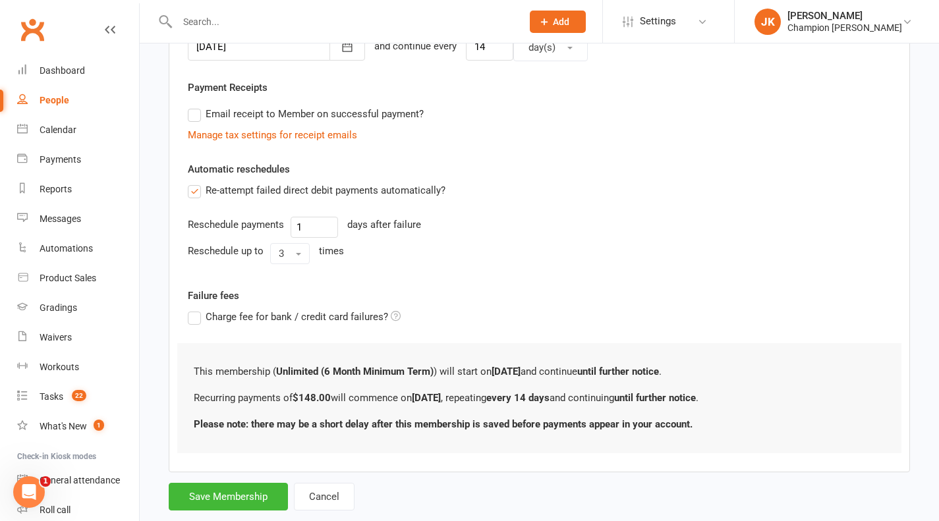
scroll to position [384, 0]
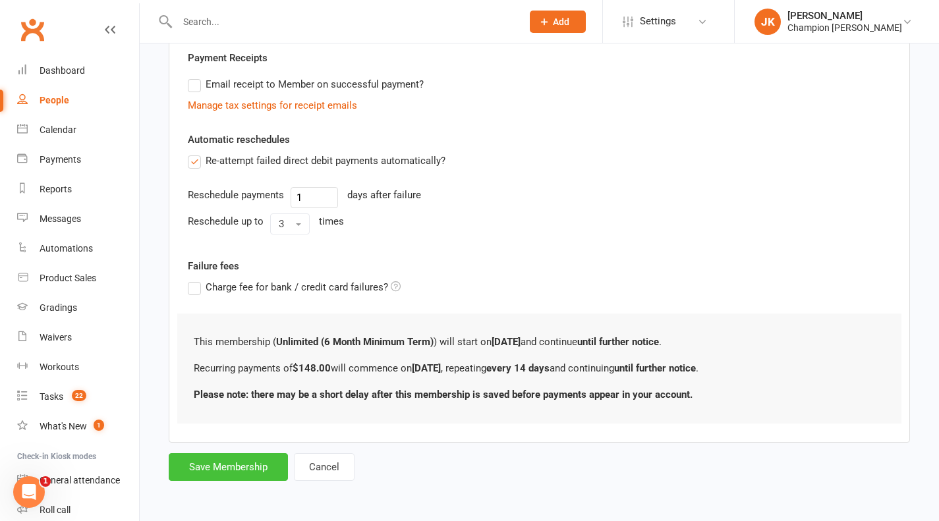
click at [247, 463] on button "Save Membership" at bounding box center [228, 468] width 119 height 28
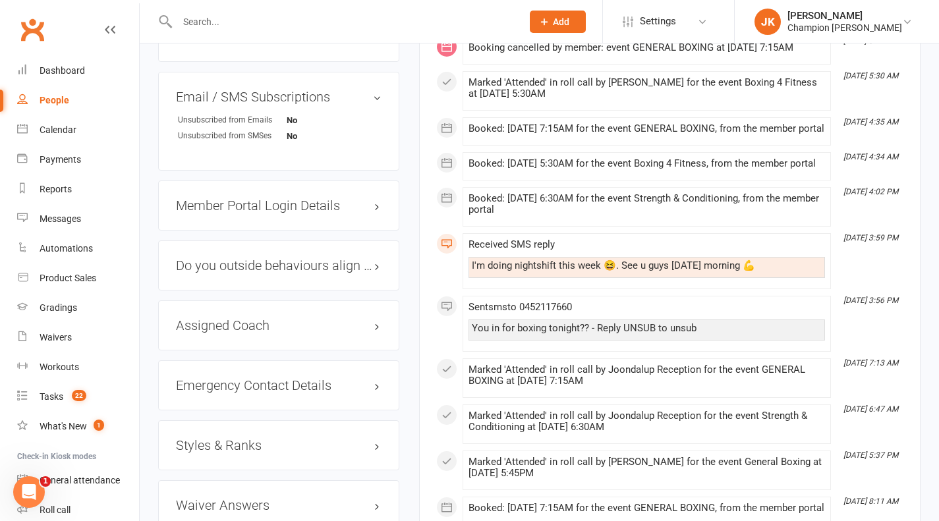
scroll to position [997, 0]
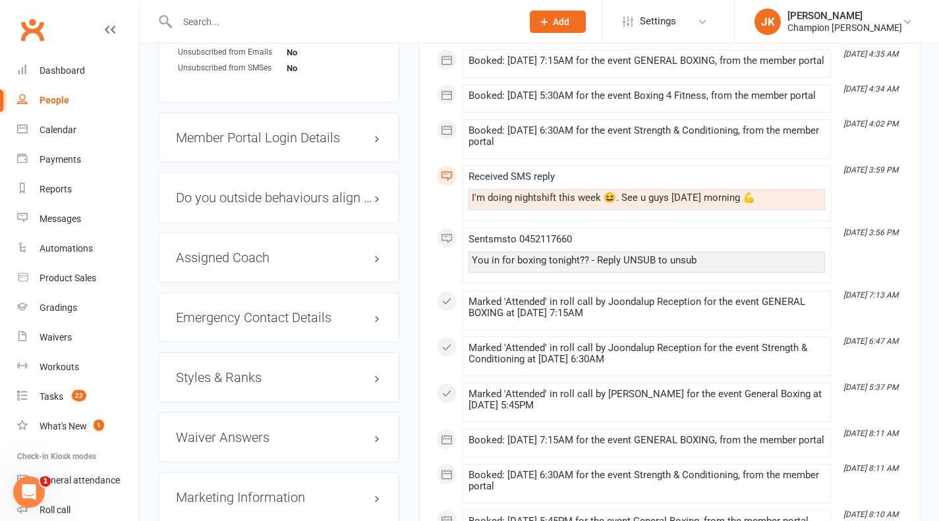
click at [0, 0] on link "edit" at bounding box center [0, 0] width 0 height 0
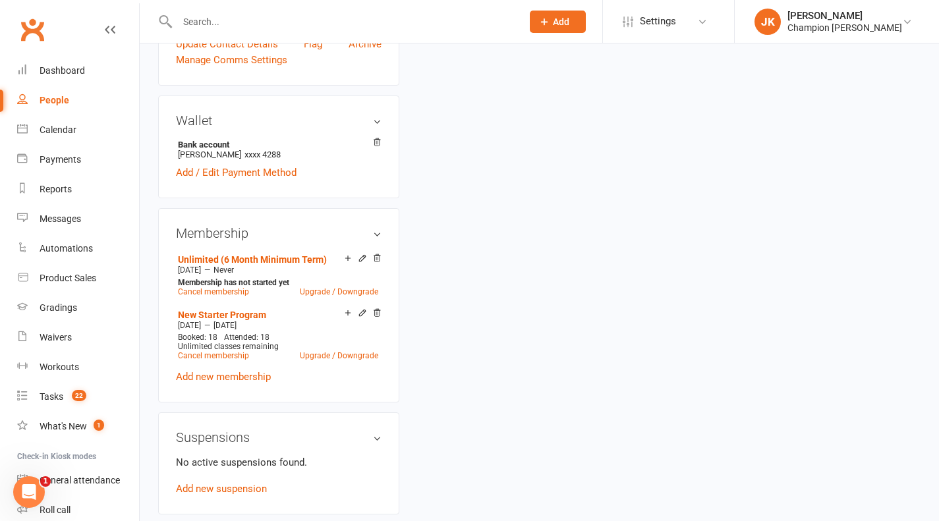
scroll to position [113, 0]
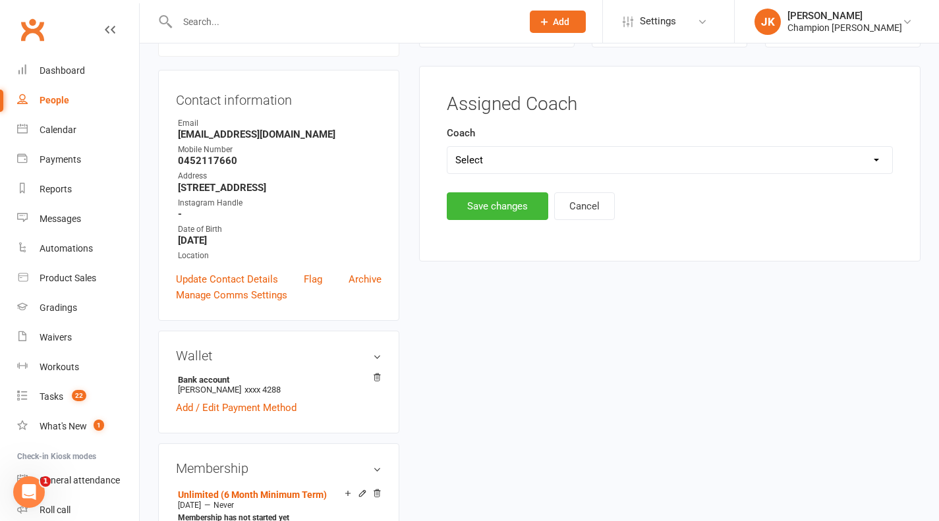
click at [506, 169] on select "Select Ren Kophamel Kazuma Otorii Thomas Mitchell Pamorn" at bounding box center [670, 160] width 445 height 26
select select "[PERSON_NAME]"
click at [448, 147] on select "Select Ren Kophamel Kazuma Otorii Thomas Mitchell Pamorn" at bounding box center [670, 160] width 445 height 26
click at [494, 220] on button "Save changes" at bounding box center [498, 207] width 102 height 28
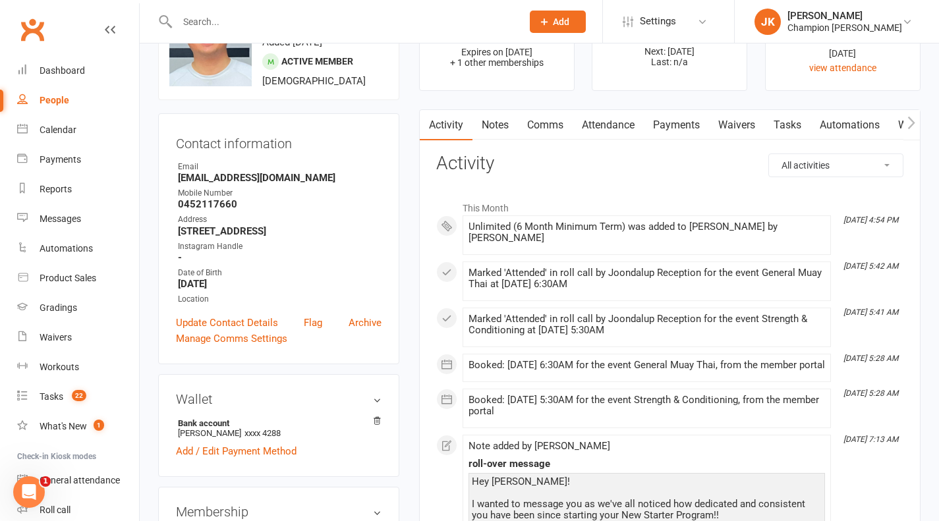
scroll to position [0, 0]
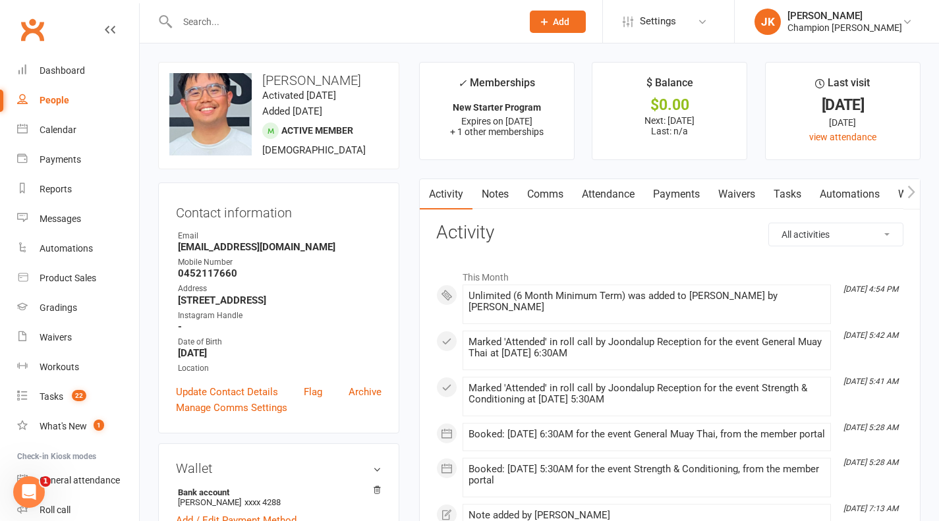
click at [787, 189] on link "Tasks" at bounding box center [788, 194] width 46 height 30
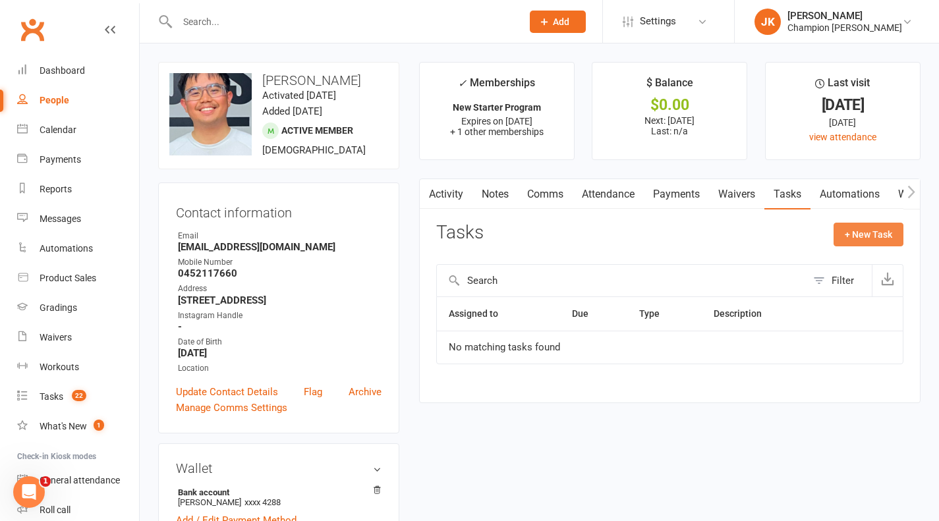
click at [853, 241] on button "+ New Task" at bounding box center [869, 235] width 70 height 24
select select "52087"
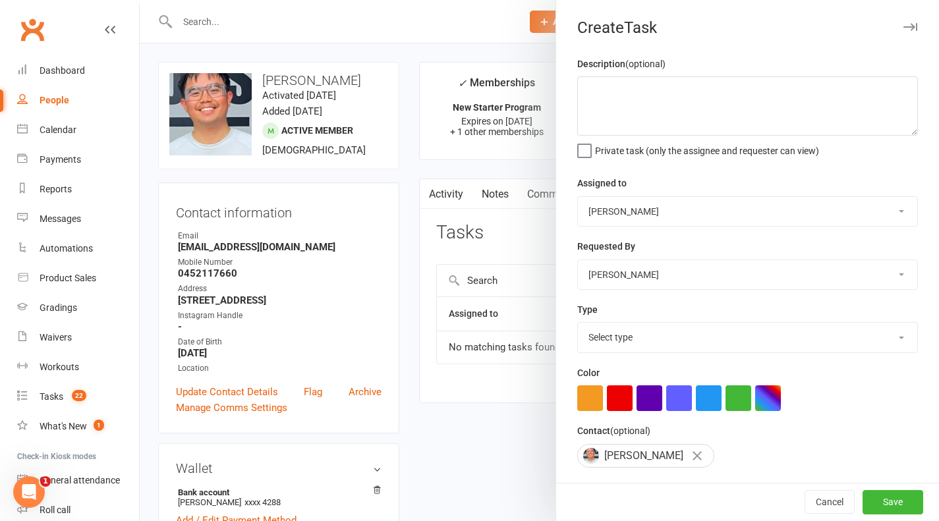
click at [632, 212] on select "Helen Bologa Joondalup Reception Champions Gym David Angeleski Thomas Mitchell …" at bounding box center [748, 211] width 340 height 29
select select "46708"
click at [578, 197] on select "Helen Bologa Joondalup Reception Champions Gym David Angeleski Thomas Mitchell …" at bounding box center [748, 211] width 340 height 29
click at [639, 338] on select "Select type 90 day membership plan Coach call Coming off suspension - check in …" at bounding box center [748, 337] width 340 height 29
select select "21038"
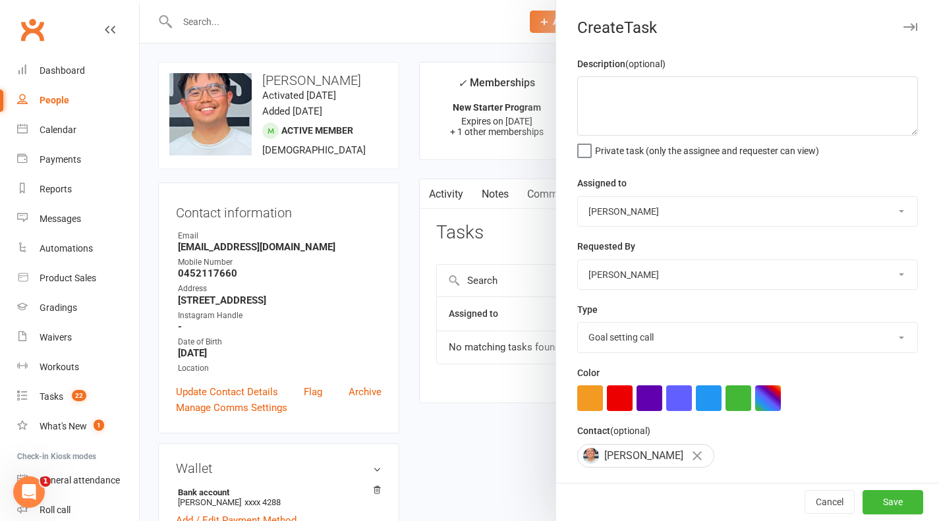
click at [578, 323] on select "Select type 90 day membership plan Coach call Coming off suspension - check in …" at bounding box center [748, 337] width 340 height 29
click at [866, 499] on button "Save" at bounding box center [893, 503] width 61 height 24
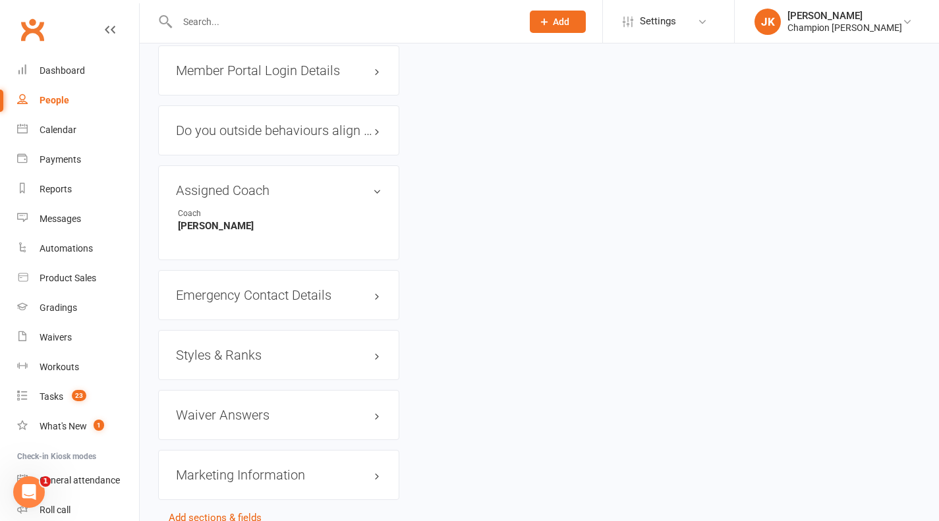
scroll to position [1140, 0]
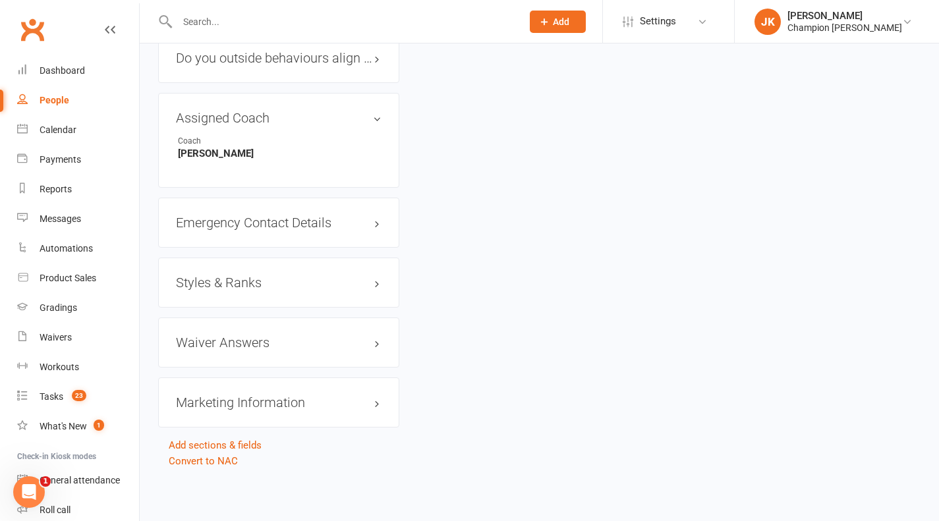
click at [338, 281] on h3 "Styles & Ranks" at bounding box center [279, 283] width 206 height 15
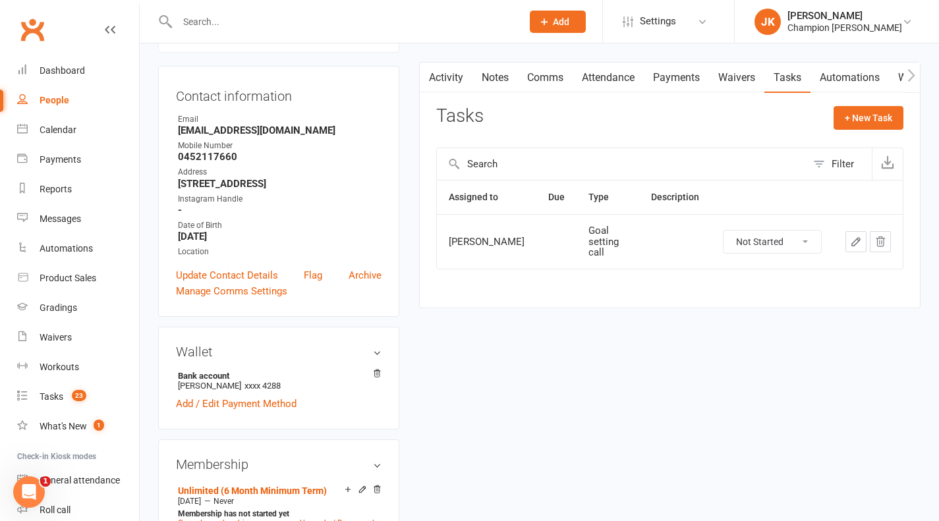
scroll to position [0, 0]
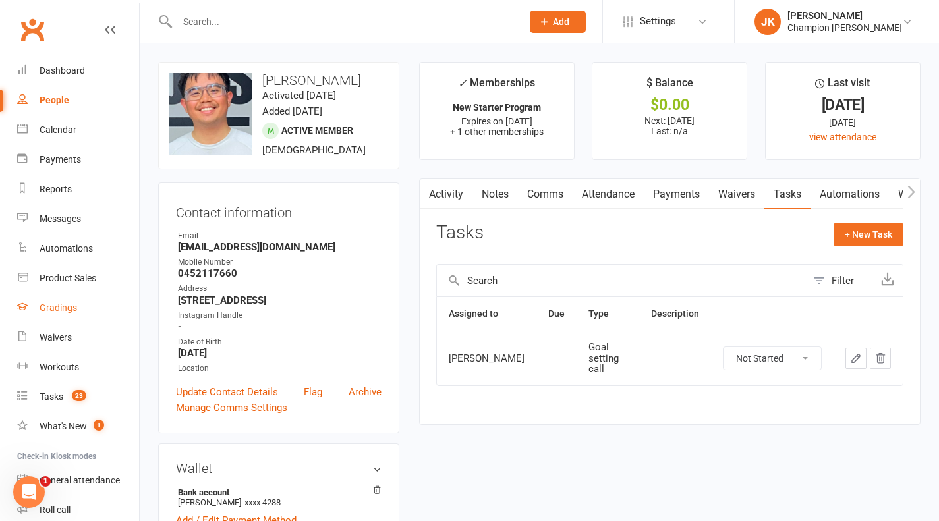
click at [61, 306] on div "Gradings" at bounding box center [59, 308] width 38 height 11
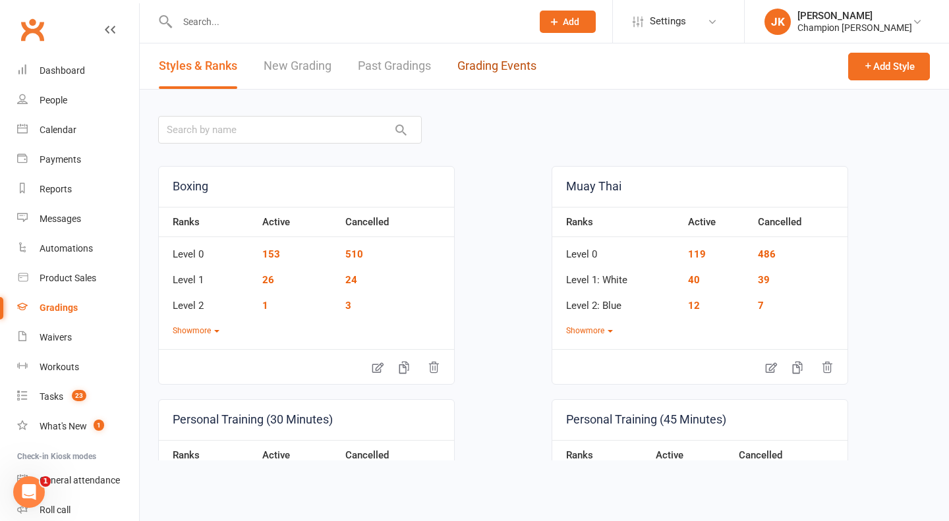
click at [487, 61] on link "Grading Events" at bounding box center [497, 66] width 79 height 45
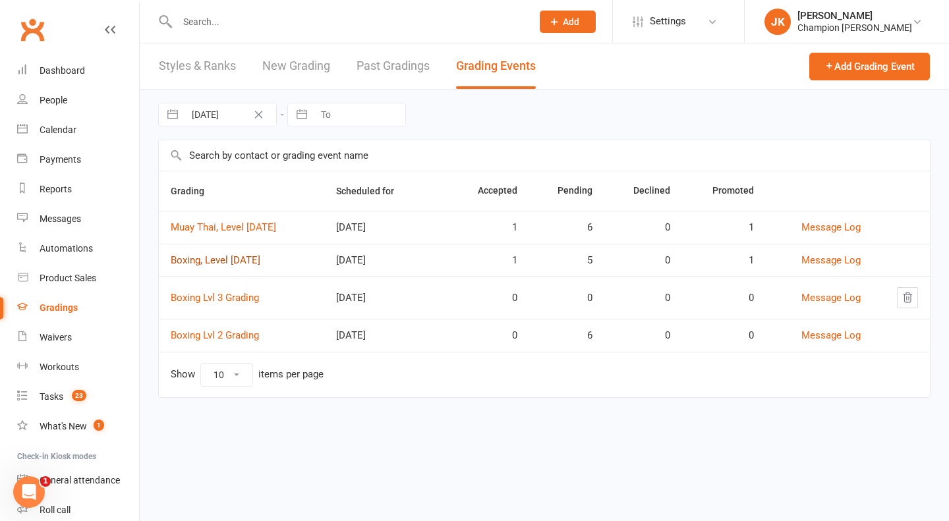
click at [253, 260] on link "Boxing, Level 1- SEPT 2025" at bounding box center [216, 260] width 90 height 12
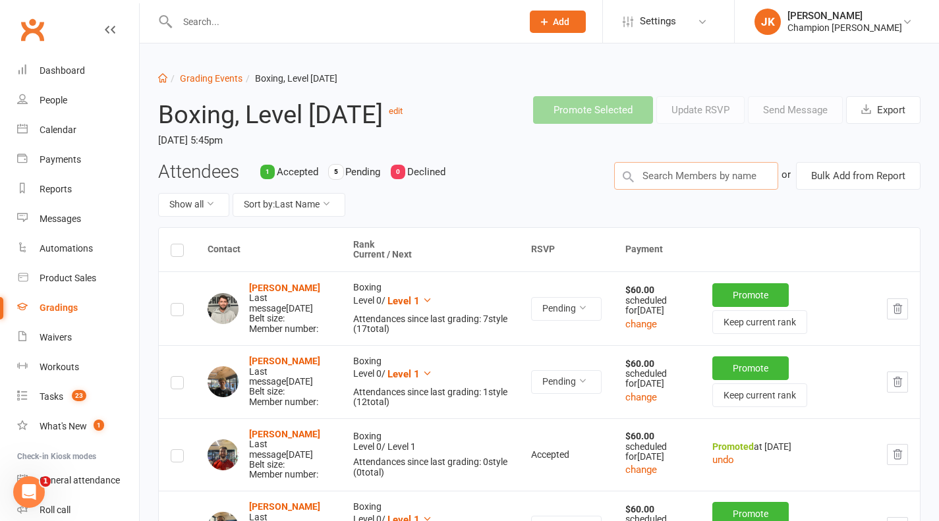
click at [662, 190] on input "text" at bounding box center [696, 176] width 164 height 28
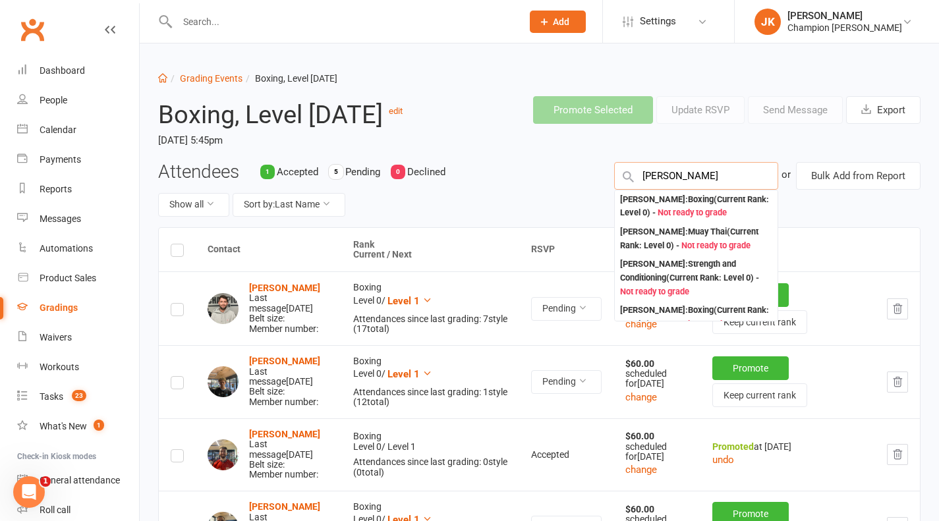
type input "venrick"
click at [668, 220] on div "Venrick Campos : Boxing (Current Rank: Level 0 ) - Not ready to grade" at bounding box center [696, 206] width 152 height 27
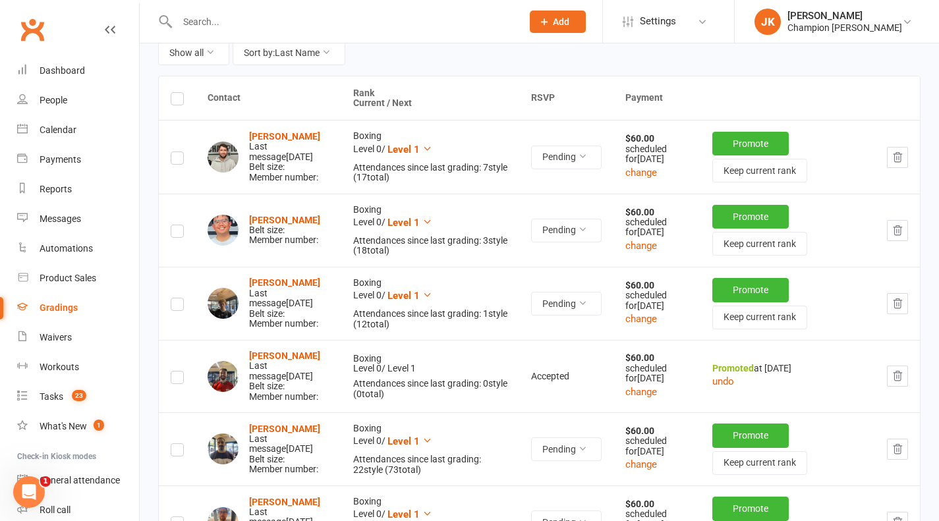
scroll to position [125, 0]
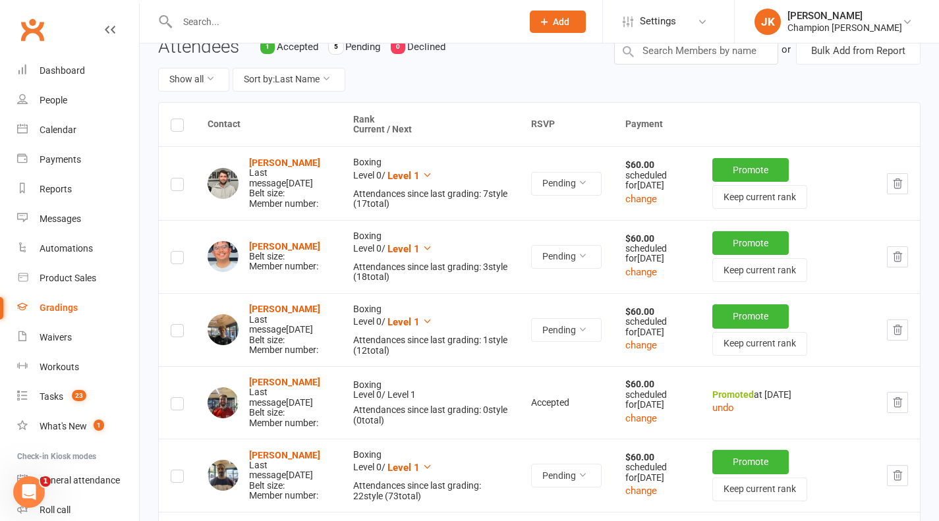
click at [369, 24] on input "text" at bounding box center [343, 22] width 340 height 18
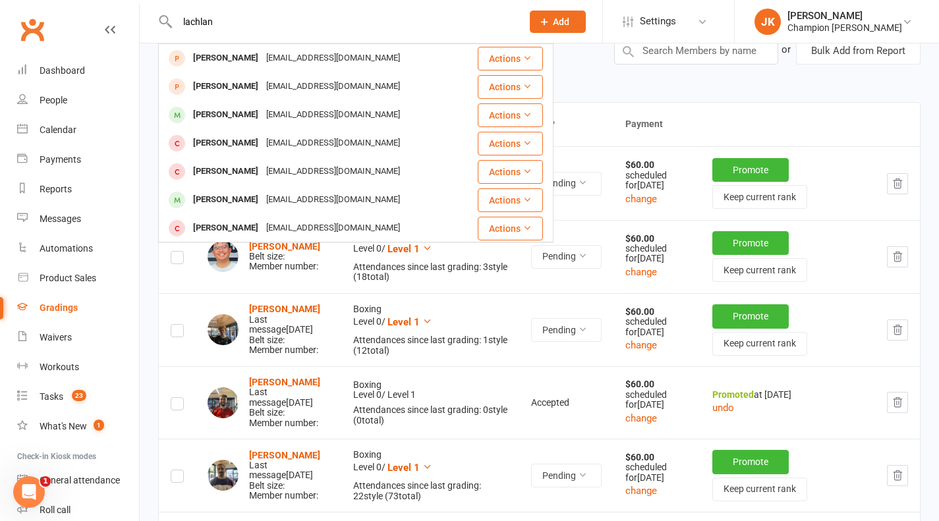
type input "lachlan"
click at [215, 122] on div "Lachlan Branigan" at bounding box center [225, 114] width 73 height 19
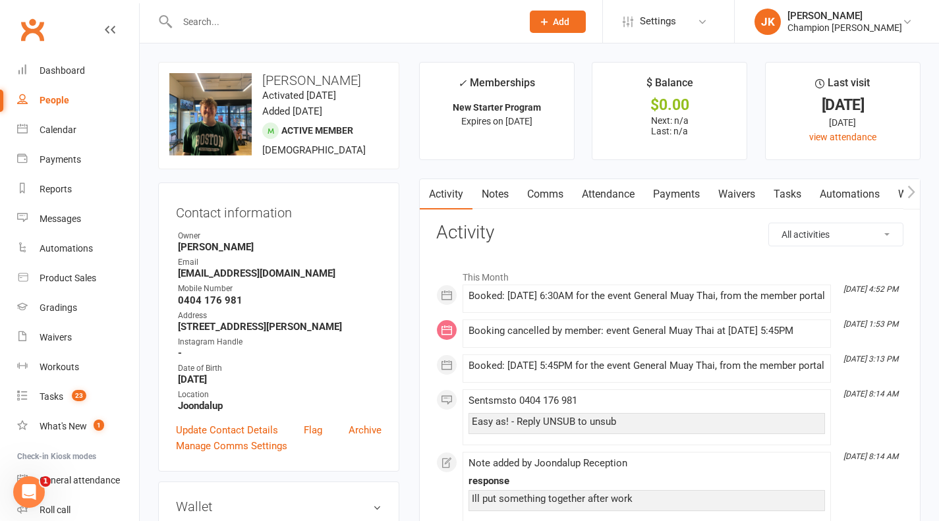
click at [502, 204] on link "Notes" at bounding box center [495, 194] width 45 height 30
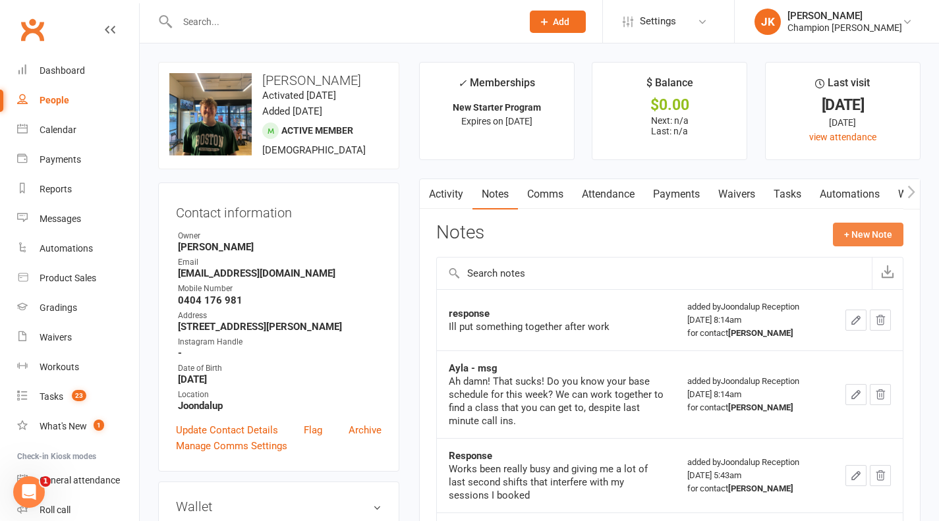
click at [862, 239] on button "+ New Note" at bounding box center [868, 235] width 71 height 24
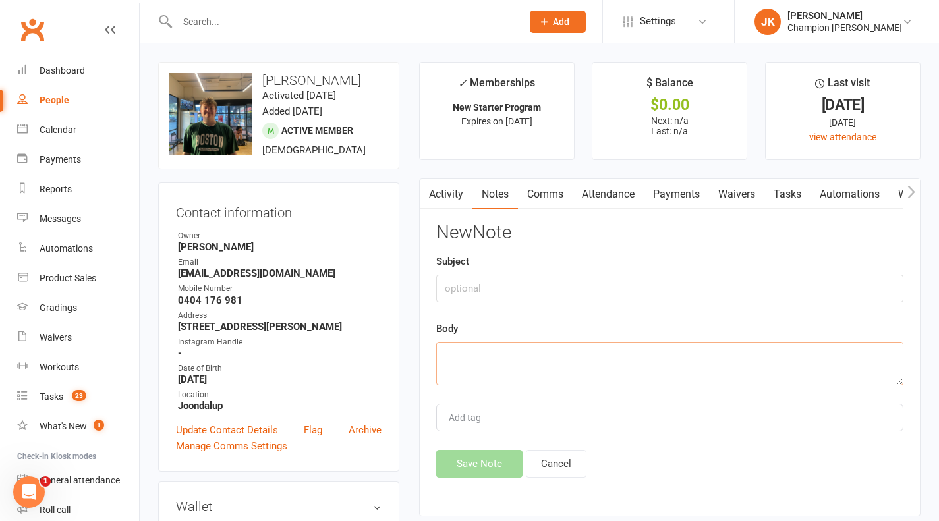
click at [659, 357] on textarea at bounding box center [669, 364] width 467 height 44
click at [838, 290] on input "text" at bounding box center [669, 289] width 467 height 28
type input "h"
type input "Cancelling classes"
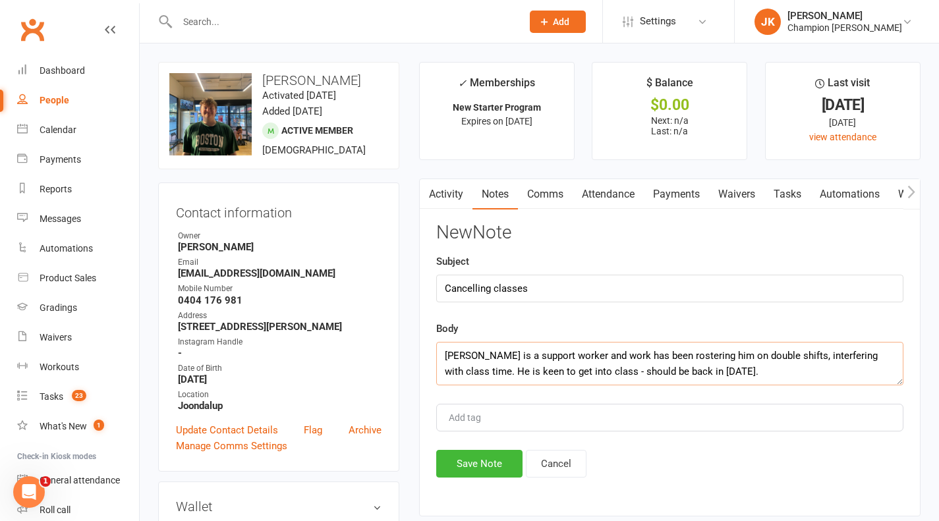
type textarea "Lachlan is a support worker and work has been rostering him on double shifts, i…"
click at [492, 475] on button "Save Note" at bounding box center [479, 464] width 86 height 28
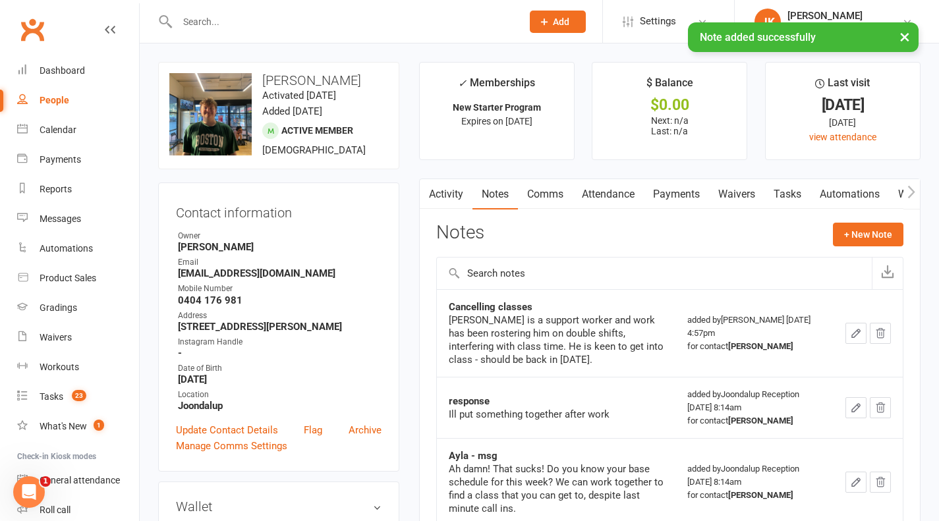
click at [218, 22] on div "× Note added successfully" at bounding box center [461, 22] width 922 height 0
click at [210, 21] on input "text" at bounding box center [343, 22] width 340 height 18
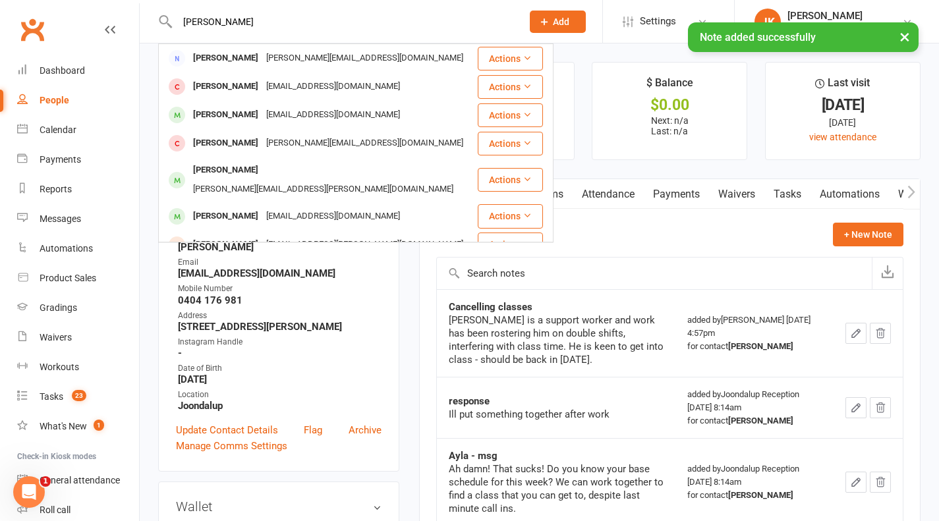
type input "jon"
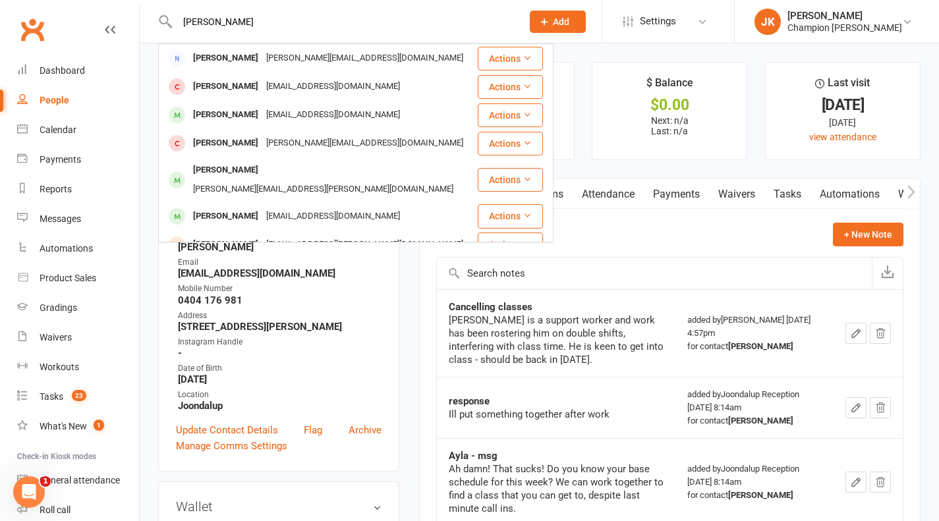
click at [231, 207] on div "Jon Newton" at bounding box center [225, 216] width 73 height 19
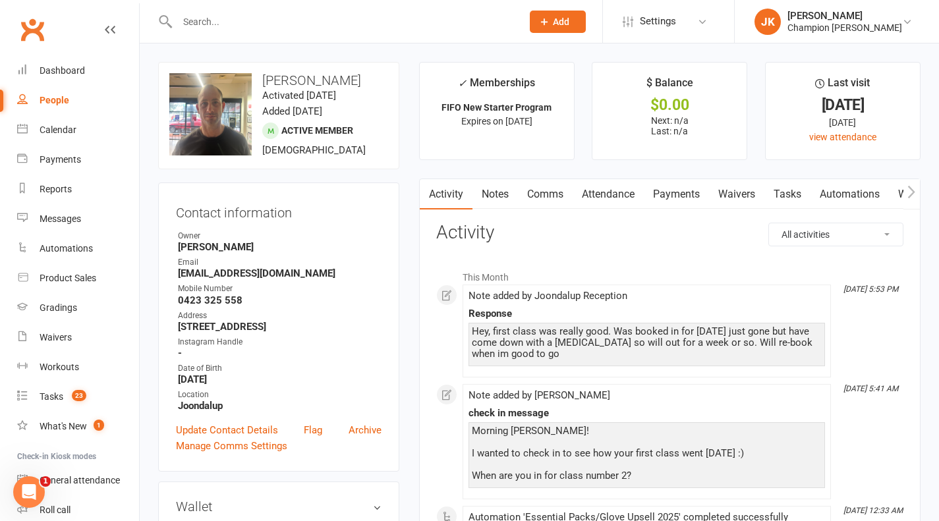
click at [604, 187] on link "Attendance" at bounding box center [608, 194] width 71 height 30
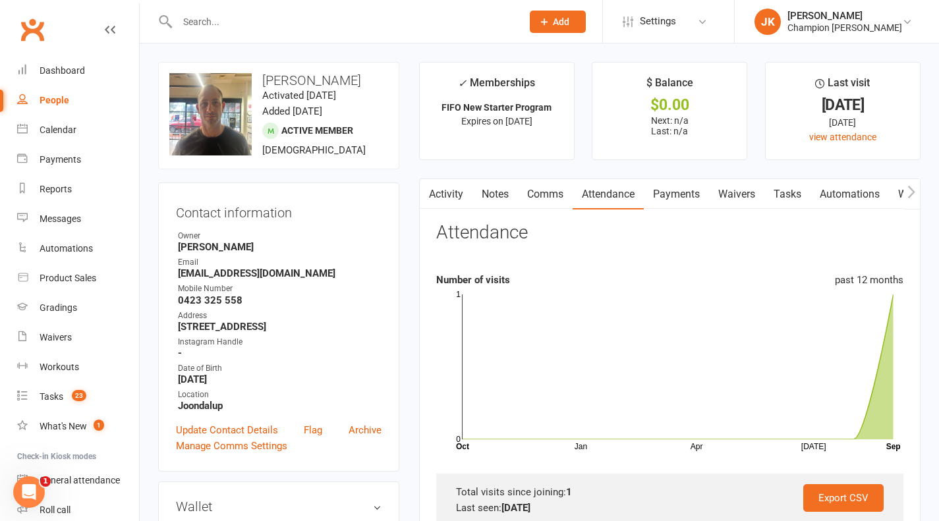
click at [500, 194] on link "Notes" at bounding box center [495, 194] width 45 height 30
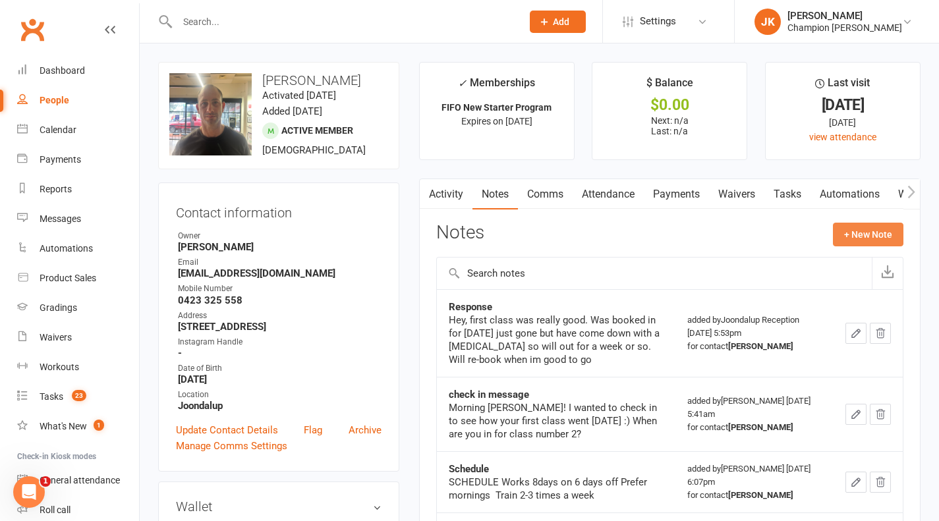
click at [881, 239] on button "+ New Note" at bounding box center [868, 235] width 71 height 24
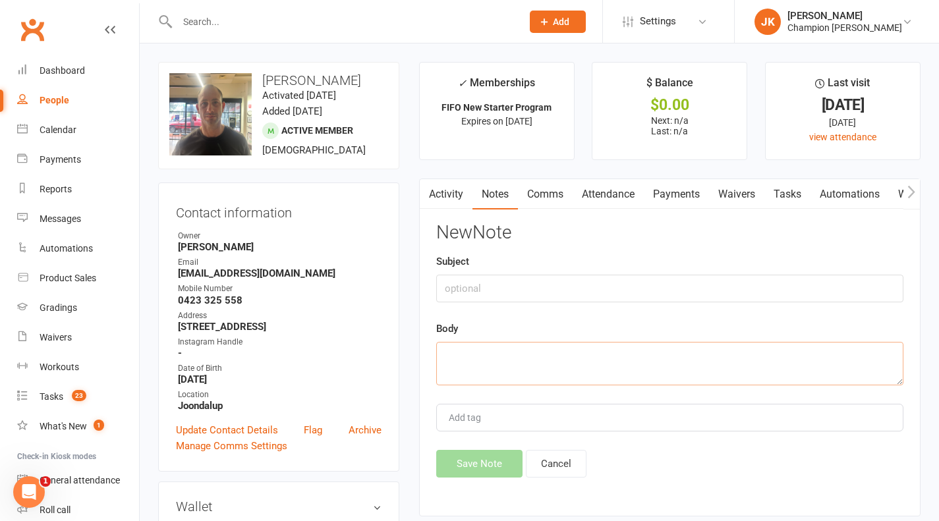
click at [643, 354] on textarea at bounding box center [669, 364] width 467 height 44
click at [791, 291] on input "text" at bounding box center [669, 289] width 467 height 28
type input "Called & Checked in"
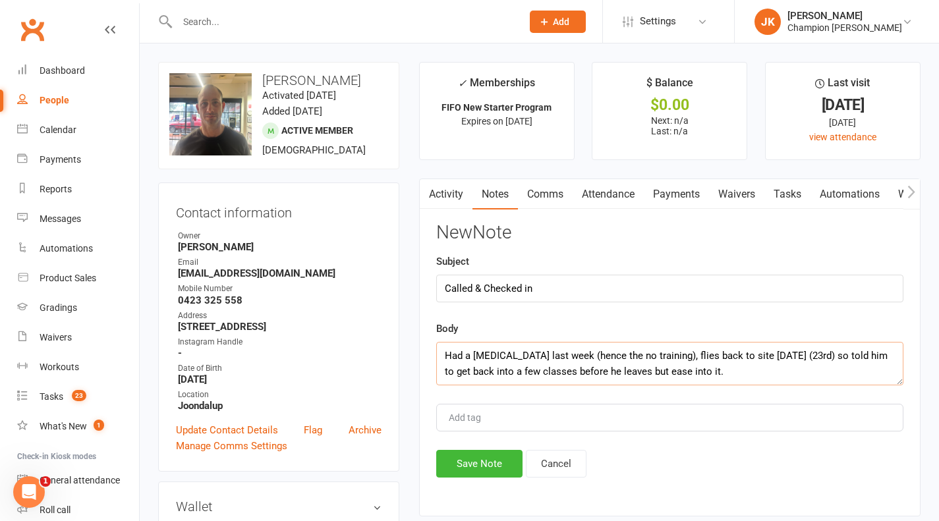
type textarea "Had a chest infection last week (hence the no training), flies back to site Tue…"
click at [473, 465] on button "Save Note" at bounding box center [479, 464] width 86 height 28
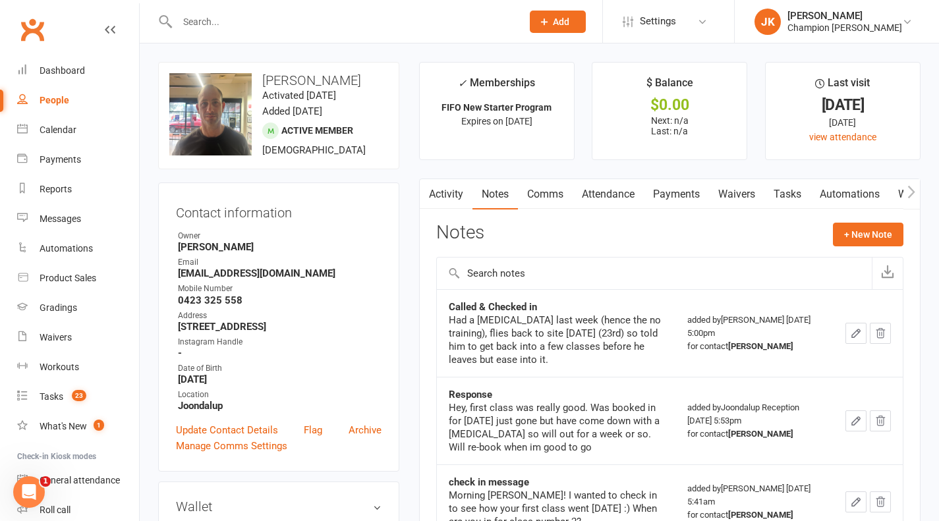
click at [453, 18] on input "text" at bounding box center [343, 22] width 340 height 18
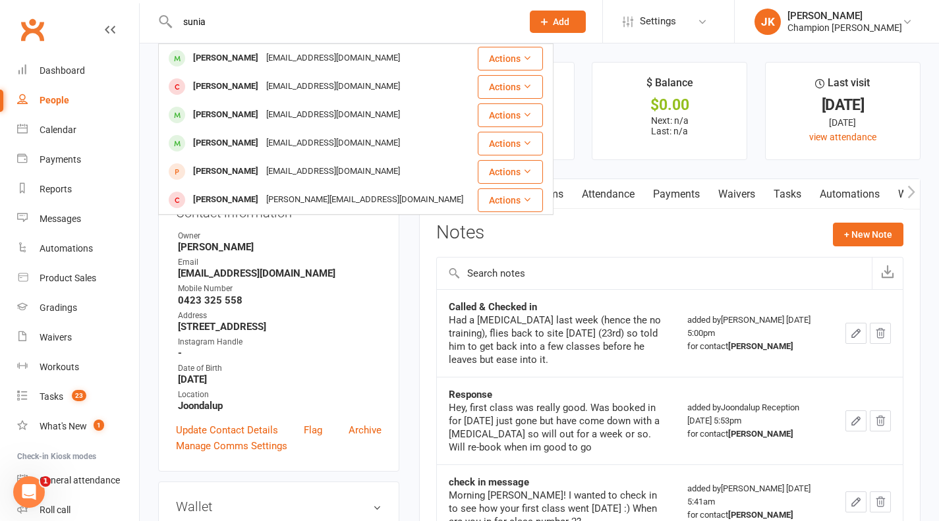
type input "sunia"
click at [237, 56] on div "Sunia Latu" at bounding box center [225, 58] width 73 height 19
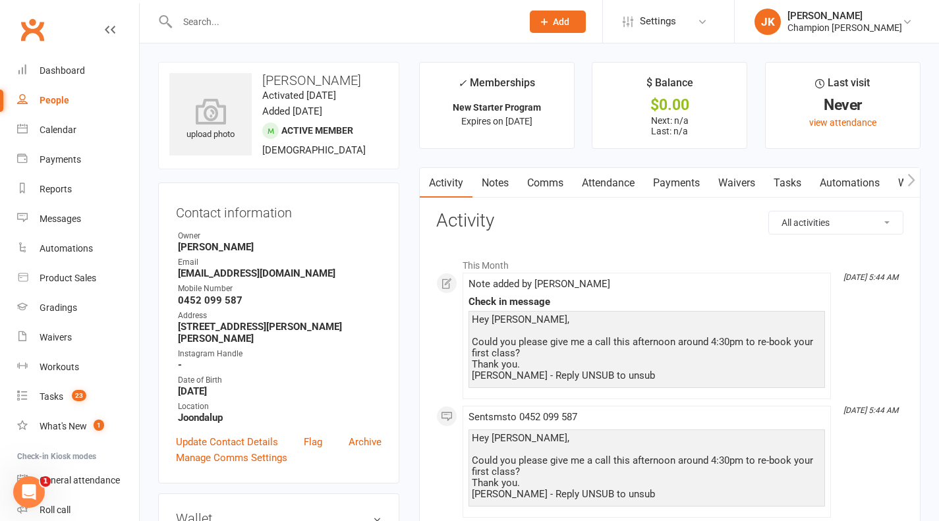
click at [496, 185] on link "Notes" at bounding box center [495, 183] width 45 height 30
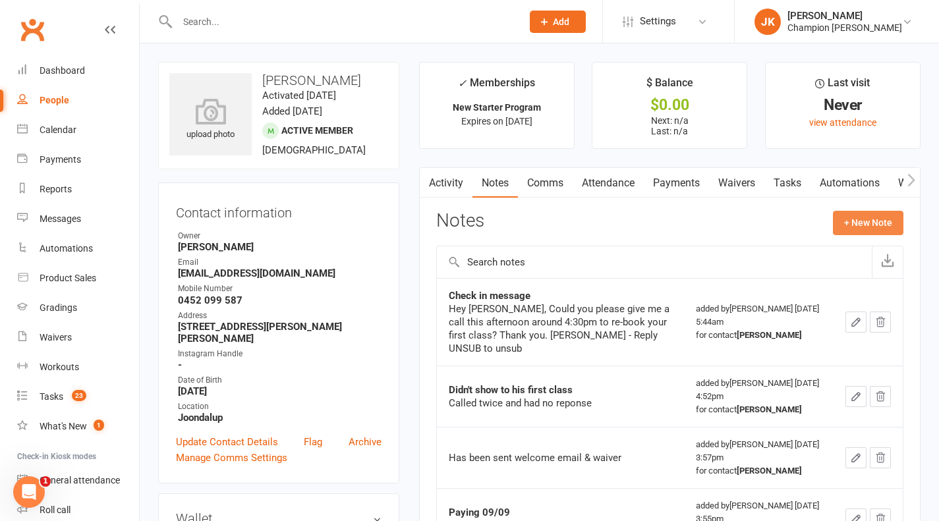
click at [877, 223] on button "+ New Note" at bounding box center [868, 223] width 71 height 24
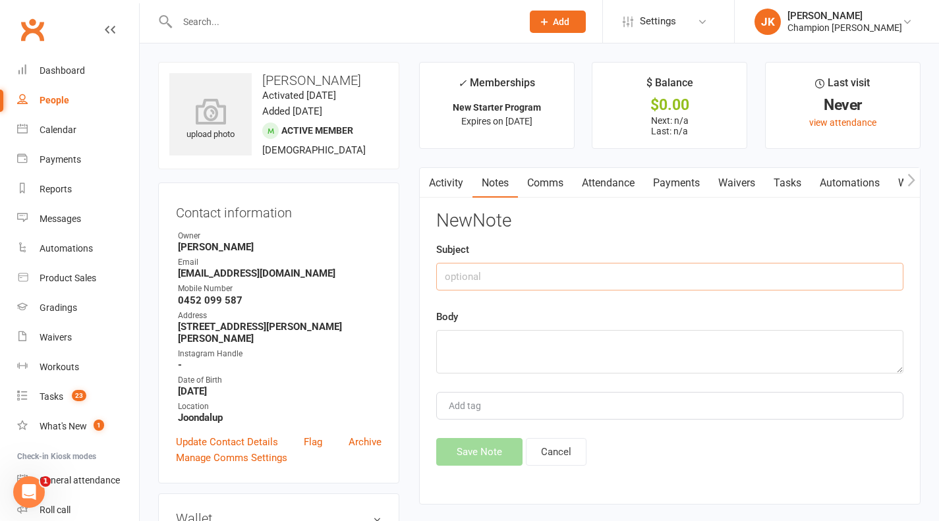
click at [585, 282] on input "text" at bounding box center [669, 277] width 467 height 28
type input "Called again"
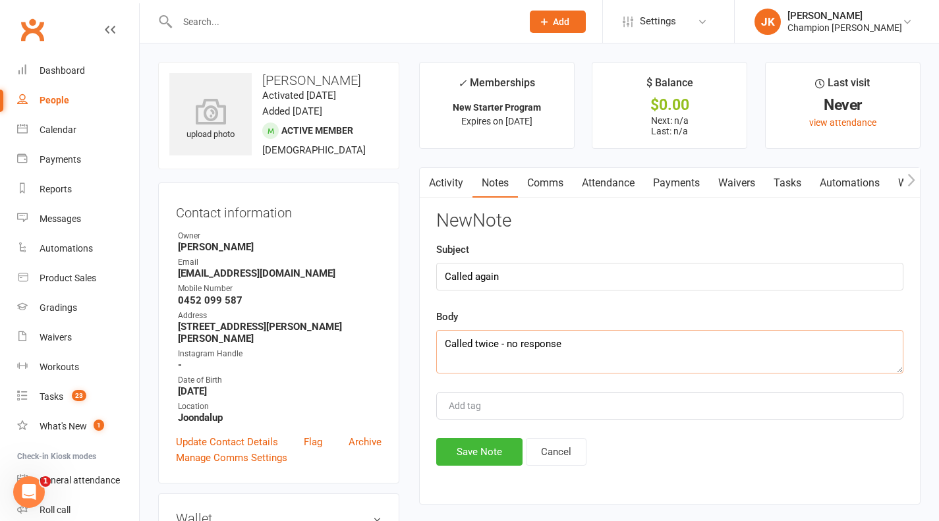
type textarea "Called twice - no response"
click at [500, 466] on button "Save Note" at bounding box center [479, 452] width 86 height 28
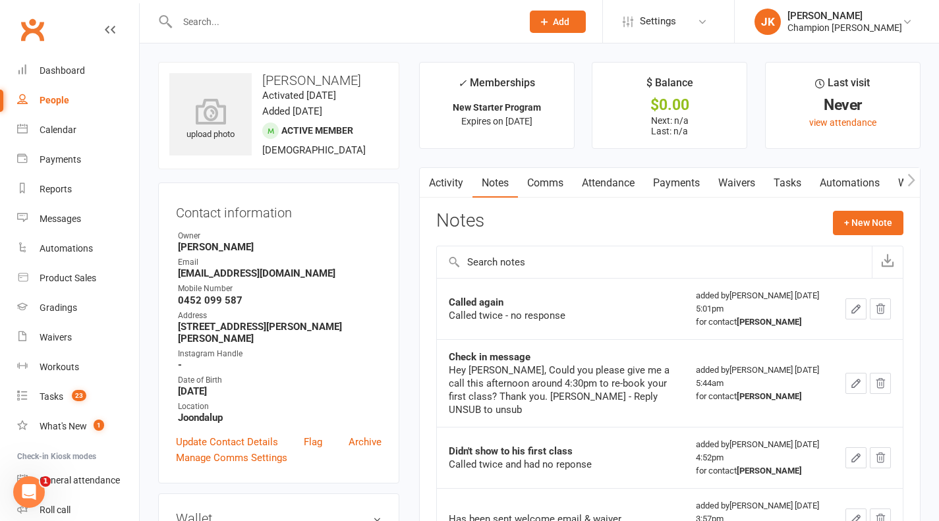
click at [444, 26] on input "text" at bounding box center [343, 22] width 340 height 18
click at [323, 26] on input "text" at bounding box center [343, 22] width 340 height 18
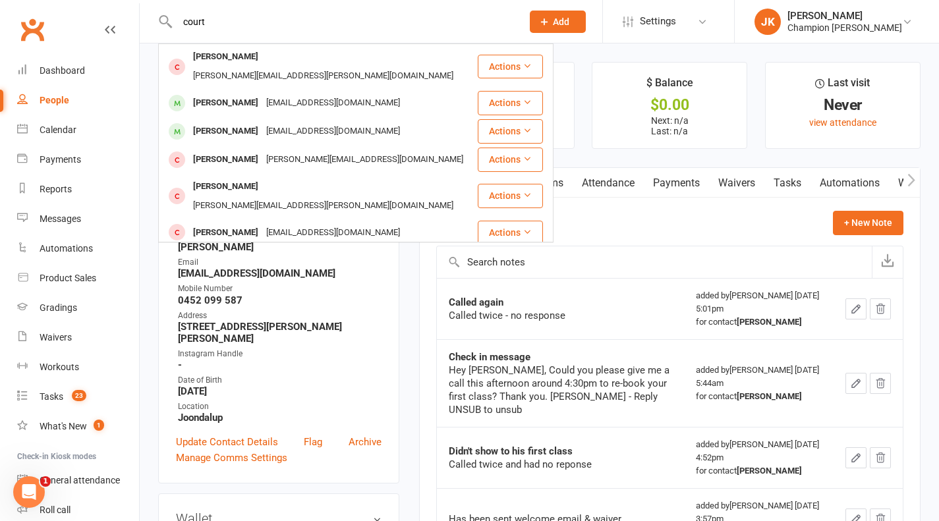
type input "court"
click at [266, 122] on div "atkinscourtney82@gmail.com" at bounding box center [333, 131] width 142 height 19
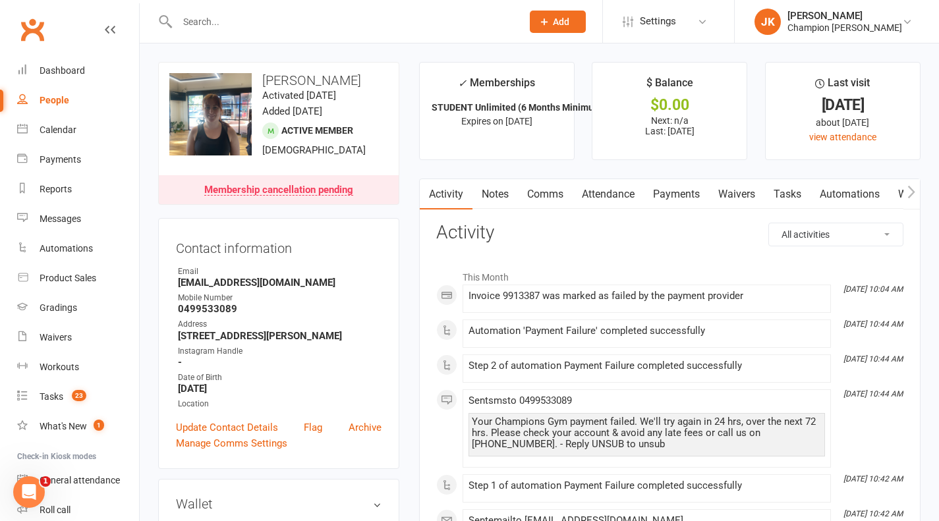
click at [677, 201] on link "Payments" at bounding box center [676, 194] width 65 height 30
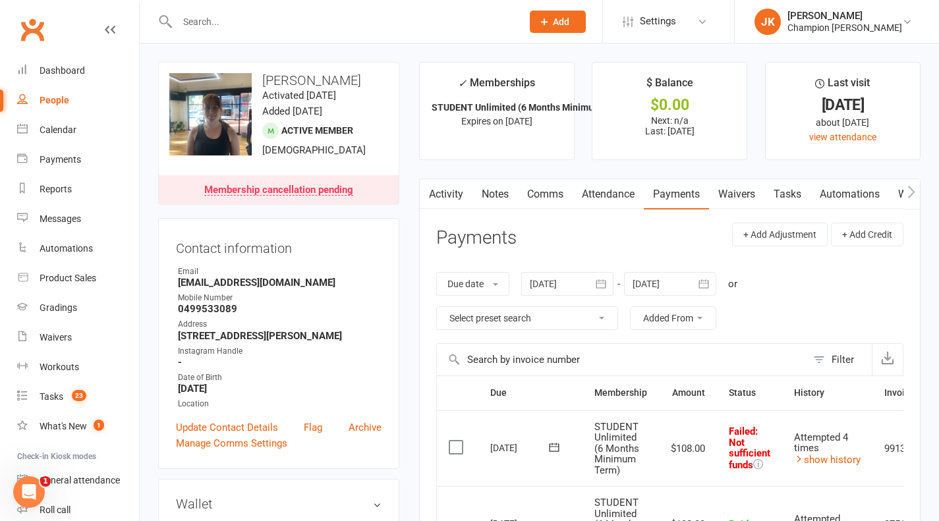
click at [463, 24] on input "text" at bounding box center [343, 22] width 340 height 18
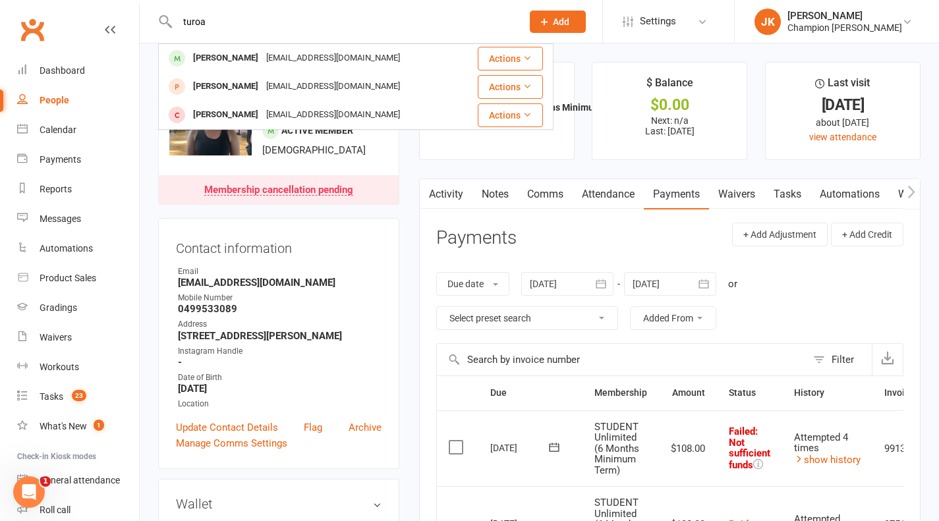
type input "turoa"
click at [359, 69] on div "Turoa Kimura-Davidson turoa_k@yahoo.com" at bounding box center [310, 58] width 301 height 27
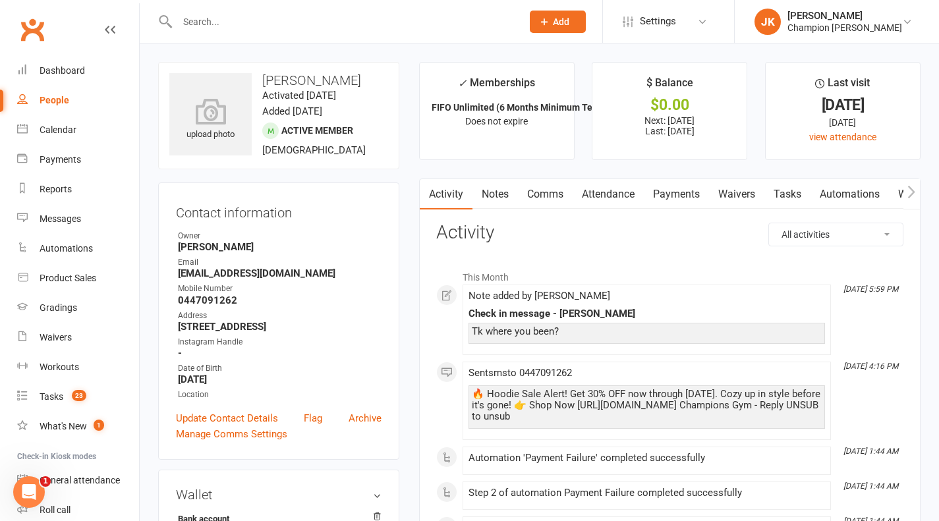
click at [486, 189] on link "Notes" at bounding box center [495, 194] width 45 height 30
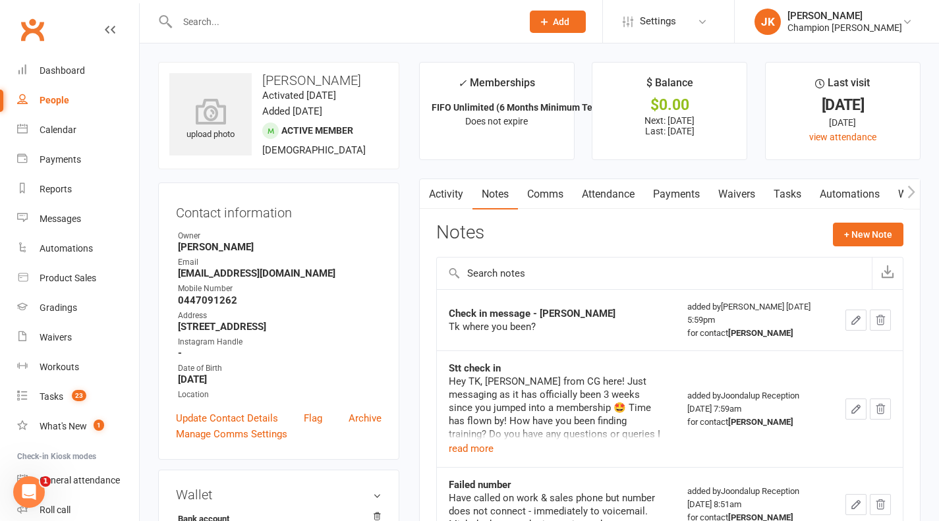
click at [883, 243] on button "+ New Note" at bounding box center [868, 235] width 71 height 24
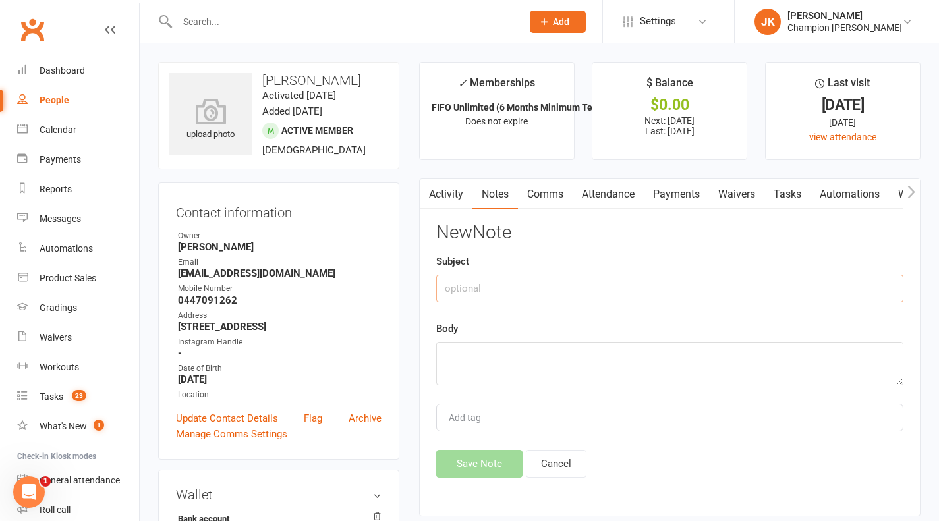
click at [681, 289] on input "text" at bounding box center [669, 289] width 467 height 28
type input "Called twice"
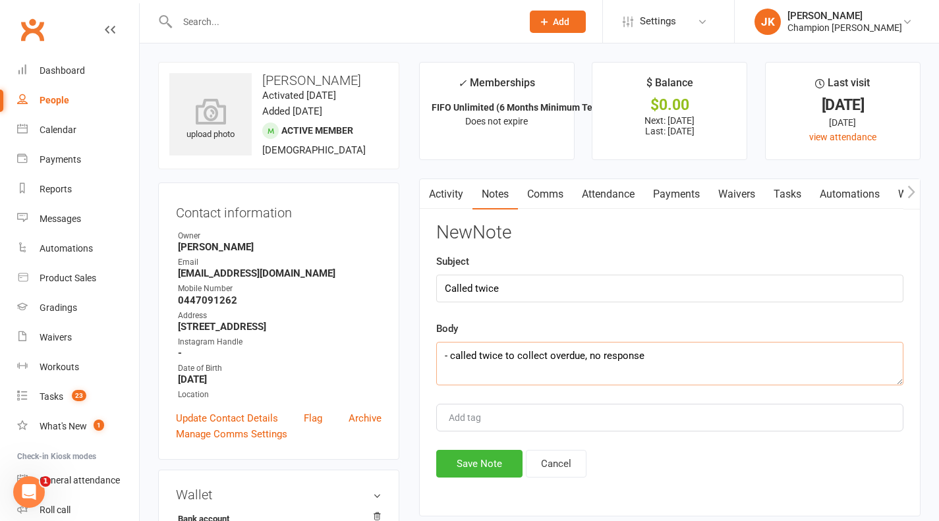
type textarea "- called twice to collect overdue, no response"
click at [502, 471] on button "Save Note" at bounding box center [479, 464] width 86 height 28
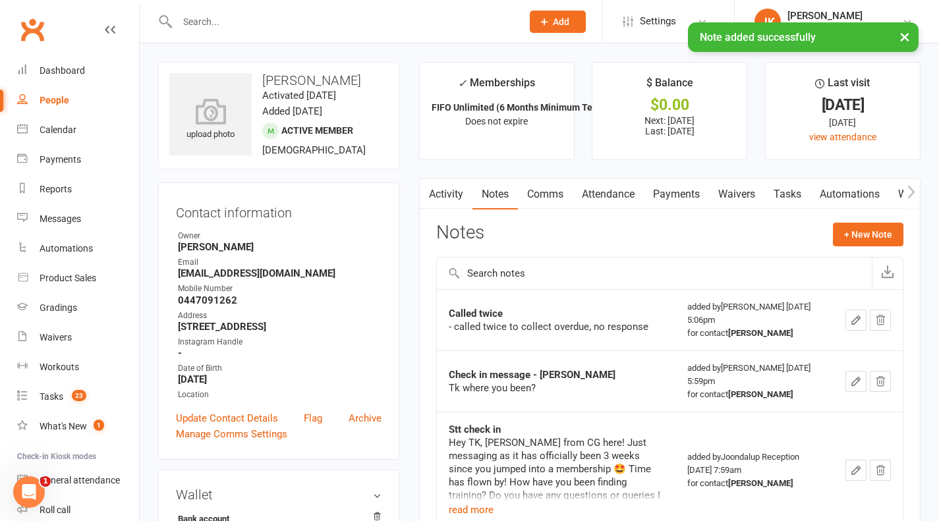
click at [230, 22] on div "× Note added successfully" at bounding box center [461, 22] width 922 height 0
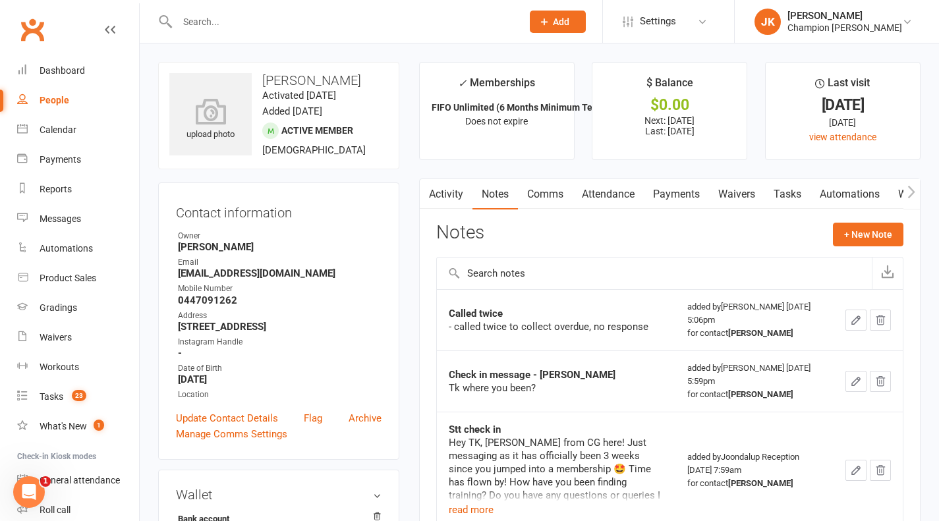
click at [293, 26] on input "text" at bounding box center [343, 22] width 340 height 18
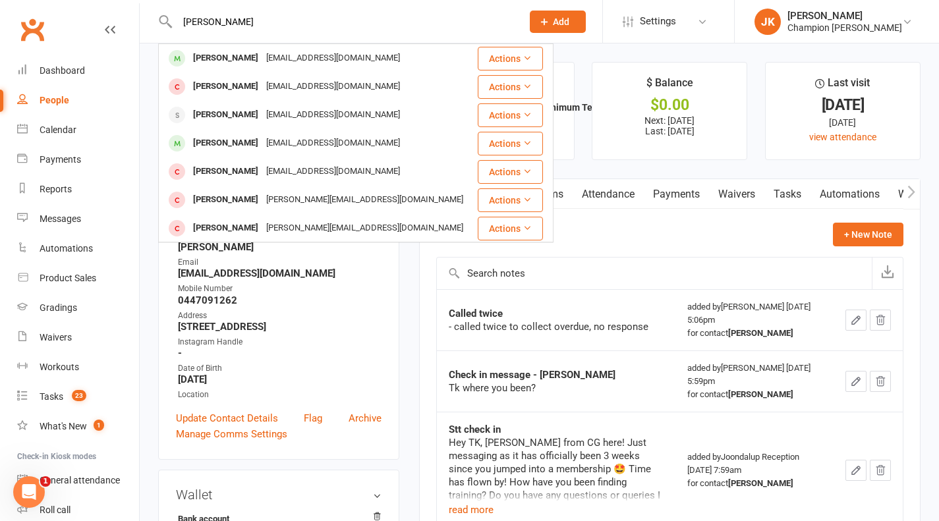
type input "maurice"
click at [225, 60] on div "MAURICE STELIO" at bounding box center [225, 58] width 73 height 19
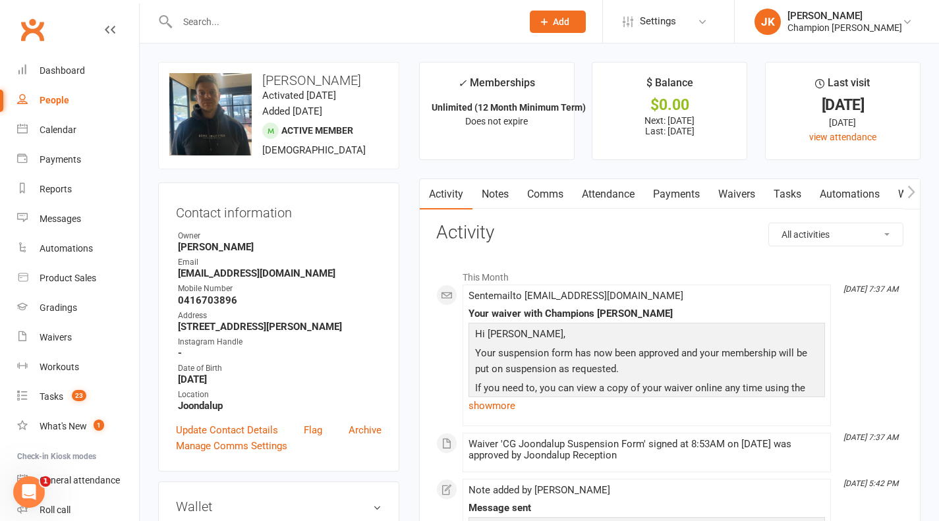
click at [659, 195] on link "Payments" at bounding box center [676, 194] width 65 height 30
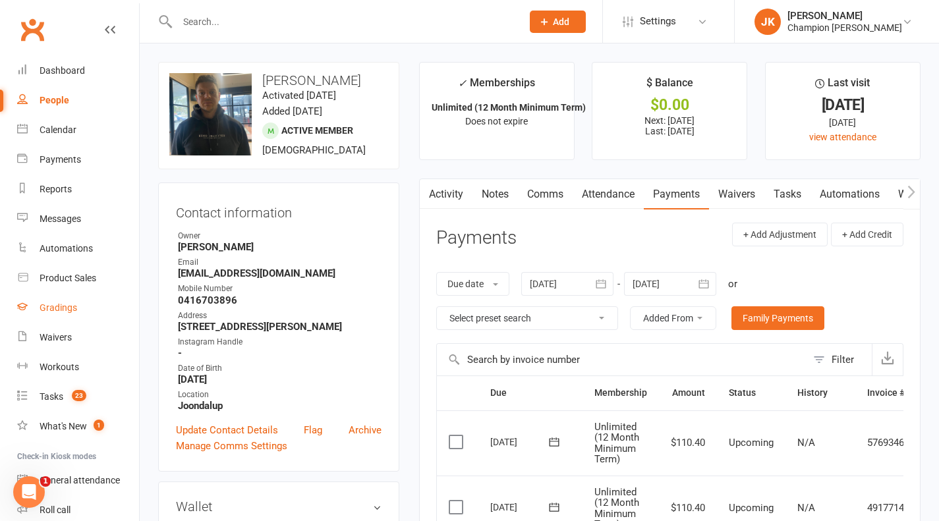
click at [67, 294] on link "Gradings" at bounding box center [78, 308] width 122 height 30
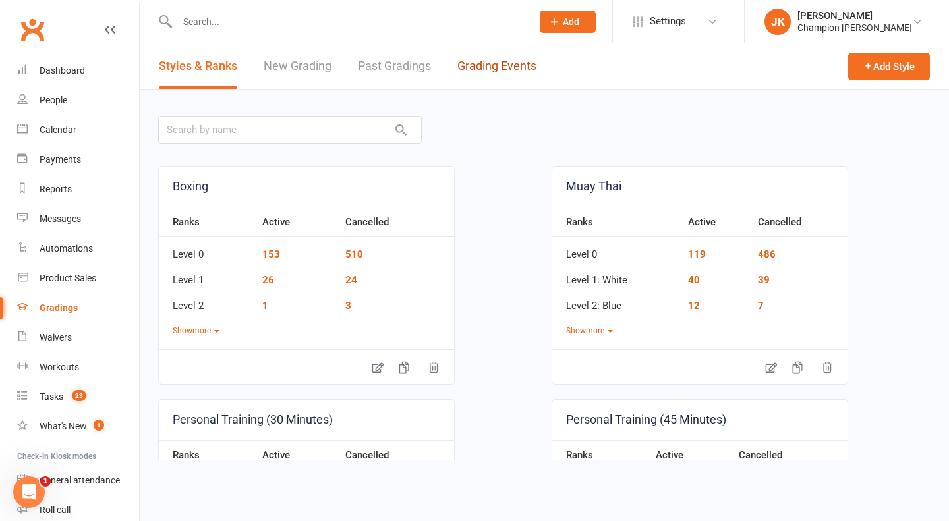
click at [483, 60] on link "Grading Events" at bounding box center [497, 66] width 79 height 45
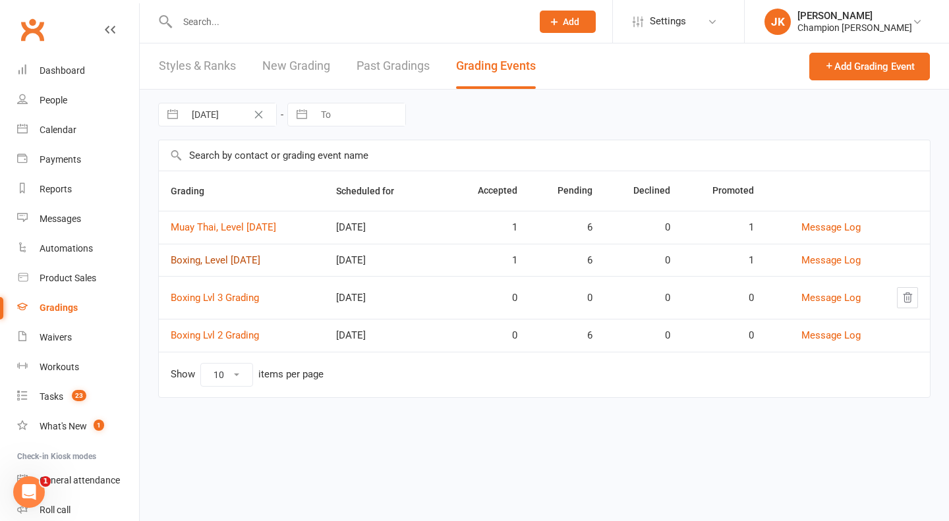
click at [241, 262] on link "Boxing, Level 1- SEPT 2025" at bounding box center [216, 260] width 90 height 12
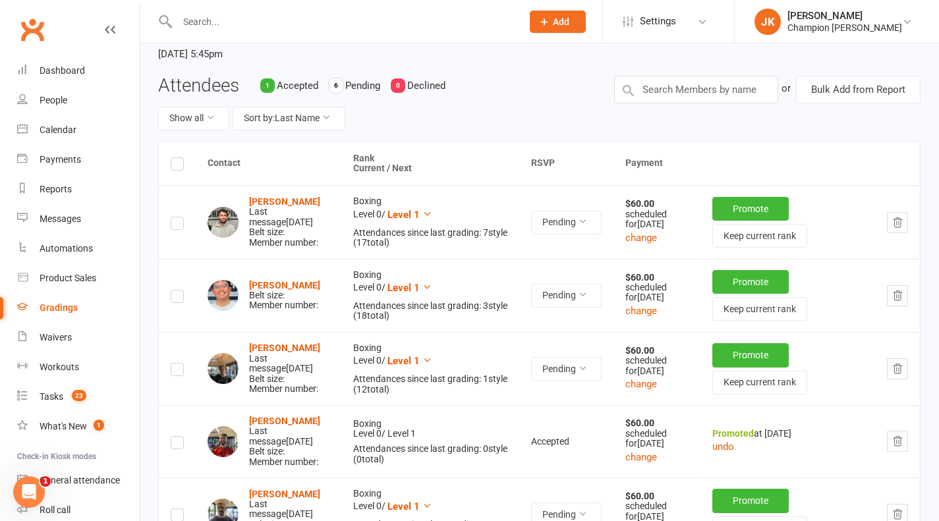
scroll to position [87, 0]
click at [282, 206] on strong "[PERSON_NAME]" at bounding box center [284, 201] width 71 height 11
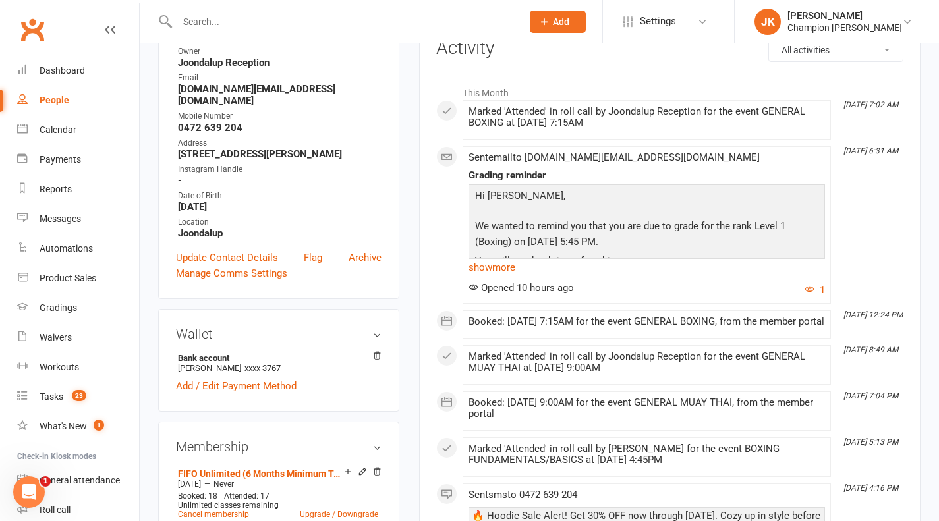
scroll to position [185, 0]
click at [500, 267] on link "show more" at bounding box center [647, 267] width 357 height 18
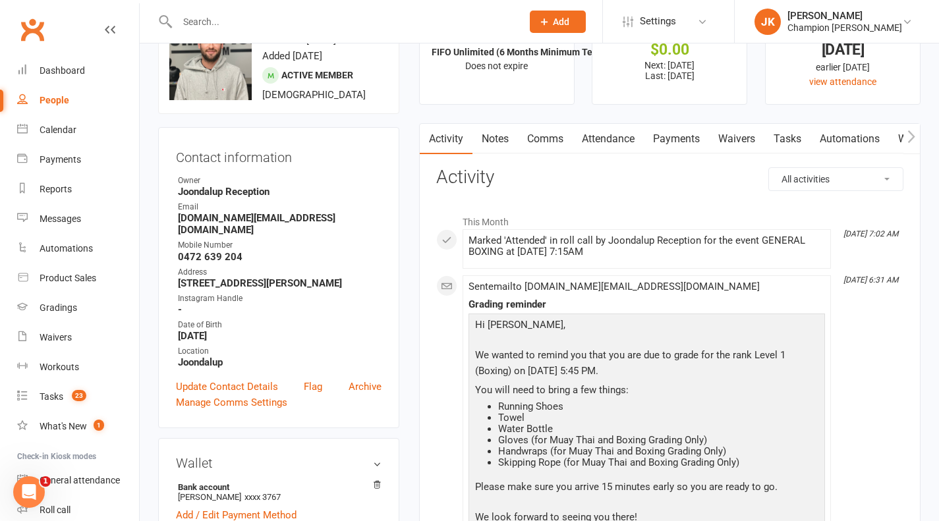
scroll to position [0, 0]
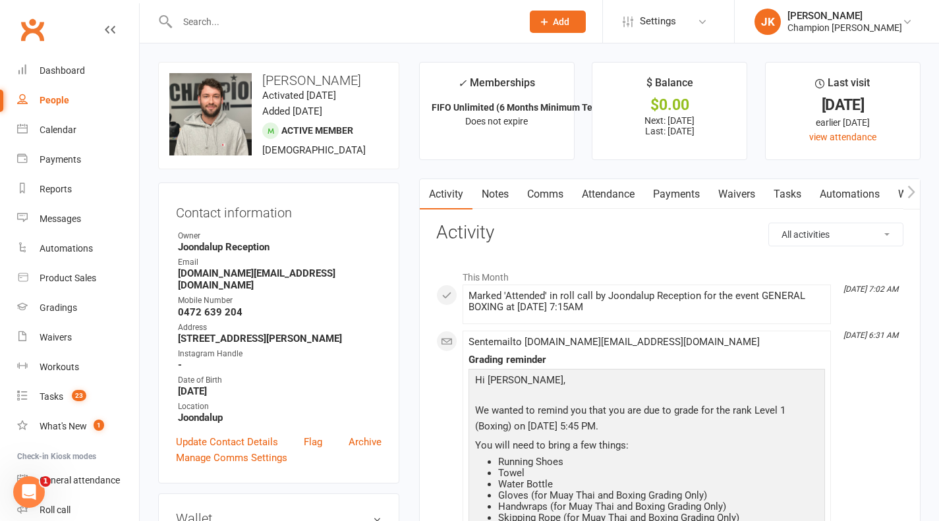
click at [365, 30] on input "text" at bounding box center [343, 22] width 340 height 18
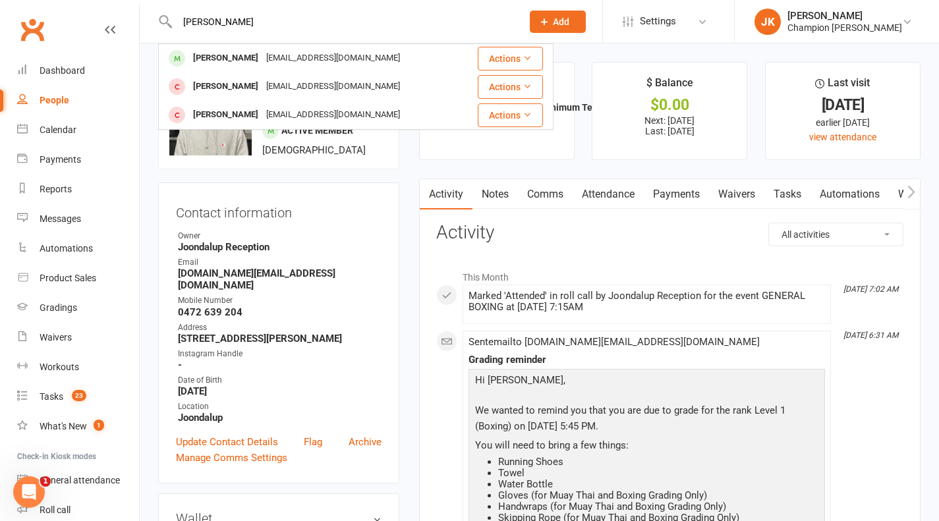
type input "venrick"
click at [226, 65] on div "Venrick Campos" at bounding box center [225, 58] width 73 height 19
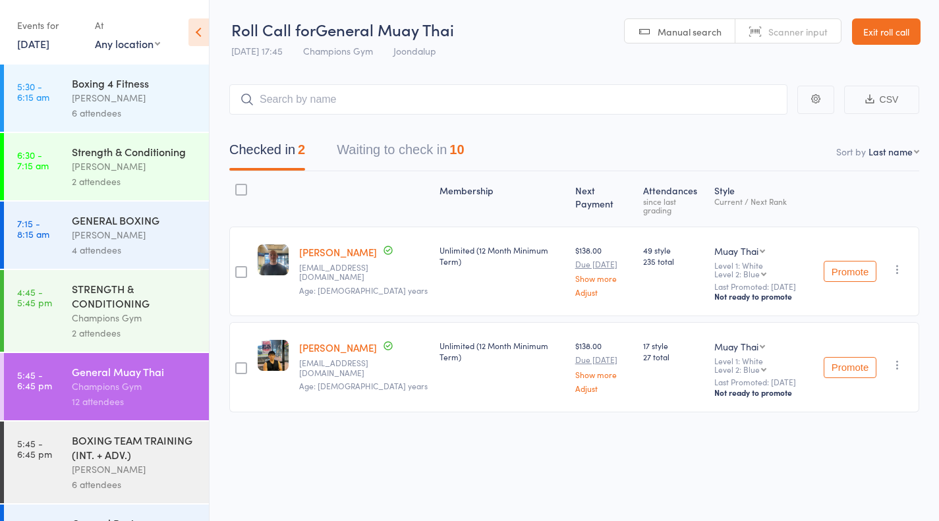
click at [464, 163] on button "Waiting to check in 10" at bounding box center [400, 153] width 127 height 35
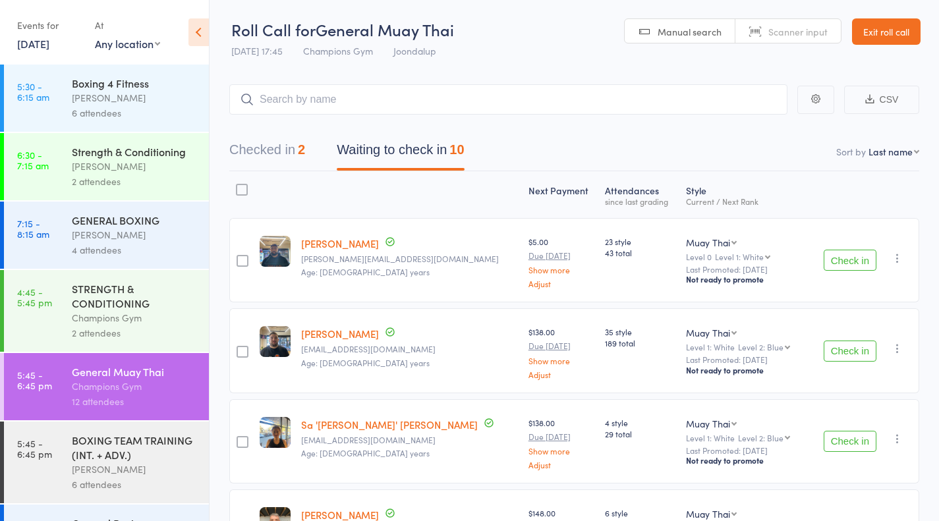
click at [865, 268] on button "Check in" at bounding box center [850, 260] width 53 height 21
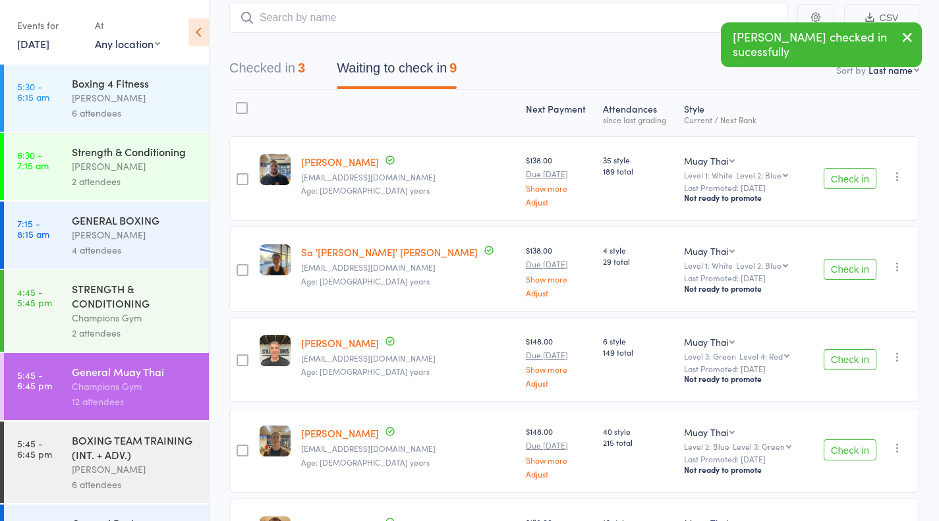
scroll to position [78, 0]
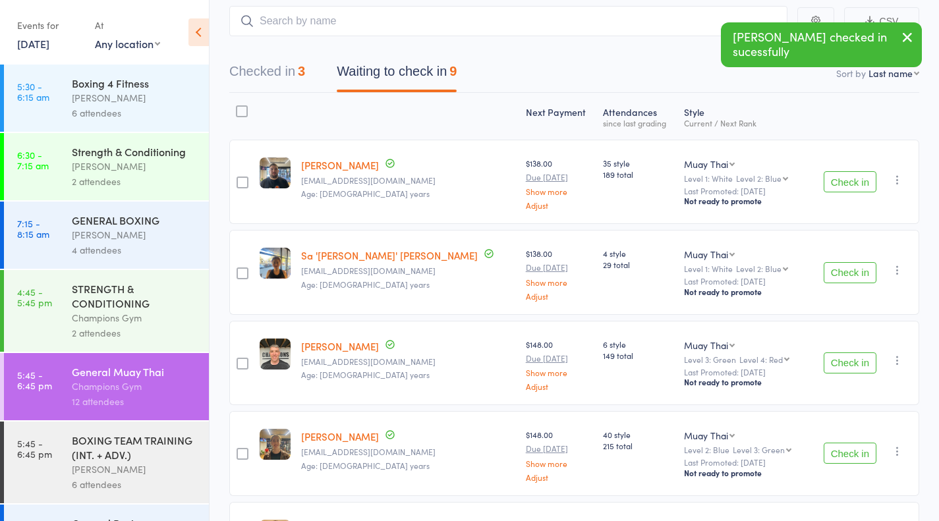
click at [858, 369] on button "Check in" at bounding box center [850, 363] width 53 height 21
click at [859, 364] on button "Check in" at bounding box center [850, 363] width 53 height 21
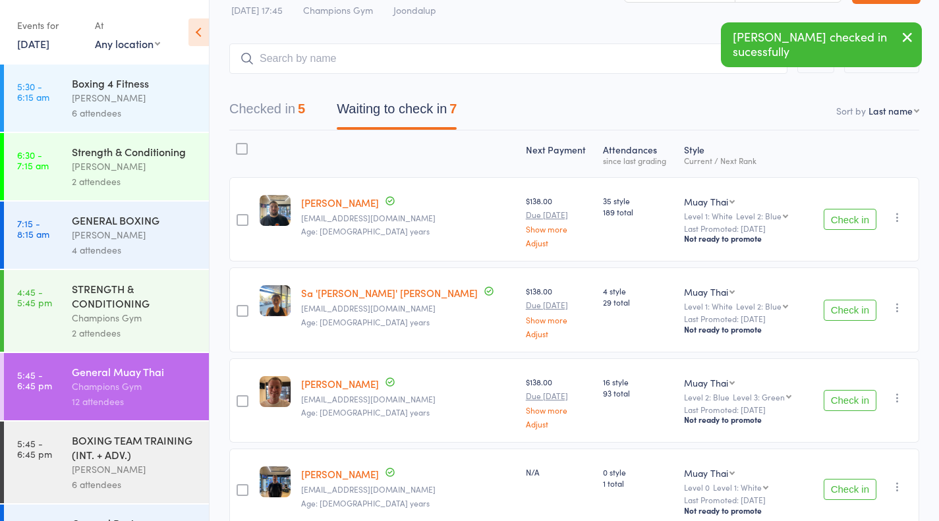
scroll to position [0, 0]
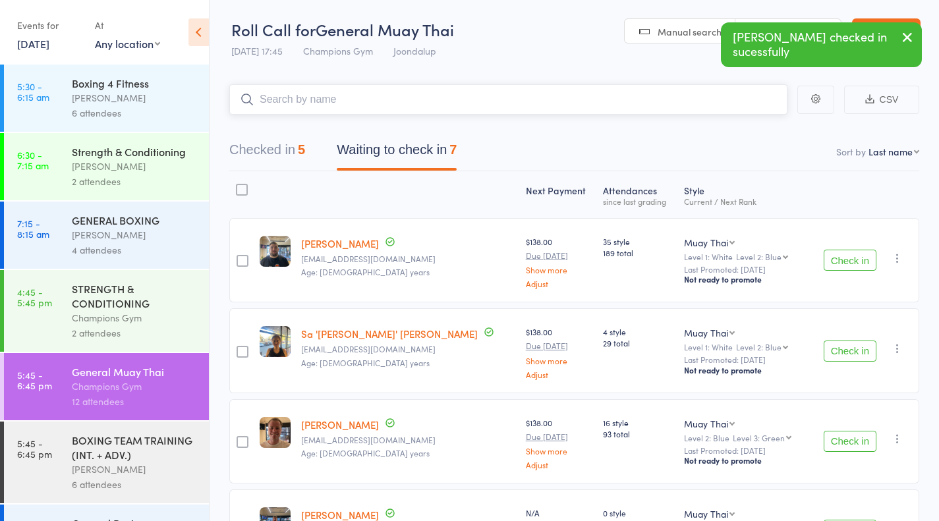
click at [621, 105] on input "search" at bounding box center [508, 99] width 558 height 30
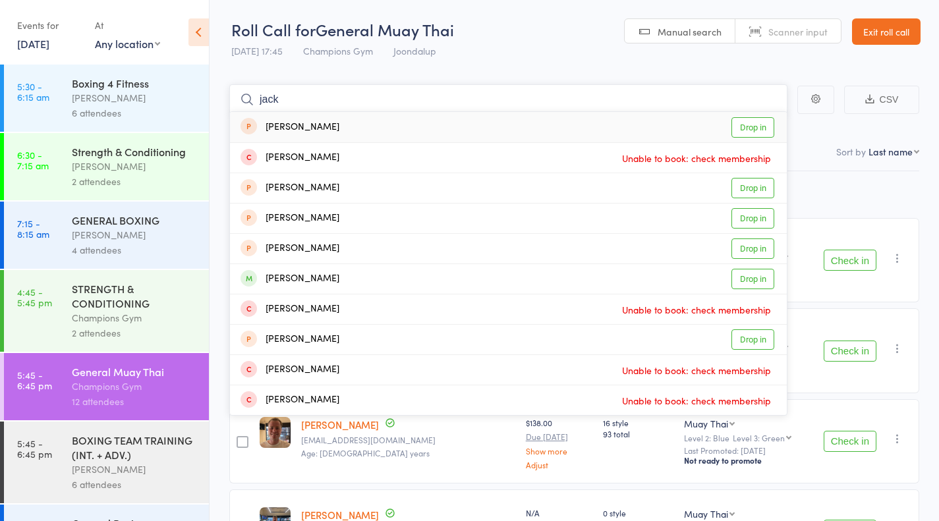
type input "jack"
click at [759, 285] on link "Drop in" at bounding box center [753, 279] width 43 height 20
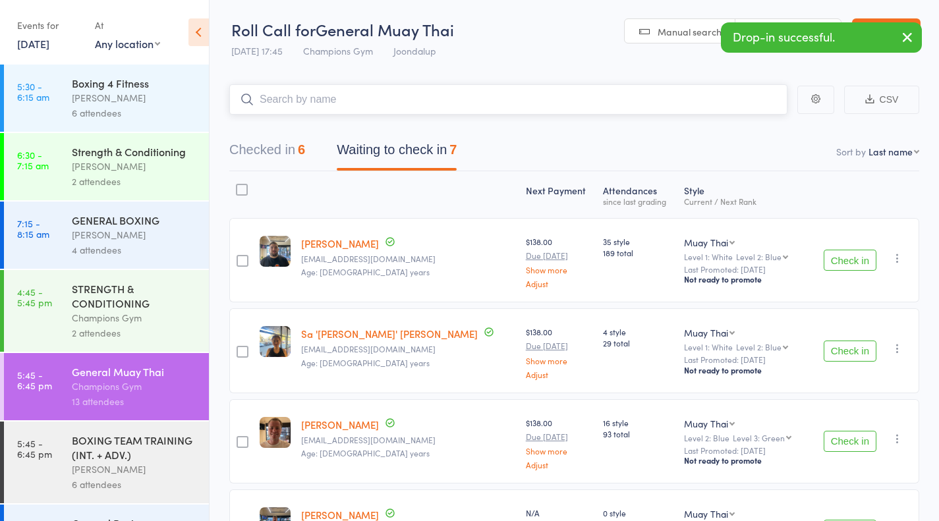
click at [270, 148] on button "Checked in 6" at bounding box center [267, 153] width 76 height 35
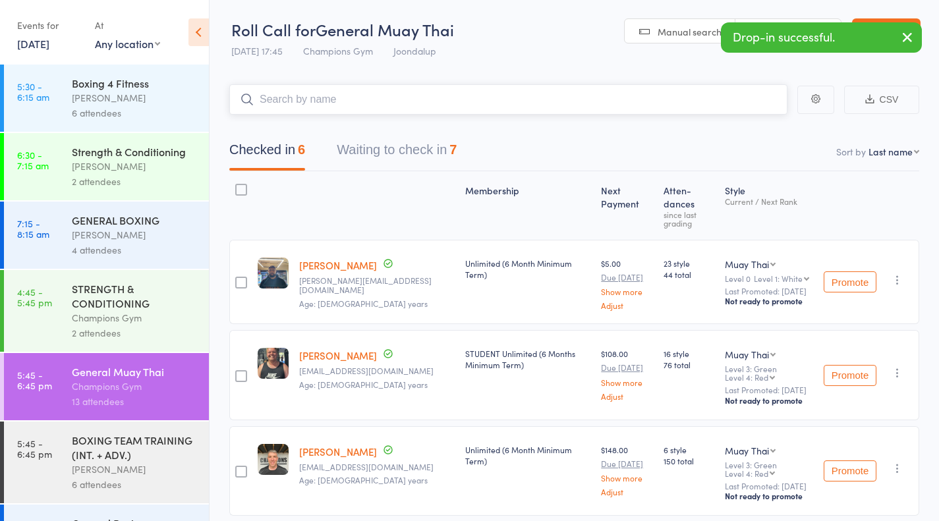
click at [445, 153] on button "Waiting to check in 7" at bounding box center [397, 153] width 120 height 35
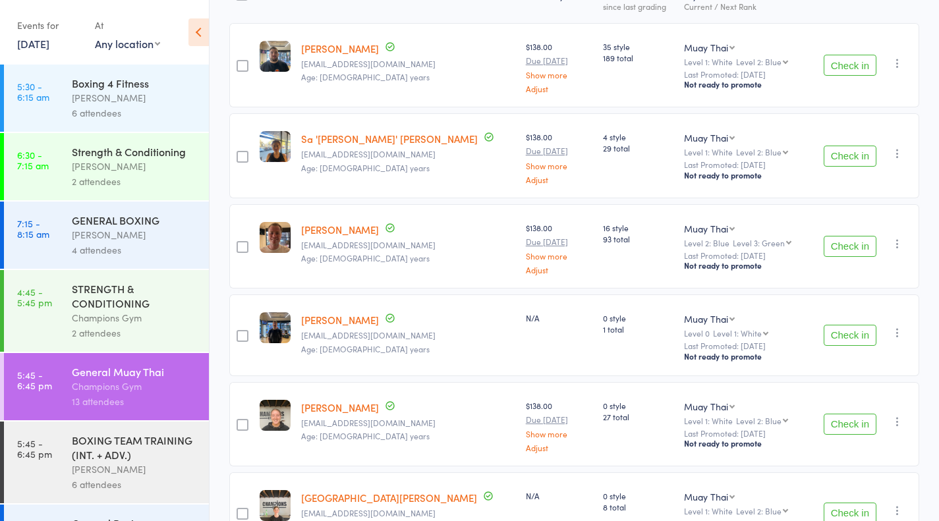
scroll to position [194, 0]
click at [851, 76] on button "Check in" at bounding box center [850, 66] width 53 height 21
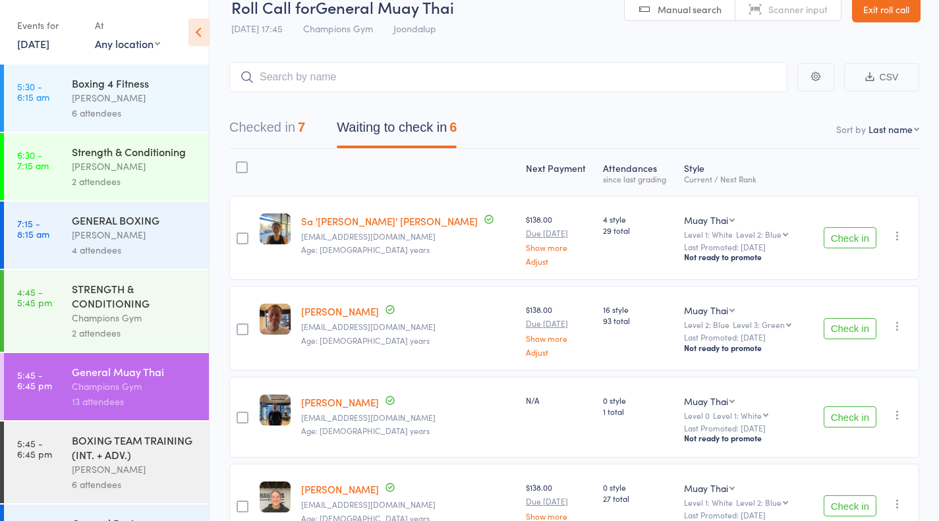
scroll to position [0, 0]
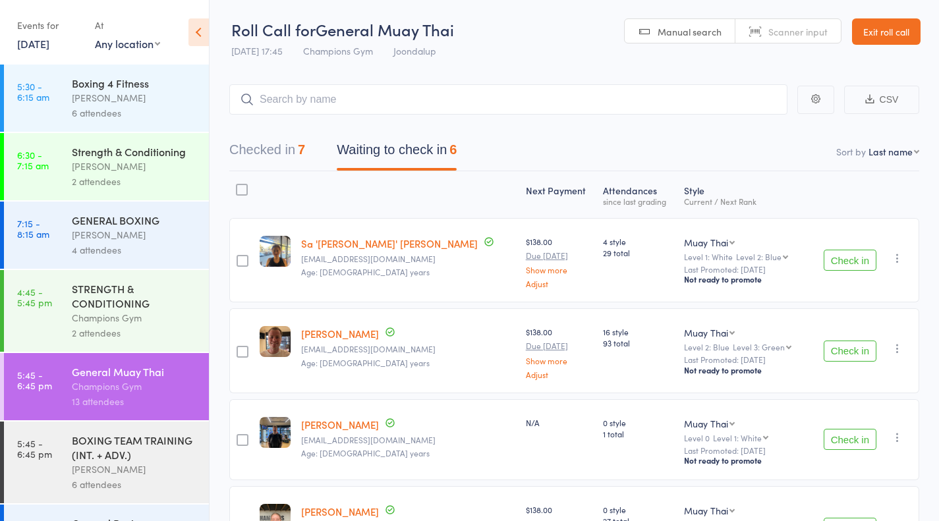
click at [862, 269] on button "Check in" at bounding box center [850, 260] width 53 height 21
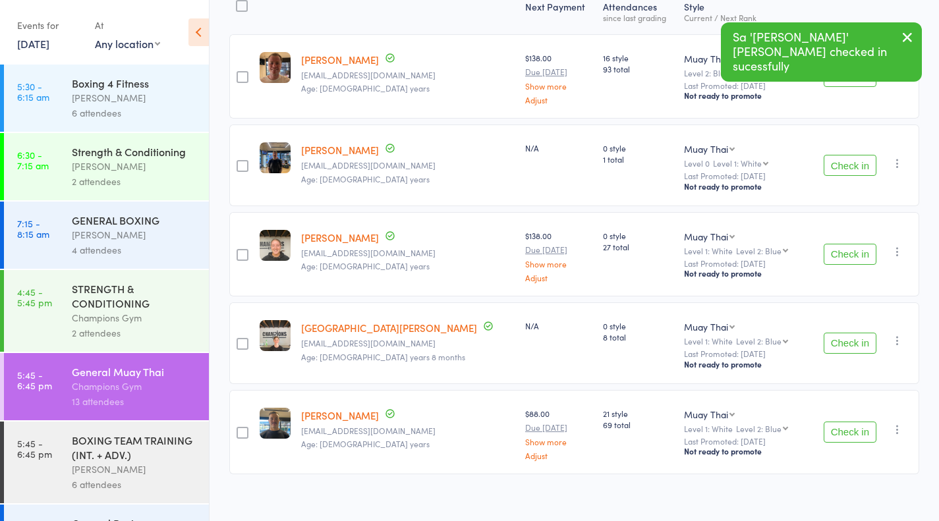
scroll to position [189, 0]
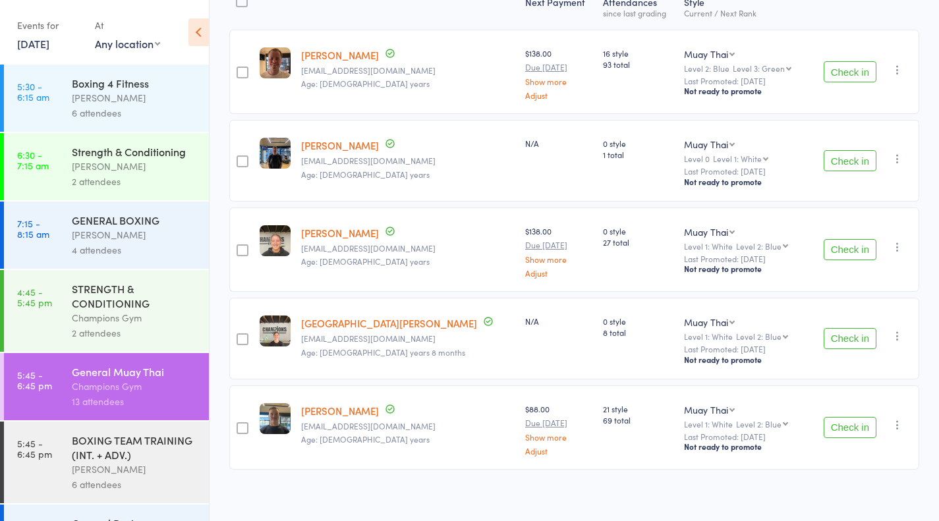
click at [137, 97] on div "[PERSON_NAME]" at bounding box center [135, 97] width 126 height 15
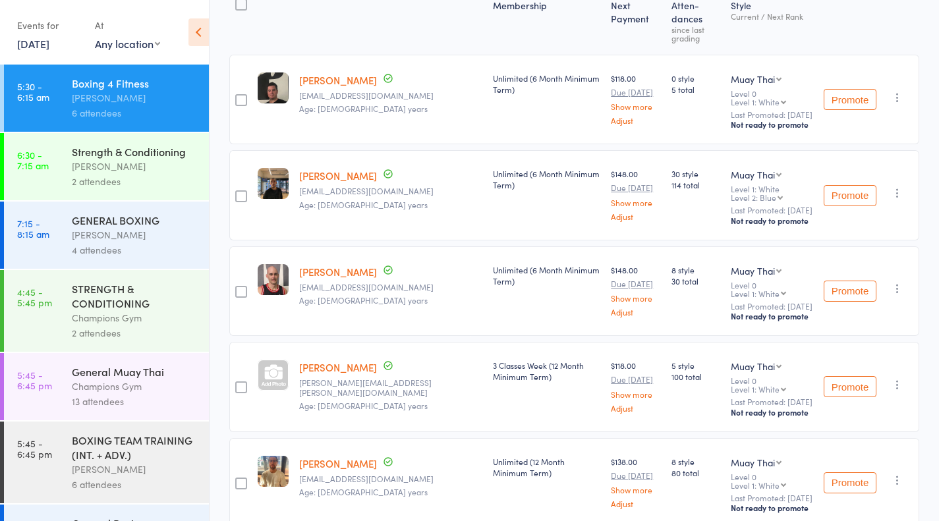
scroll to position [289, 0]
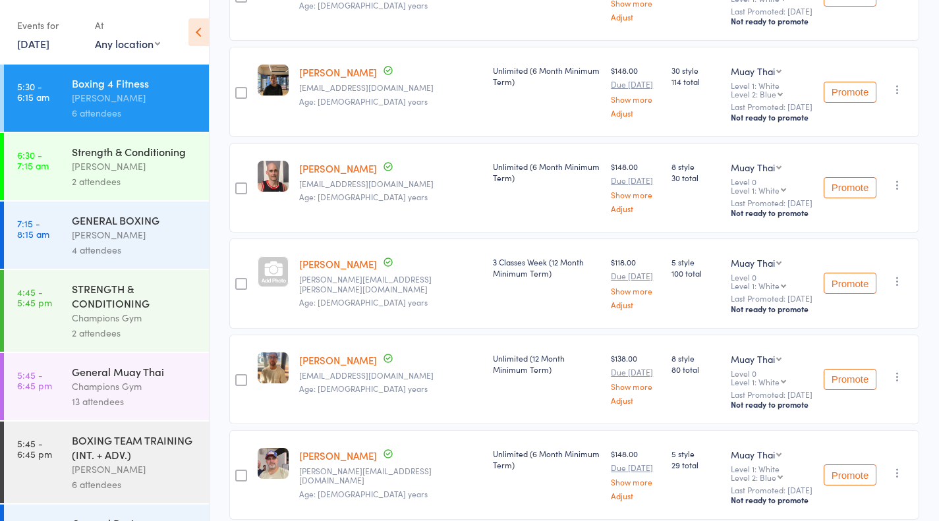
click at [81, 161] on div "[PERSON_NAME]" at bounding box center [135, 166] width 126 height 15
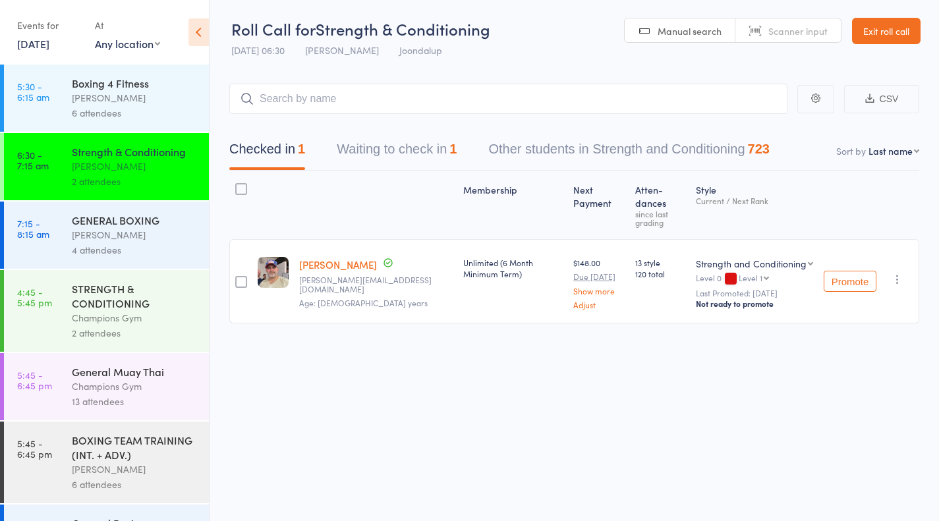
click at [390, 167] on button "Waiting to check in 1" at bounding box center [397, 152] width 120 height 35
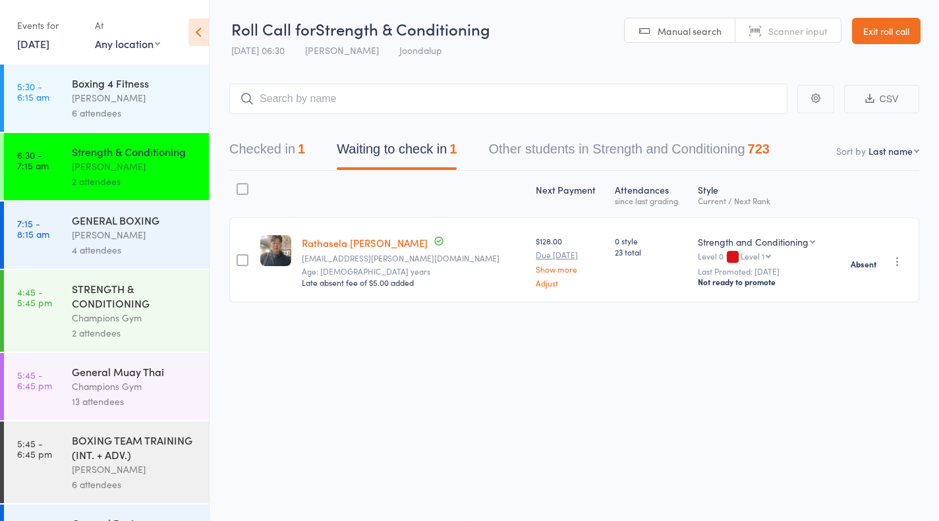
drag, startPoint x: 330, startPoint y: 148, endPoint x: 96, endPoint y: 225, distance: 246.0
click at [96, 225] on div "Roll Call for Strength & Conditioning [DATE] 06:30 [PERSON_NAME] Joondalup Manu…" at bounding box center [469, 259] width 939 height 521
click at [96, 225] on div "GENERAL BOXING" at bounding box center [135, 220] width 126 height 15
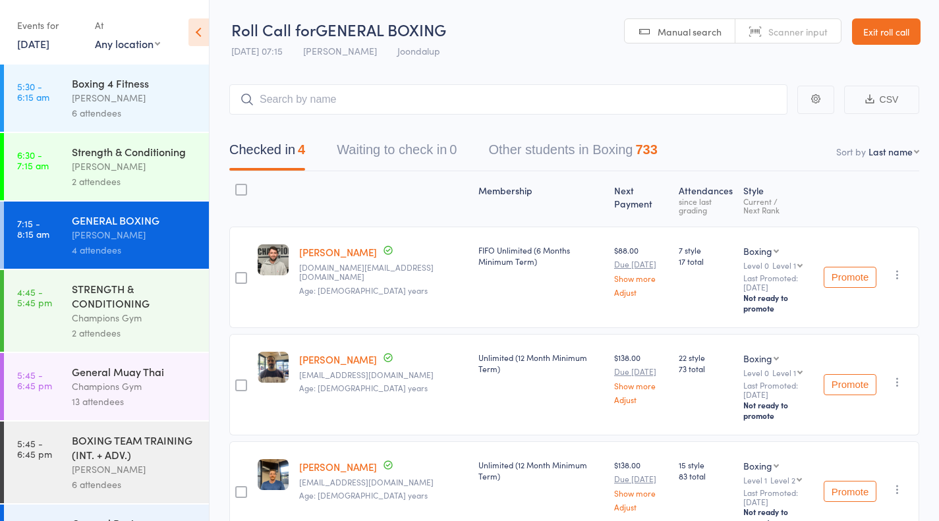
scroll to position [138, 0]
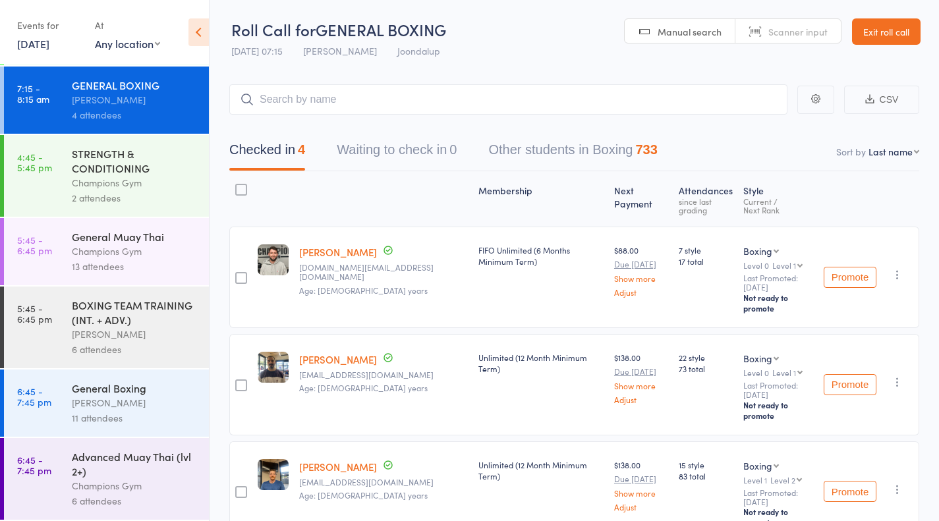
click at [122, 239] on div "General Muay Thai" at bounding box center [135, 236] width 126 height 15
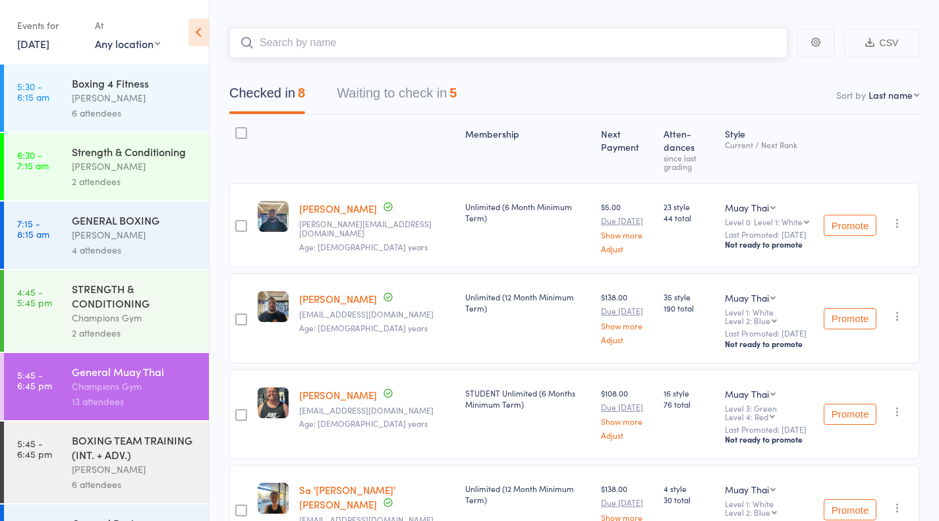
scroll to position [50, 0]
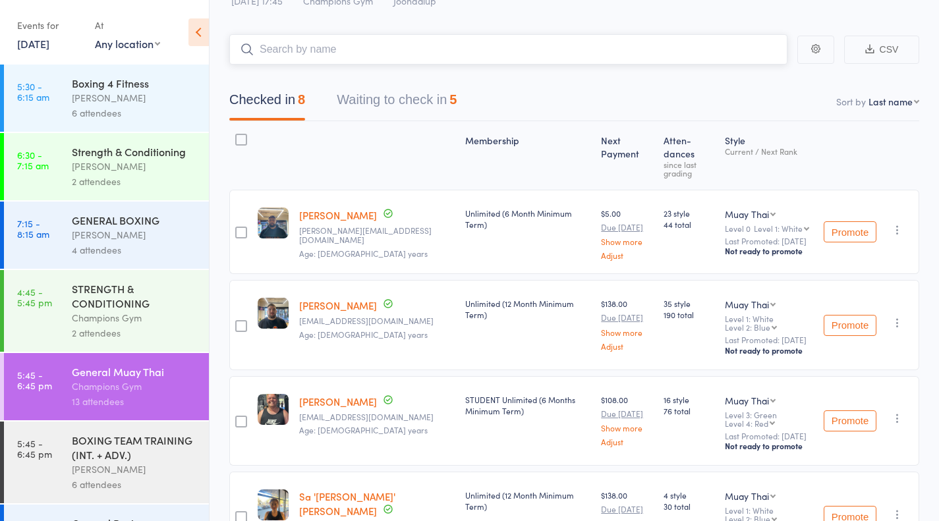
click at [450, 100] on button "Waiting to check in 5" at bounding box center [397, 103] width 120 height 35
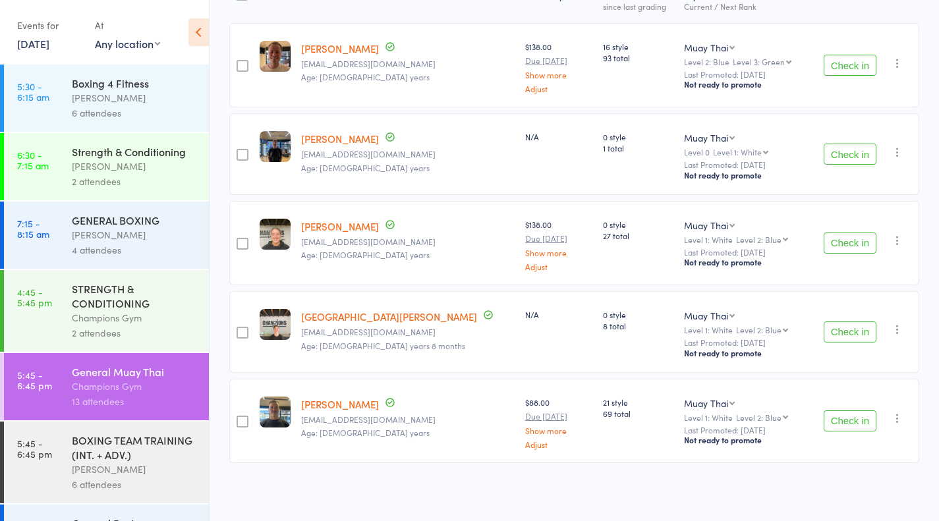
scroll to position [195, 0]
click at [857, 419] on button "Check in" at bounding box center [850, 421] width 53 height 21
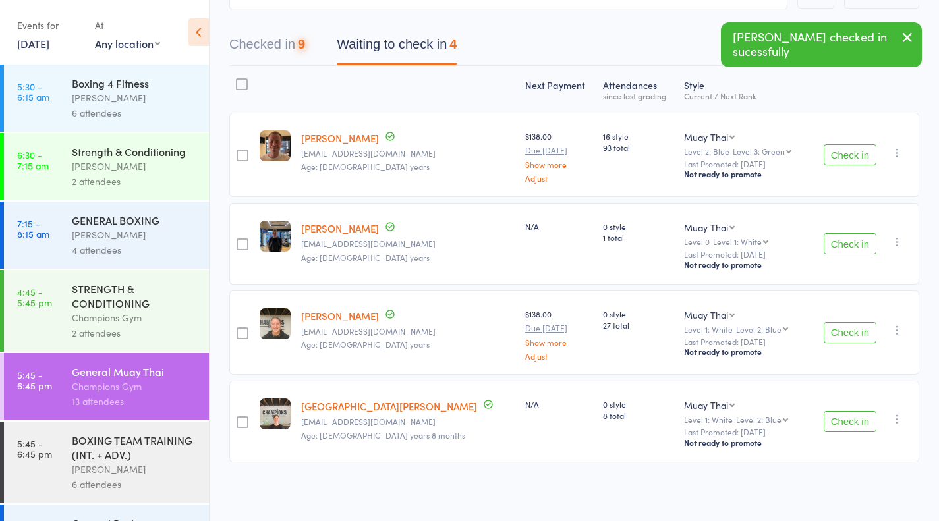
scroll to position [105, 0]
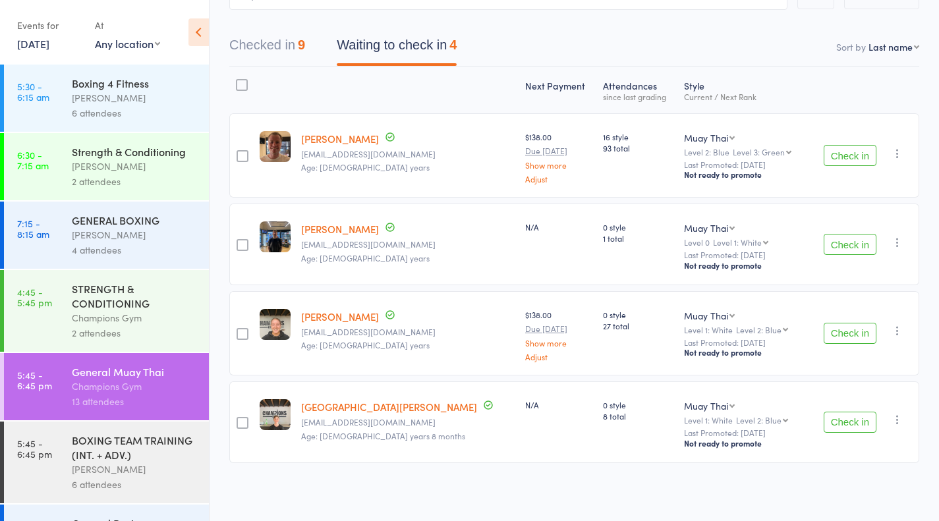
click at [864, 252] on button "Check in" at bounding box center [850, 244] width 53 height 21
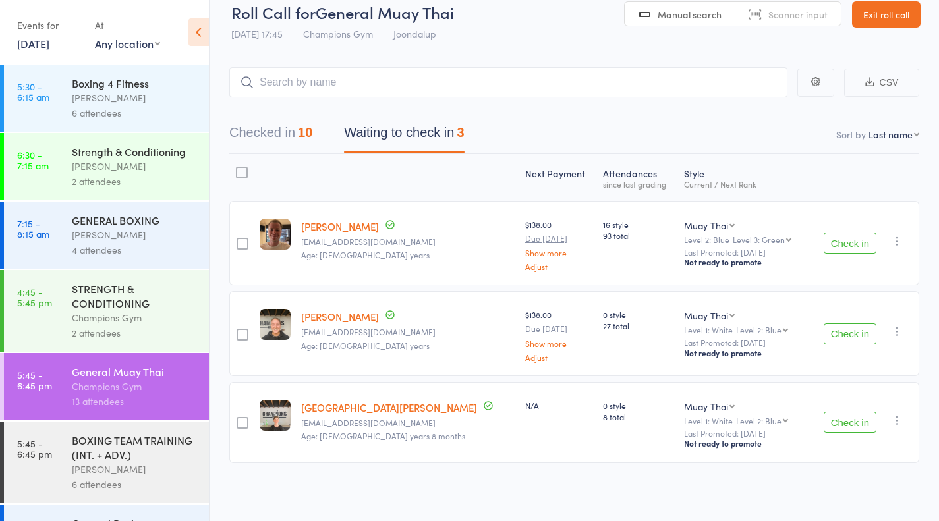
click at [833, 421] on button "Check in" at bounding box center [850, 422] width 53 height 21
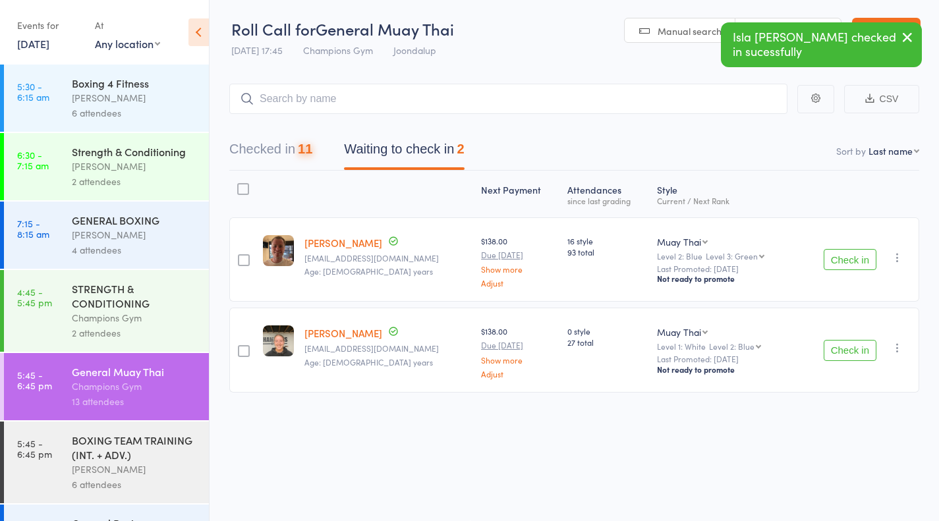
scroll to position [1, 0]
click at [853, 268] on button "Check in" at bounding box center [850, 259] width 53 height 21
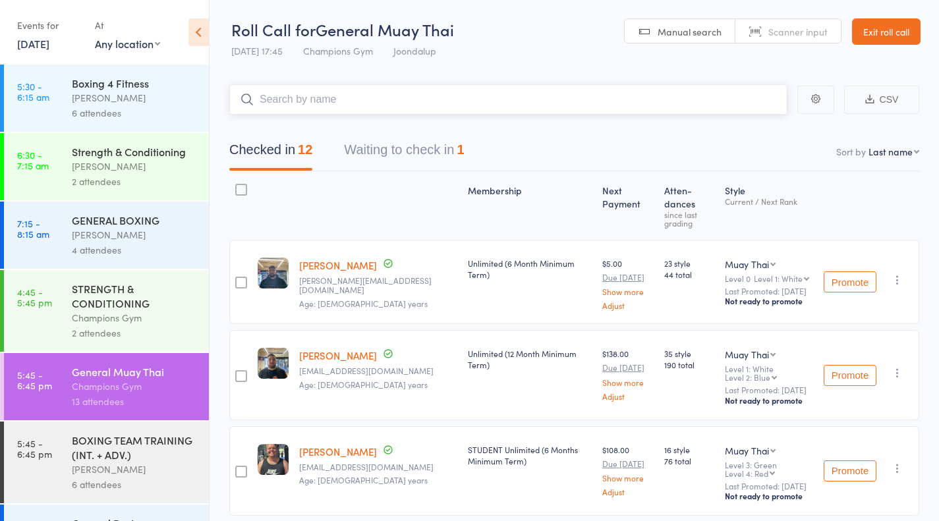
click at [402, 142] on button "Waiting to check in 1" at bounding box center [404, 153] width 120 height 35
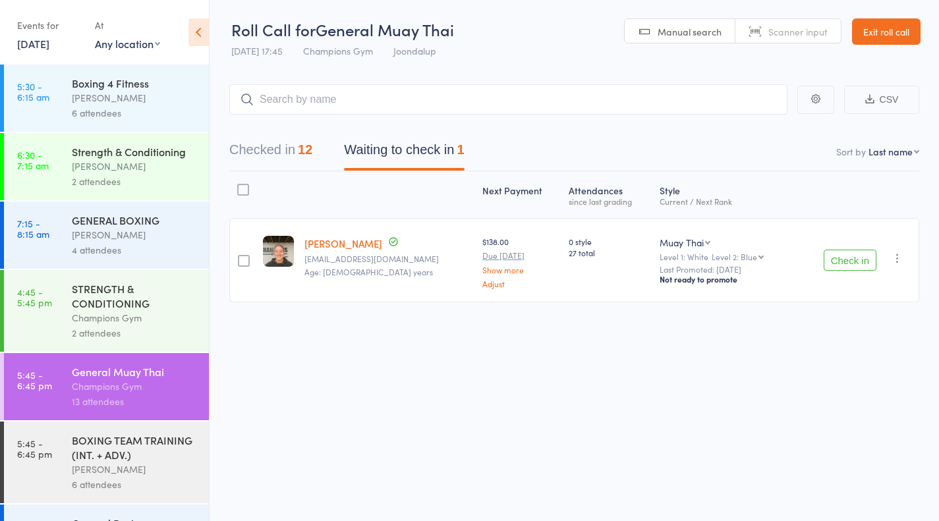
click at [864, 249] on div "Check in Check in Promote Send message Add Note Add Task Add Flag Remove Mark a…" at bounding box center [858, 260] width 124 height 84
click at [864, 252] on div "Check in Check in Promote Send message Add Note Add Task Add Flag Remove Mark a…" at bounding box center [858, 260] width 124 height 84
click at [864, 252] on button "Check in" at bounding box center [850, 260] width 53 height 21
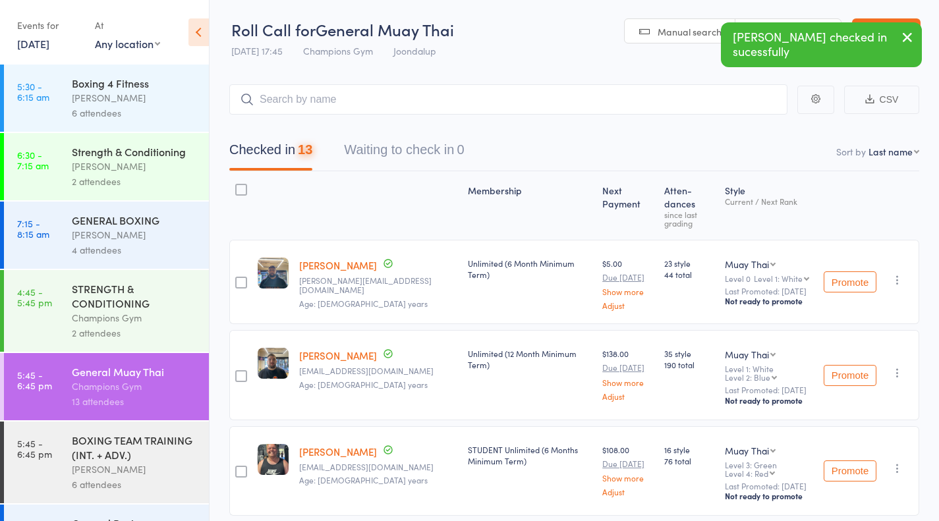
click at [864, 257] on div "Promote Undo check-in Promote Send message Add Note Add Task Add Flag Remove Ma…" at bounding box center [869, 282] width 101 height 84
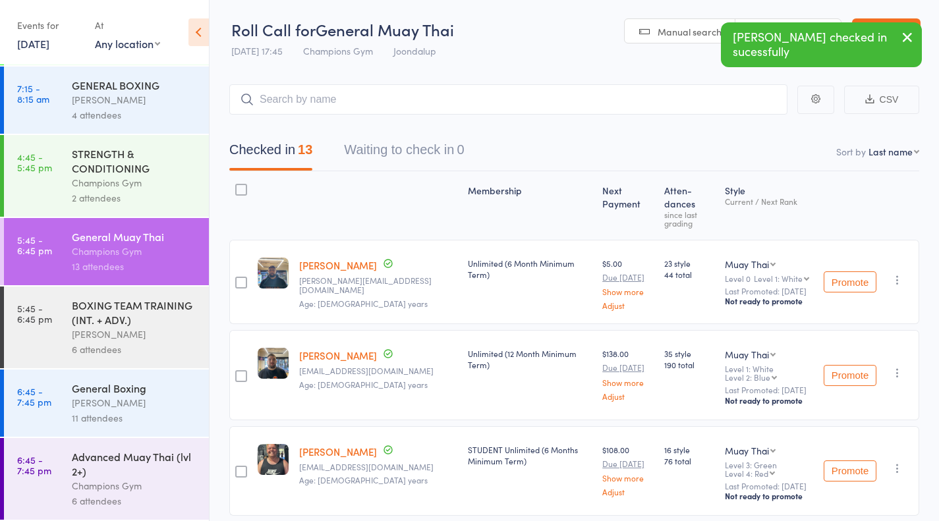
click at [167, 460] on div "Advanced Muay Thai (lvl 2+)" at bounding box center [135, 464] width 126 height 29
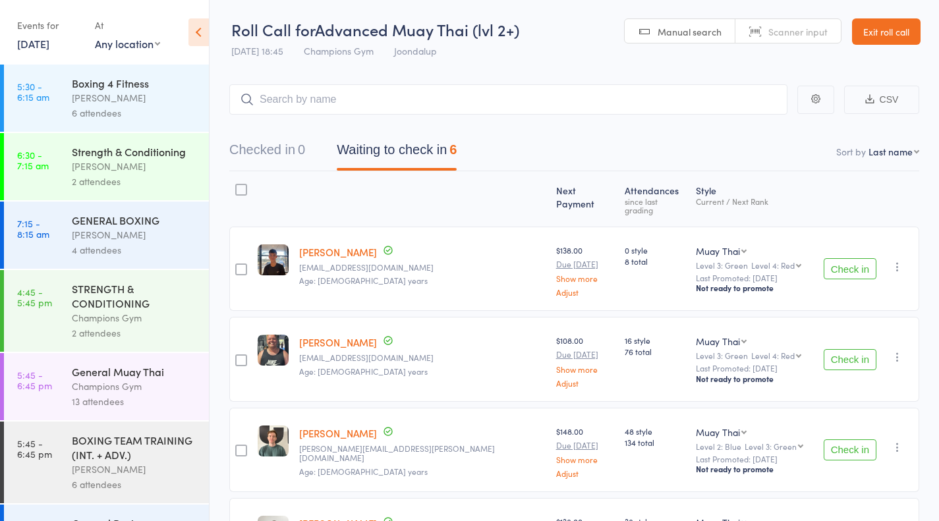
click at [854, 351] on button "Check in" at bounding box center [850, 359] width 53 height 21
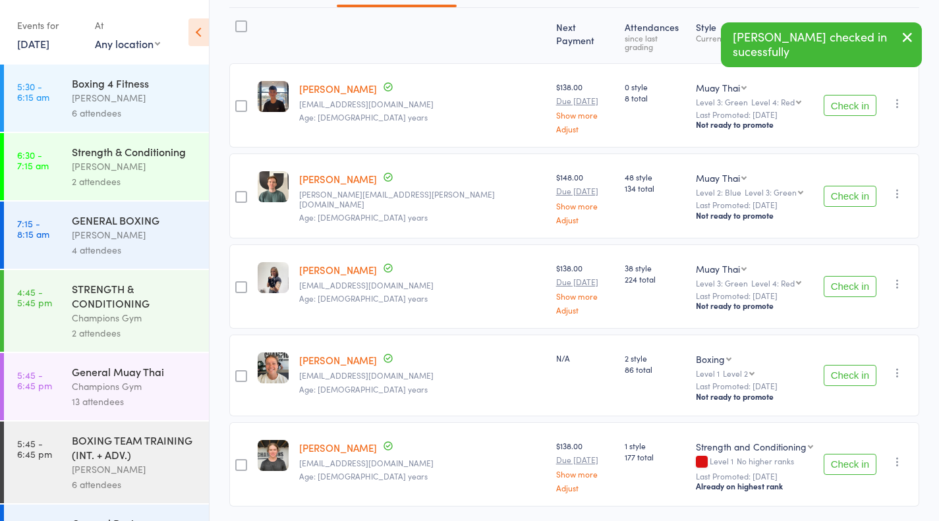
scroll to position [198, 0]
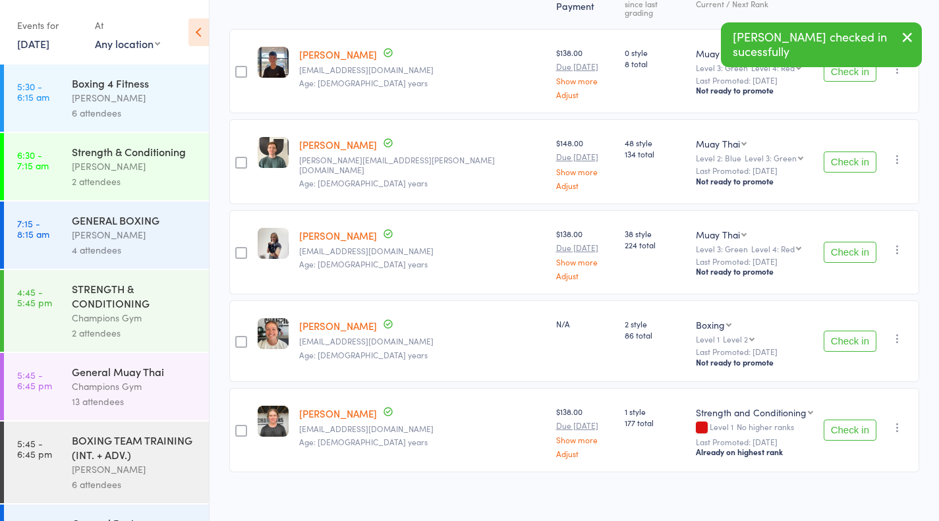
click at [864, 427] on button "Check in" at bounding box center [850, 430] width 53 height 21
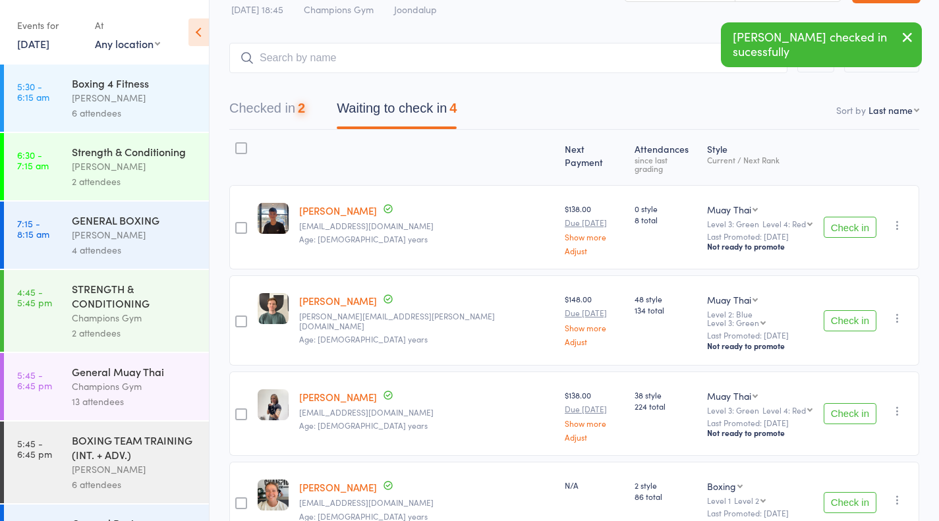
scroll to position [0, 0]
